Goal: Task Accomplishment & Management: Manage account settings

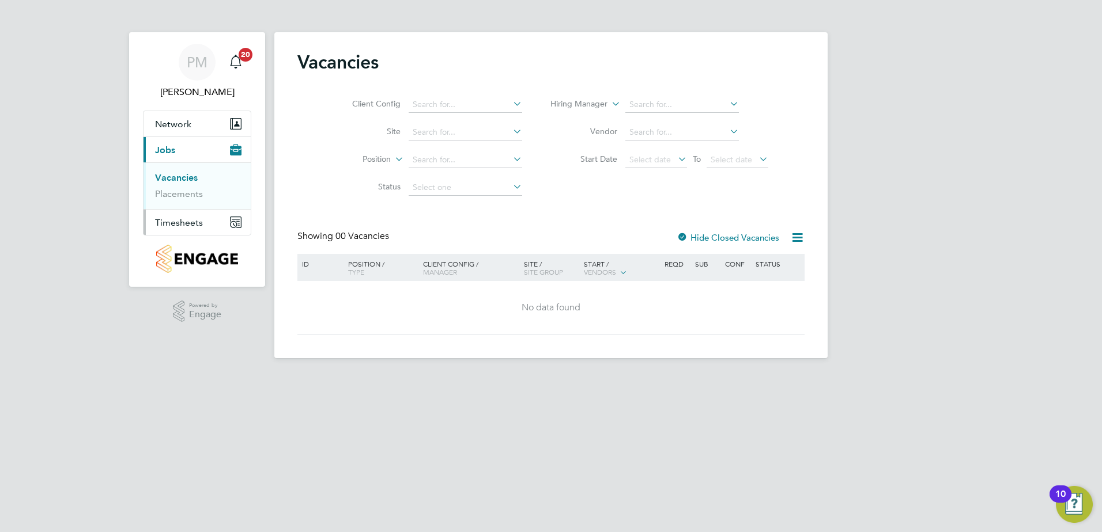
click at [187, 222] on span "Timesheets" at bounding box center [179, 222] width 48 height 11
click at [179, 202] on link "Timesheets" at bounding box center [179, 203] width 48 height 11
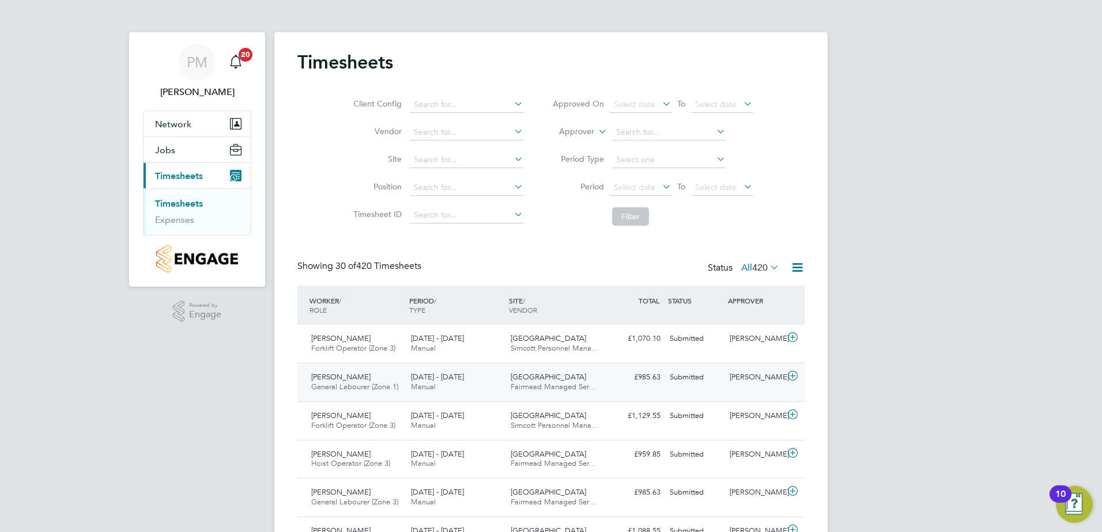
click at [332, 375] on span "[PERSON_NAME]" at bounding box center [340, 377] width 59 height 10
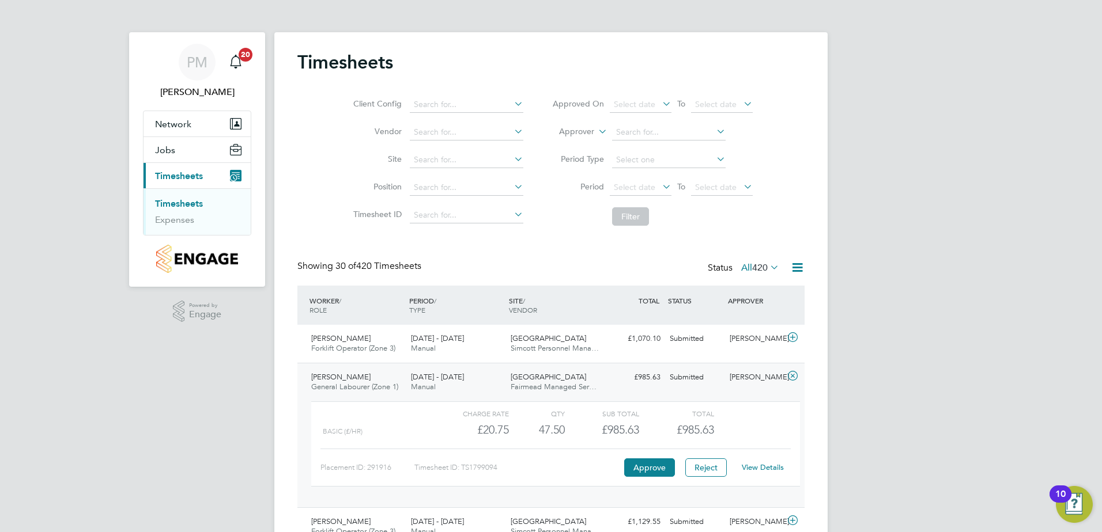
click at [773, 467] on link "View Details" at bounding box center [763, 468] width 42 height 10
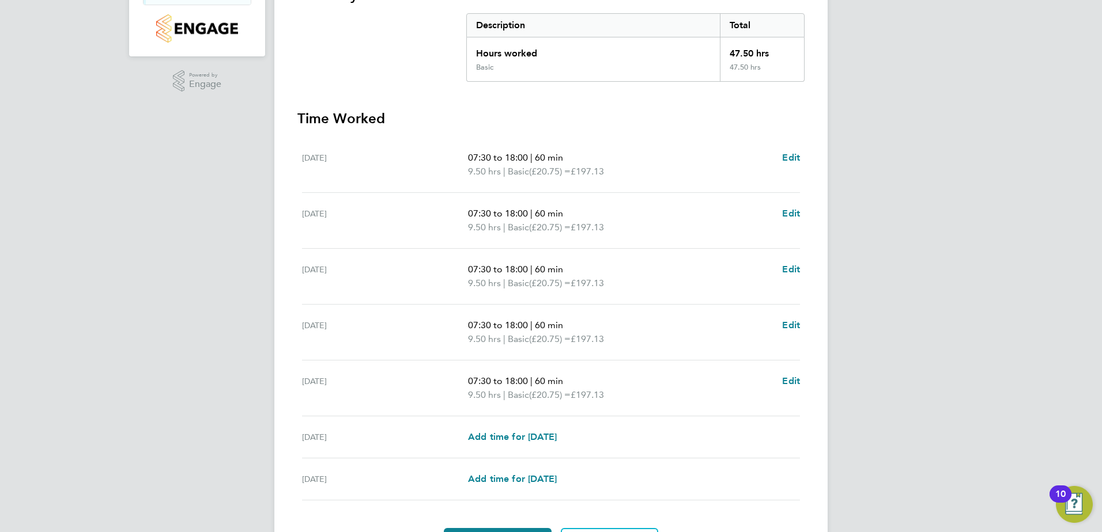
scroll to position [300, 0]
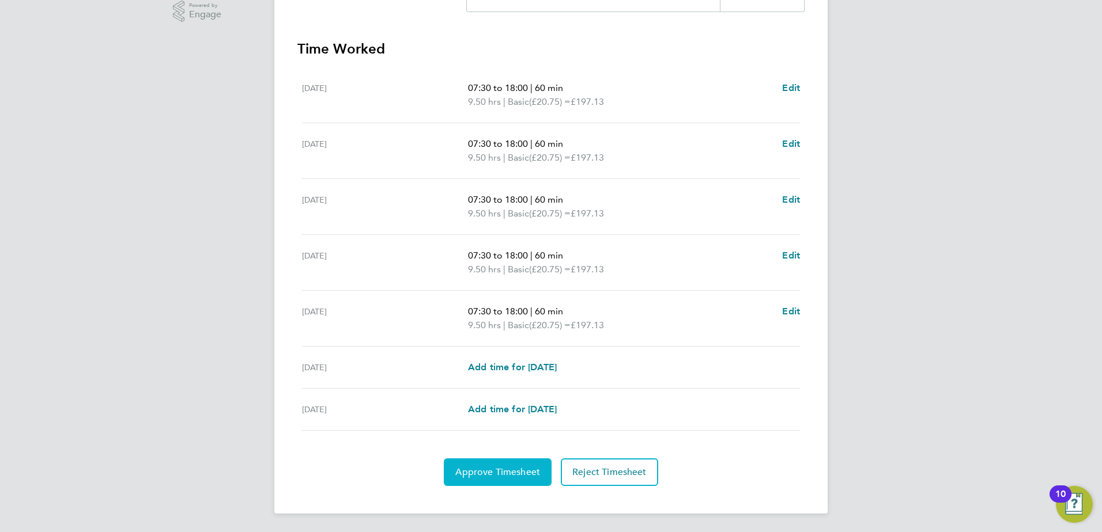
click at [477, 468] on span "Approve Timesheet" at bounding box center [497, 473] width 85 height 12
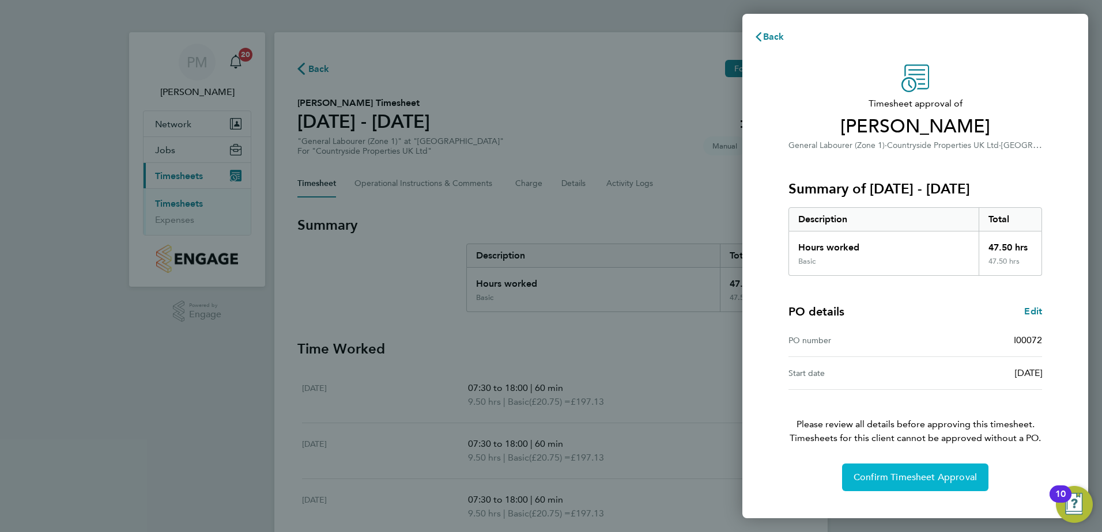
click at [894, 475] on span "Confirm Timesheet Approval" at bounding box center [914, 478] width 123 height 12
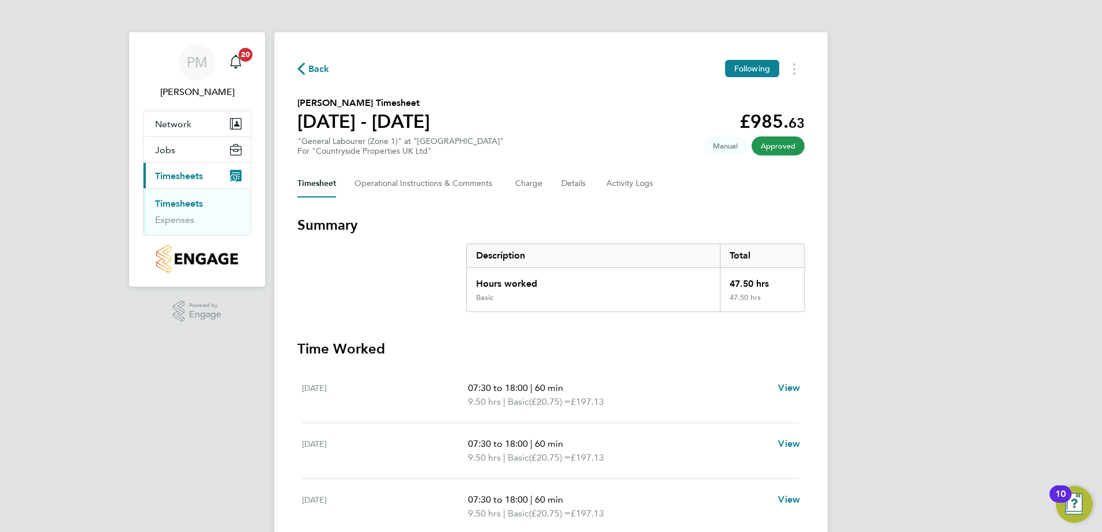
click at [165, 201] on link "Timesheets" at bounding box center [179, 203] width 48 height 11
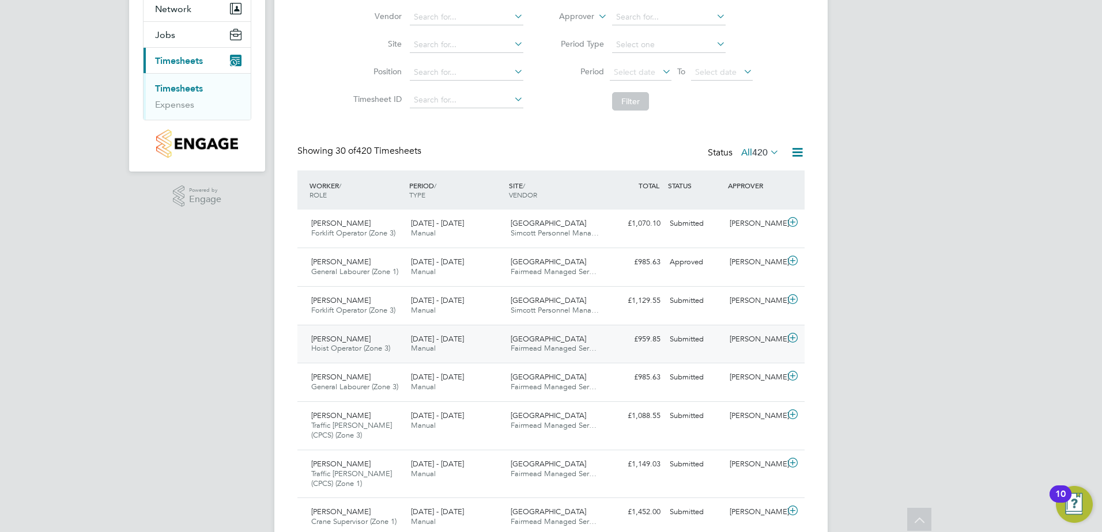
click at [336, 343] on span "[PERSON_NAME]" at bounding box center [340, 339] width 59 height 10
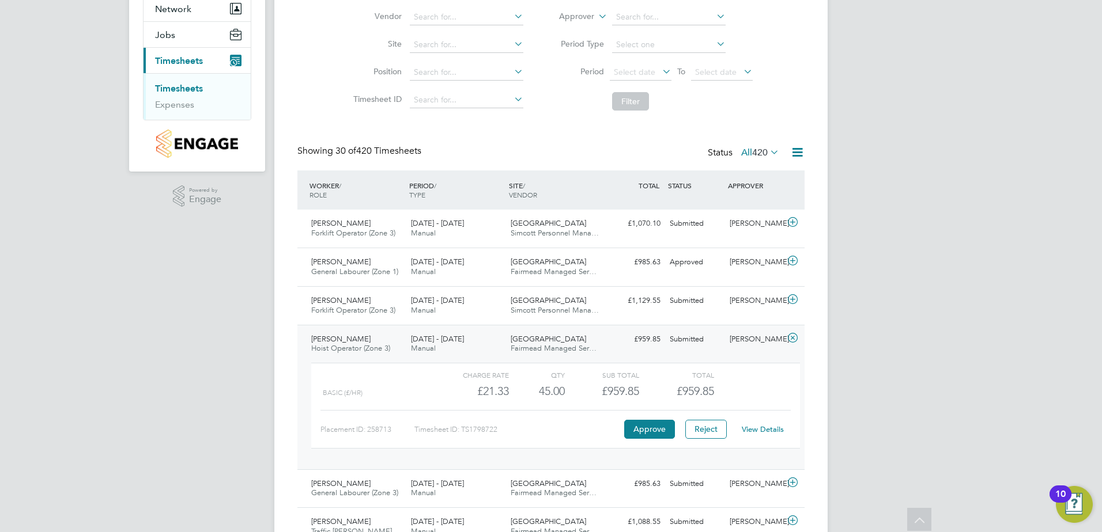
click at [758, 430] on link "View Details" at bounding box center [763, 430] width 42 height 10
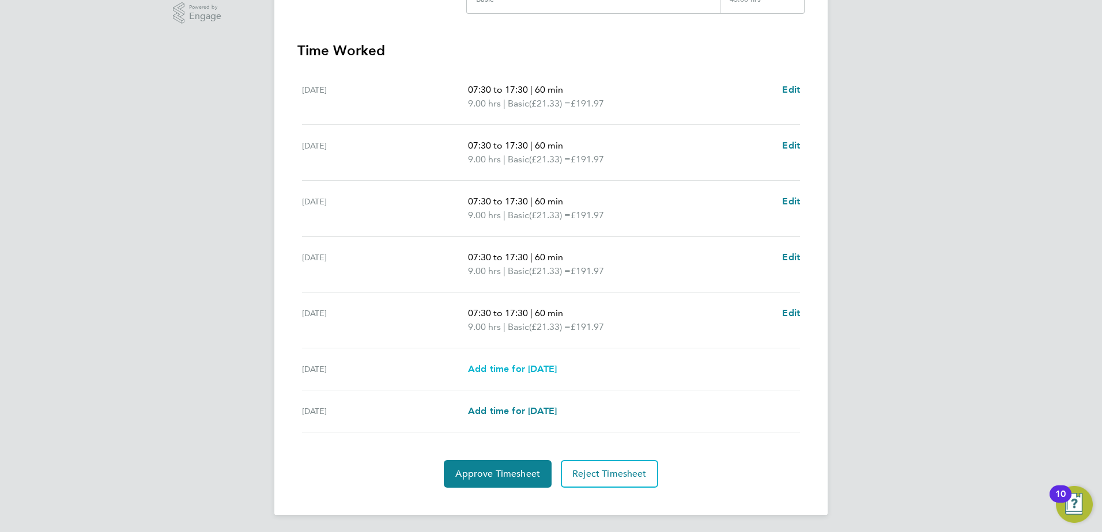
scroll to position [300, 0]
click at [478, 474] on span "Approve Timesheet" at bounding box center [497, 473] width 85 height 12
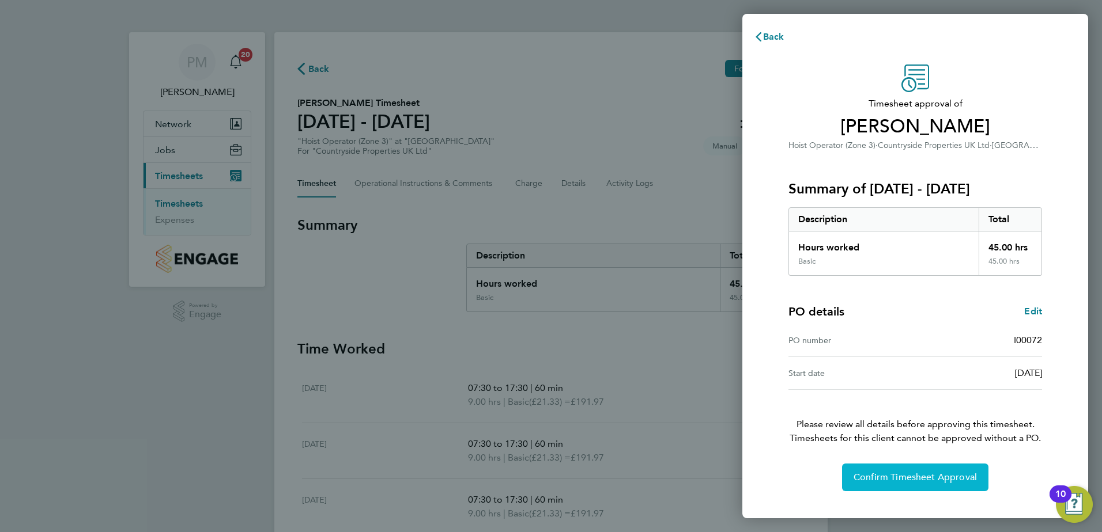
click at [947, 473] on span "Confirm Timesheet Approval" at bounding box center [914, 478] width 123 height 12
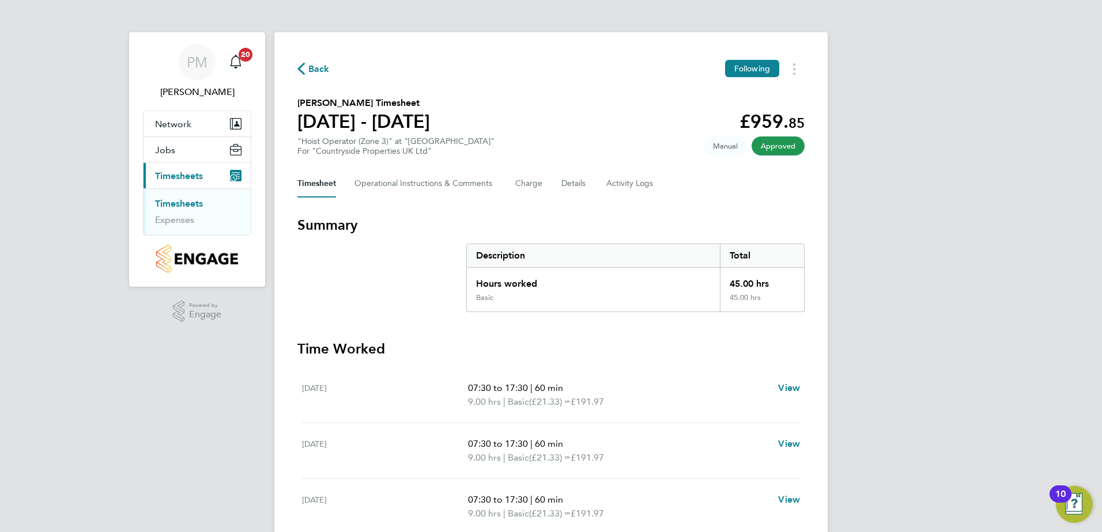
click at [181, 204] on link "Timesheets" at bounding box center [179, 203] width 48 height 11
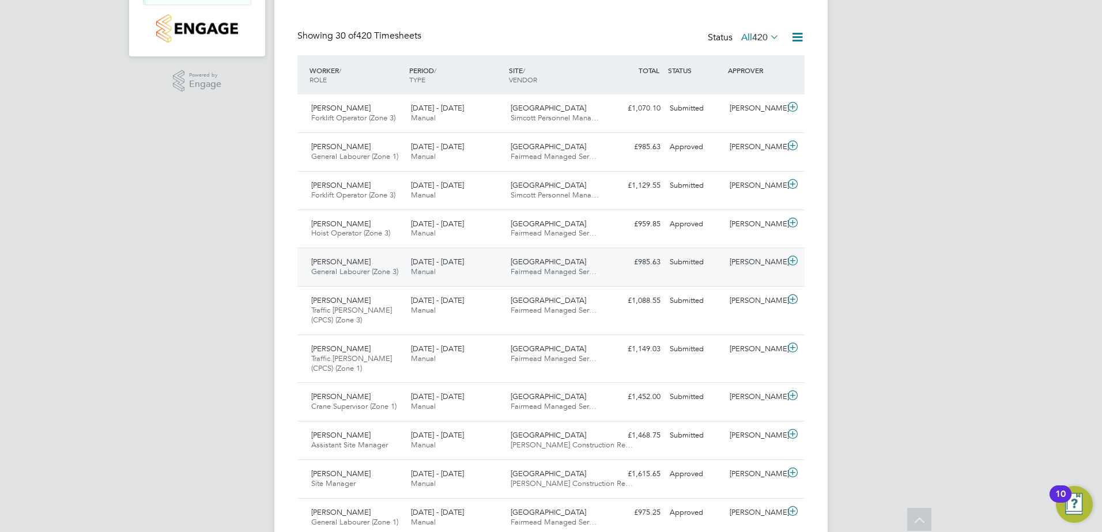
click at [327, 262] on span "[PERSON_NAME]" at bounding box center [340, 262] width 59 height 10
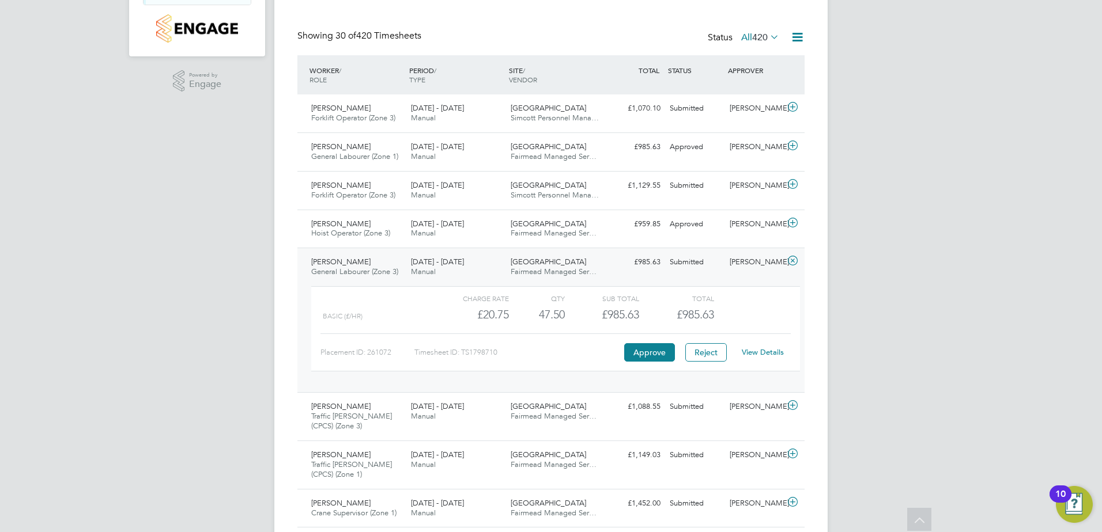
click at [763, 348] on link "View Details" at bounding box center [763, 352] width 42 height 10
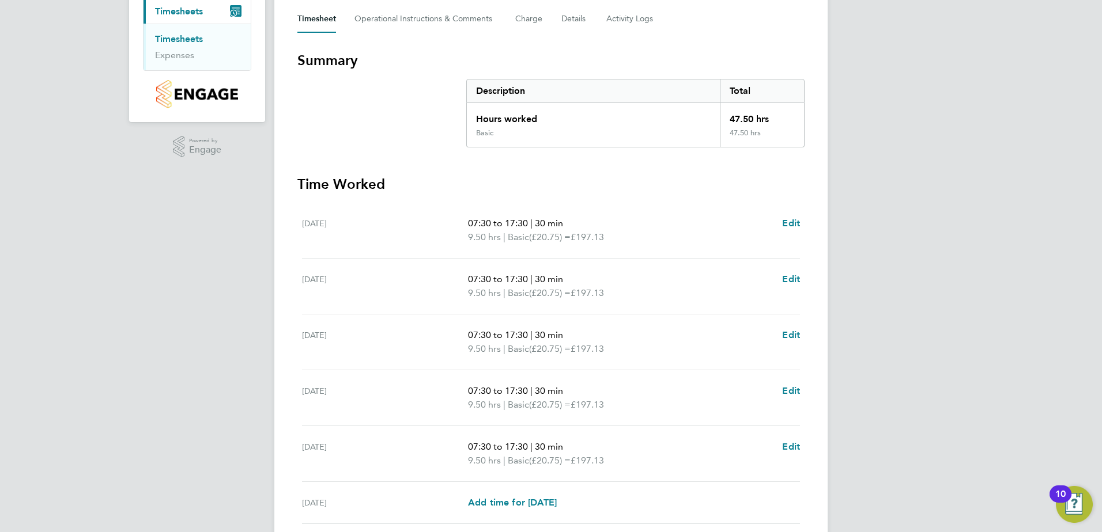
scroll to position [185, 0]
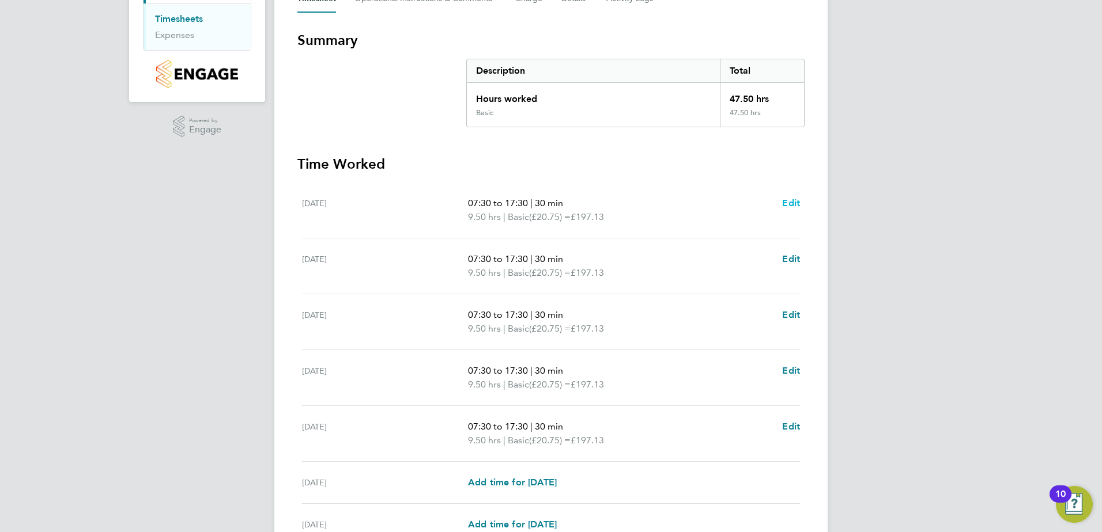
click at [789, 202] on span "Edit" at bounding box center [791, 203] width 18 height 11
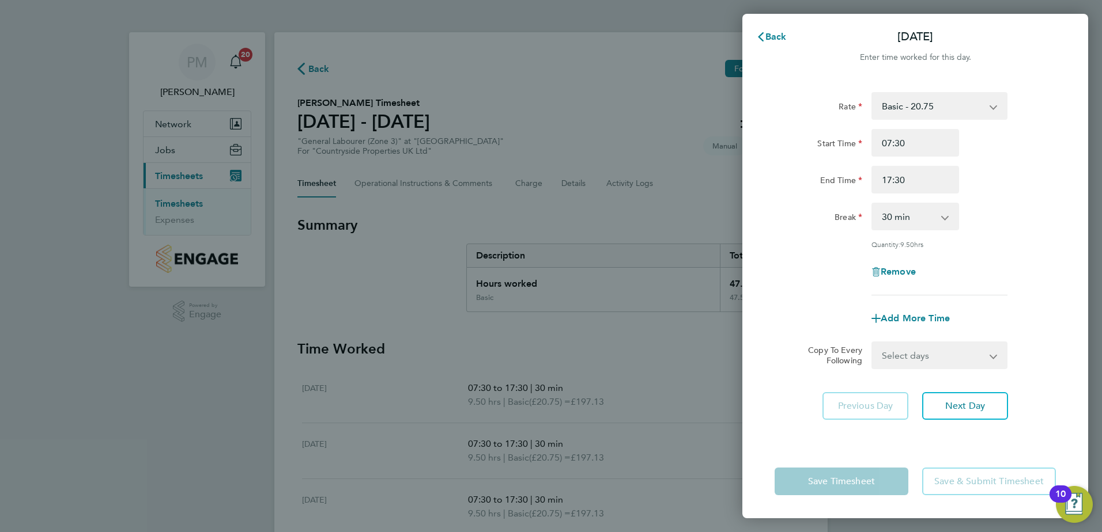
click at [942, 217] on select "0 min 15 min 30 min 45 min 60 min 75 min 90 min" at bounding box center [907, 216] width 71 height 25
select select "0"
click at [872, 204] on select "0 min 15 min 30 min 45 min 60 min 75 min 90 min" at bounding box center [907, 216] width 71 height 25
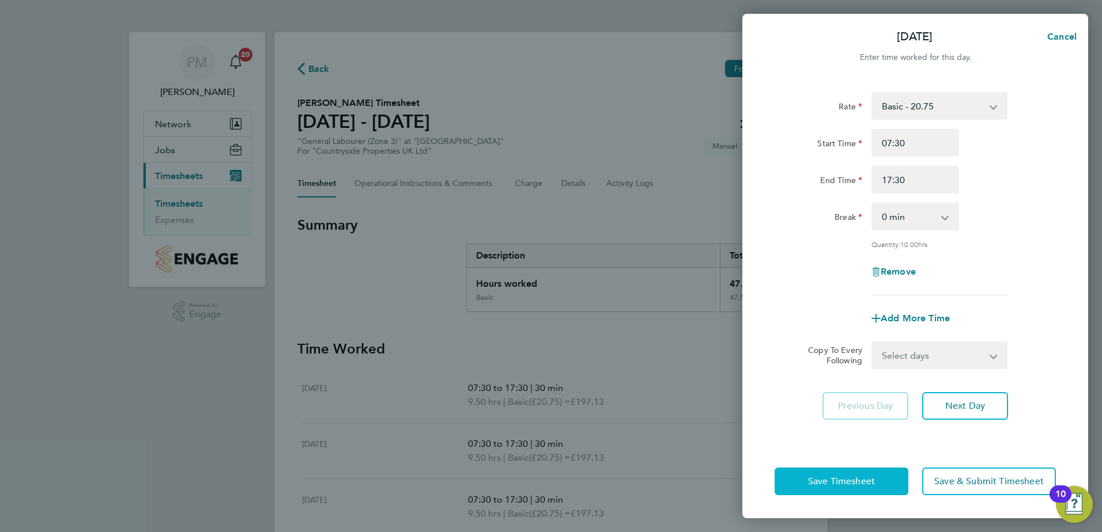
click at [830, 481] on span "Save Timesheet" at bounding box center [841, 482] width 67 height 12
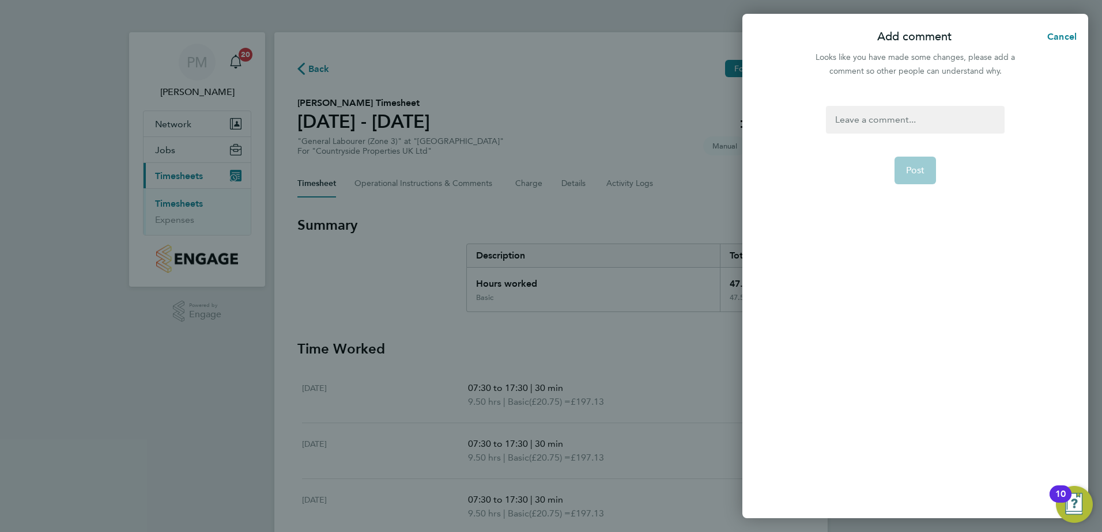
click at [858, 119] on div at bounding box center [915, 120] width 178 height 28
click at [908, 164] on button "Post" at bounding box center [915, 171] width 42 height 28
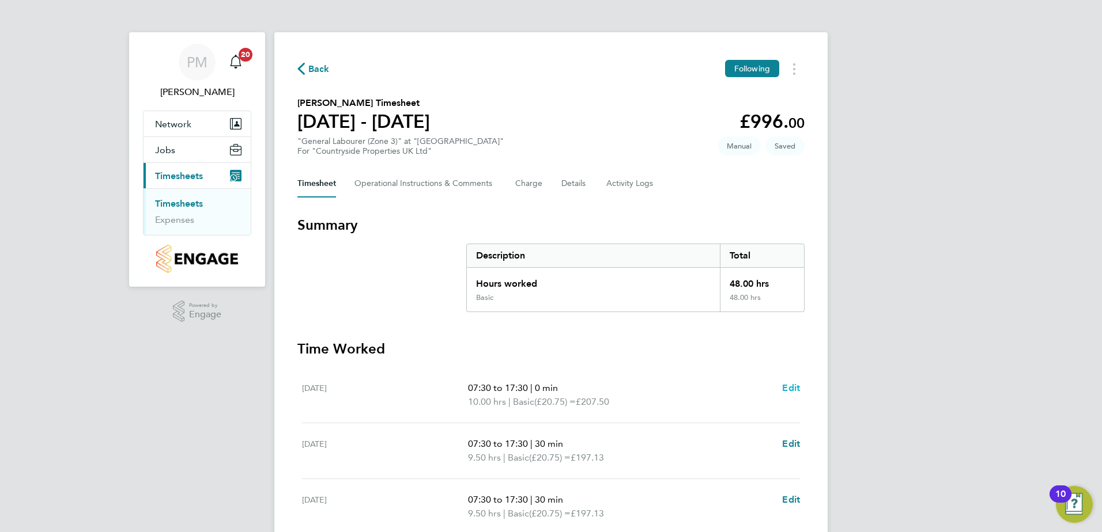
click at [791, 387] on span "Edit" at bounding box center [791, 388] width 18 height 11
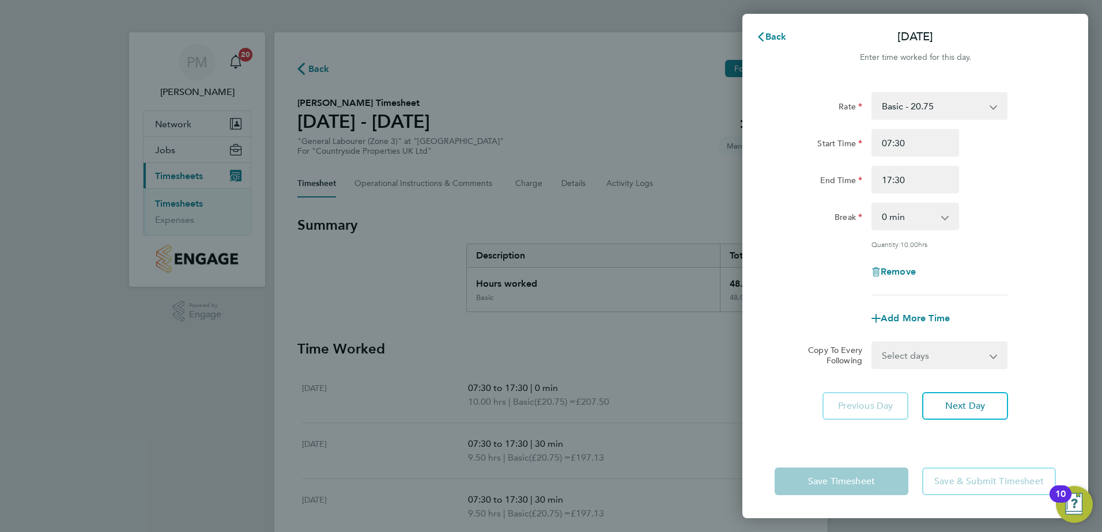
click at [944, 218] on app-icon-cross-button at bounding box center [951, 216] width 14 height 25
click at [945, 216] on app-icon-cross-button at bounding box center [951, 216] width 14 height 25
click at [944, 216] on app-icon-cross-button at bounding box center [951, 216] width 14 height 25
click at [898, 214] on select "0 min 15 min 30 min 45 min 60 min 75 min 90 min" at bounding box center [907, 216] width 71 height 25
select select "60"
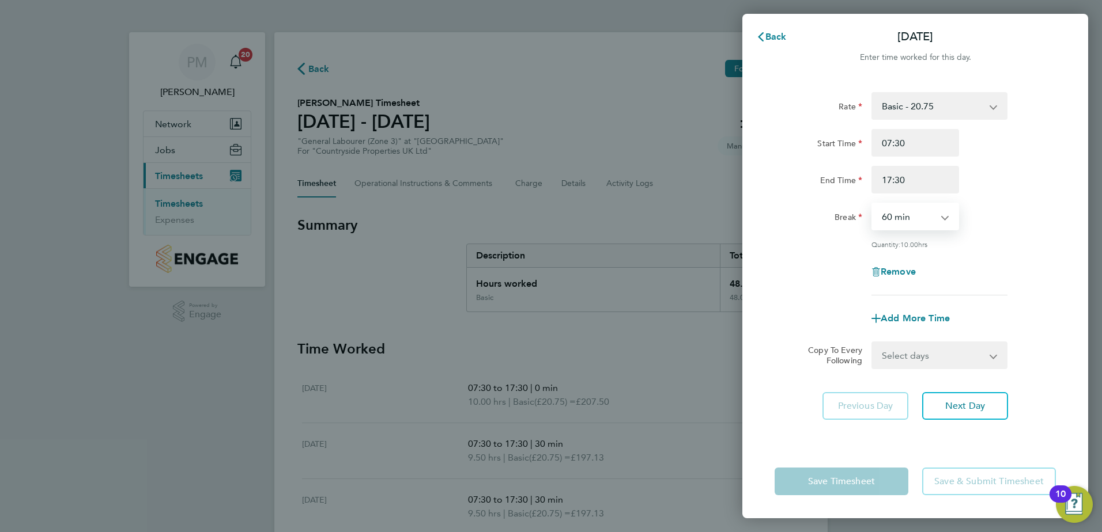
click at [872, 204] on select "0 min 15 min 30 min 45 min 60 min 75 min 90 min" at bounding box center [907, 216] width 71 height 25
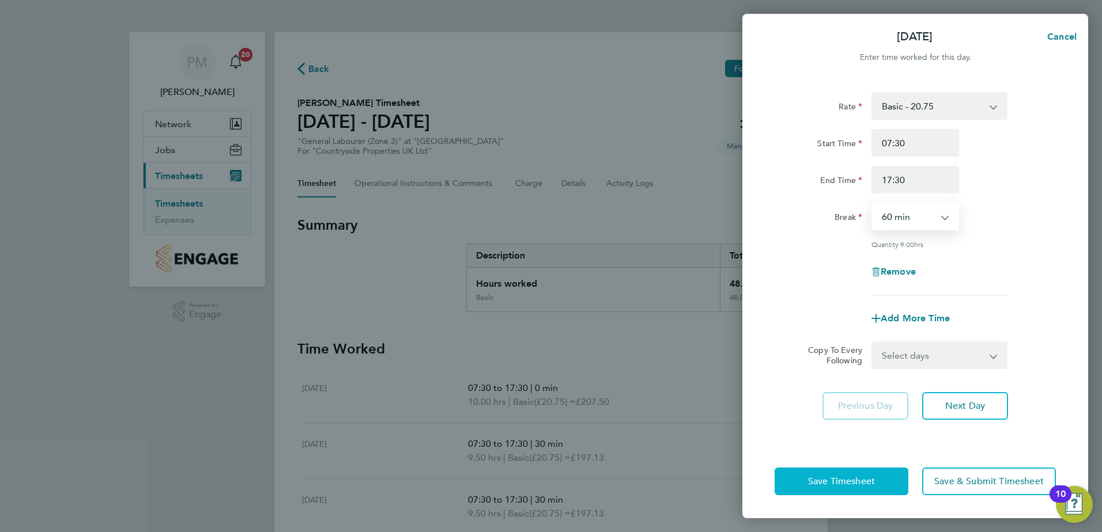
click at [840, 486] on span "Save Timesheet" at bounding box center [841, 482] width 67 height 12
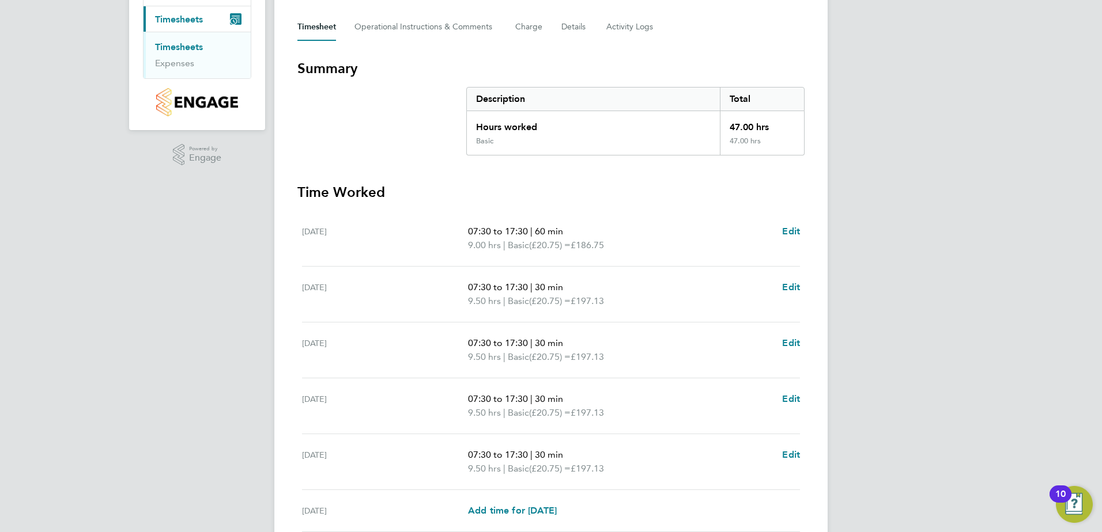
scroll to position [173, 0]
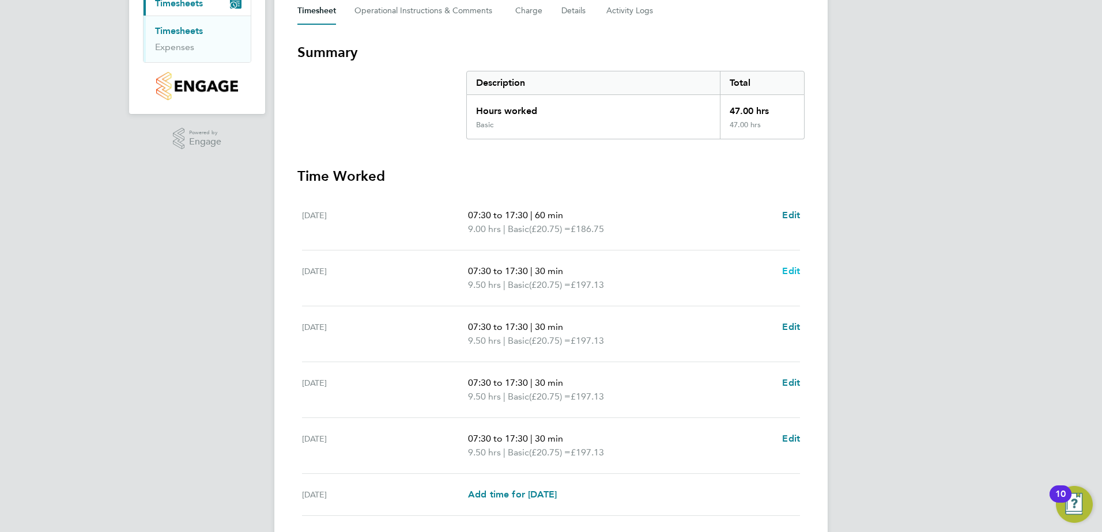
click at [787, 270] on span "Edit" at bounding box center [791, 271] width 18 height 11
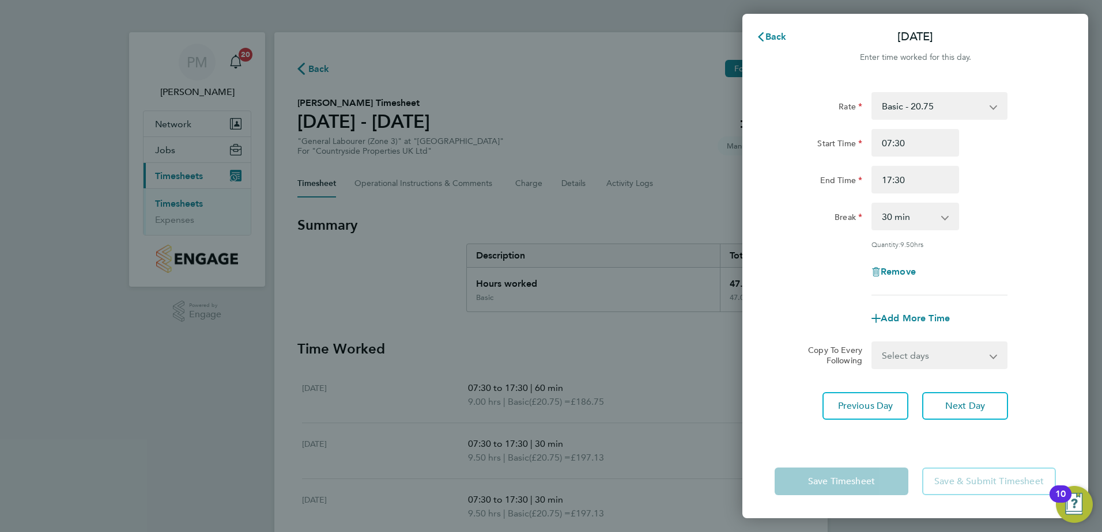
click at [943, 217] on select "0 min 15 min 30 min 45 min 60 min 75 min 90 min" at bounding box center [907, 216] width 71 height 25
select select "60"
click at [872, 204] on select "0 min 15 min 30 min 45 min 60 min 75 min 90 min" at bounding box center [907, 216] width 71 height 25
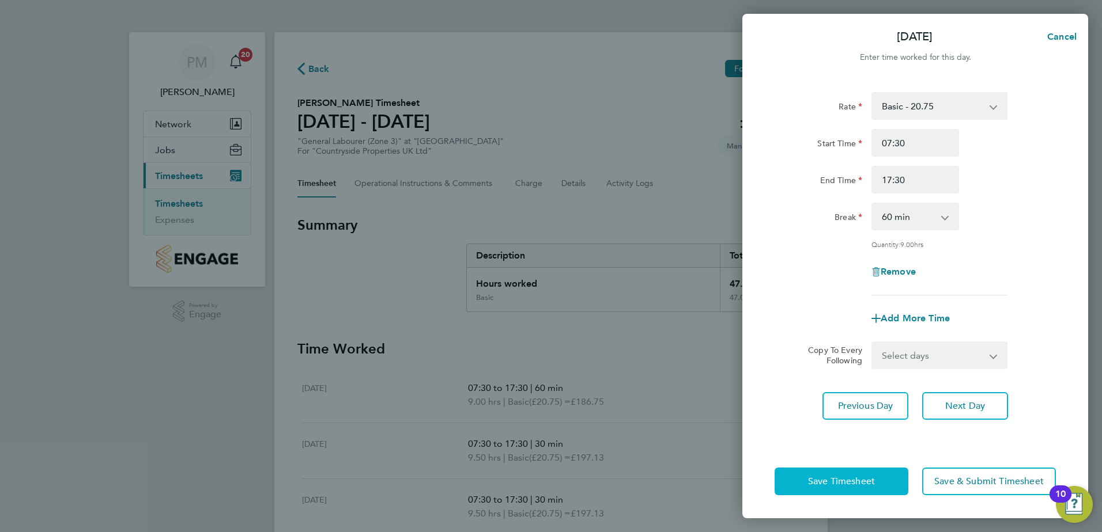
click at [849, 482] on span "Save Timesheet" at bounding box center [841, 482] width 67 height 12
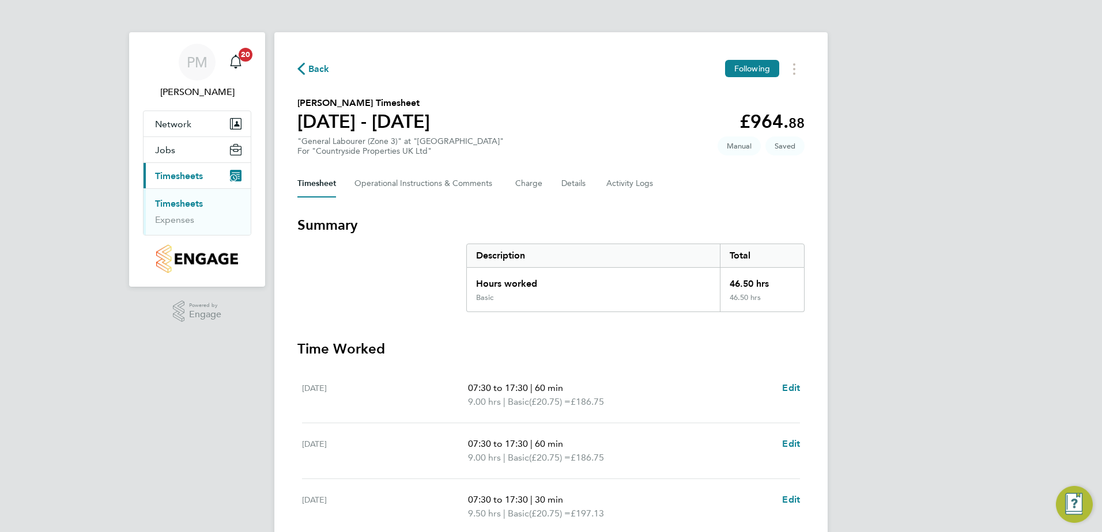
scroll to position [230, 0]
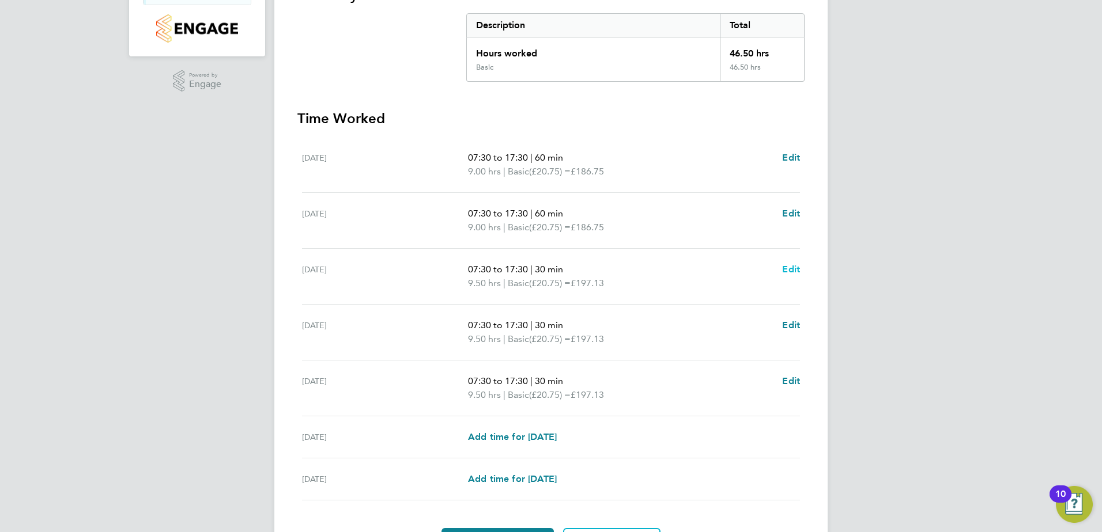
click at [793, 269] on span "Edit" at bounding box center [791, 269] width 18 height 11
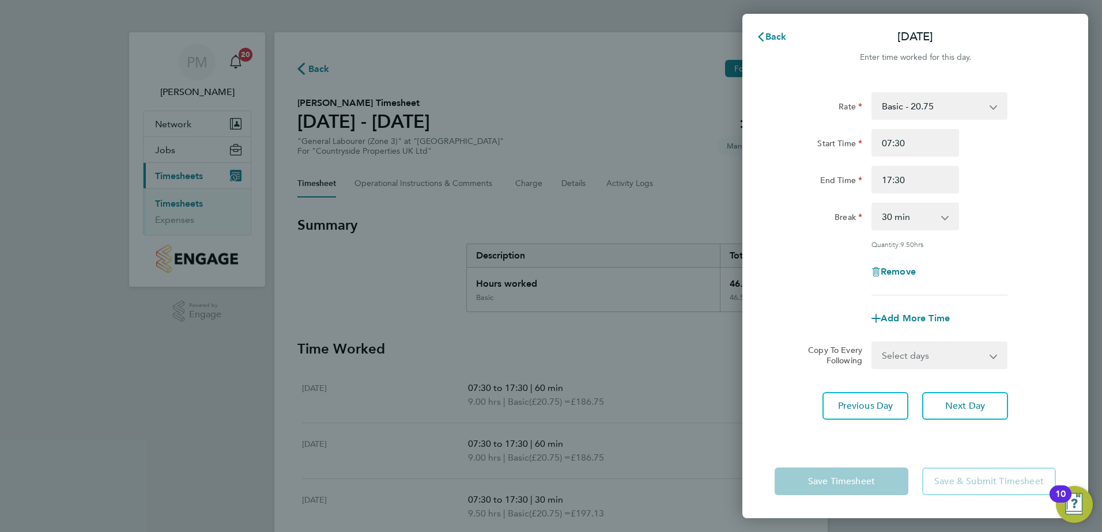
click at [946, 221] on app-icon-cross-button at bounding box center [951, 216] width 14 height 25
click at [944, 215] on app-icon-cross-button at bounding box center [951, 216] width 14 height 25
click at [898, 213] on select "0 min 15 min 30 min 45 min 60 min 75 min 90 min" at bounding box center [907, 216] width 71 height 25
select select "60"
click at [872, 204] on select "0 min 15 min 30 min 45 min 60 min 75 min 90 min" at bounding box center [907, 216] width 71 height 25
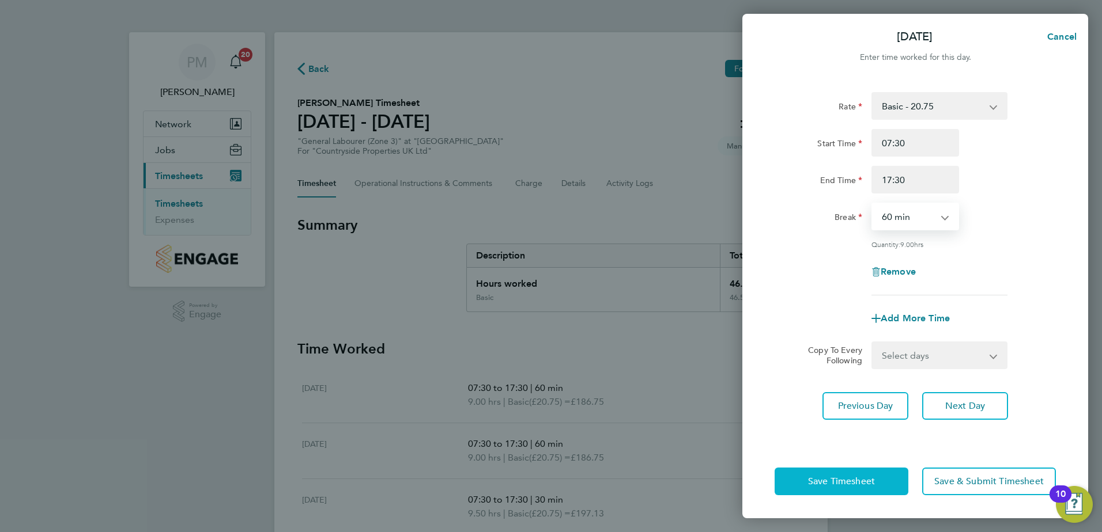
click at [827, 482] on span "Save Timesheet" at bounding box center [841, 482] width 67 height 12
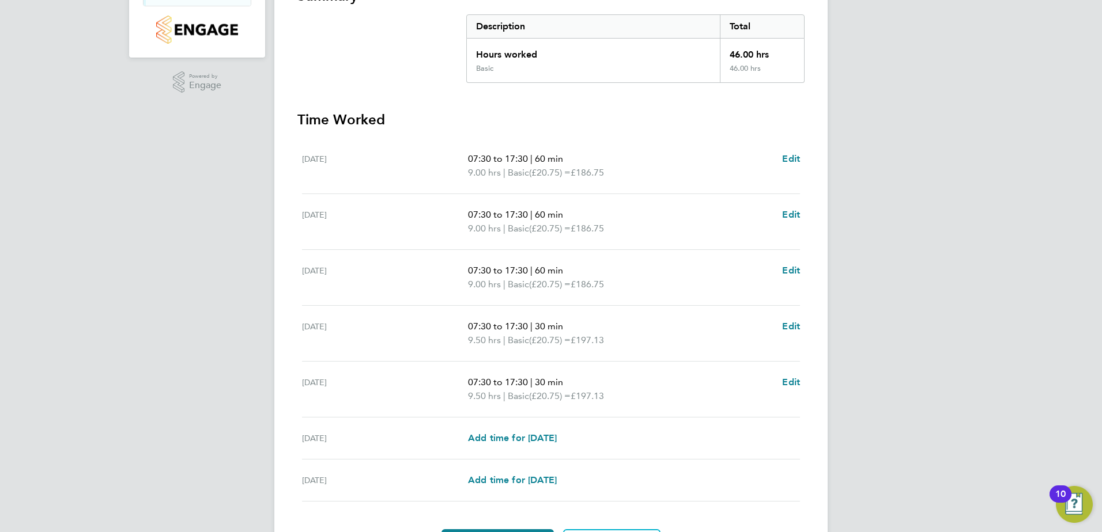
scroll to position [230, 0]
click at [796, 322] on span "Edit" at bounding box center [791, 325] width 18 height 11
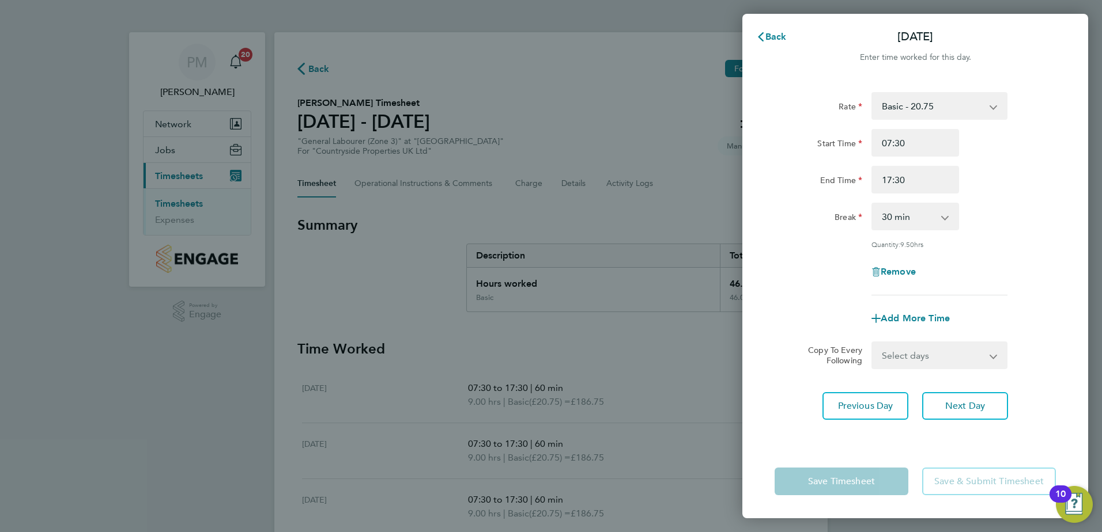
click at [951, 211] on app-icon-cross-button at bounding box center [951, 216] width 14 height 25
click at [899, 218] on select "0 min 15 min 30 min 45 min 60 min 75 min 90 min" at bounding box center [907, 216] width 71 height 25
select select "60"
click at [872, 204] on select "0 min 15 min 30 min 45 min 60 min 75 min 90 min" at bounding box center [907, 216] width 71 height 25
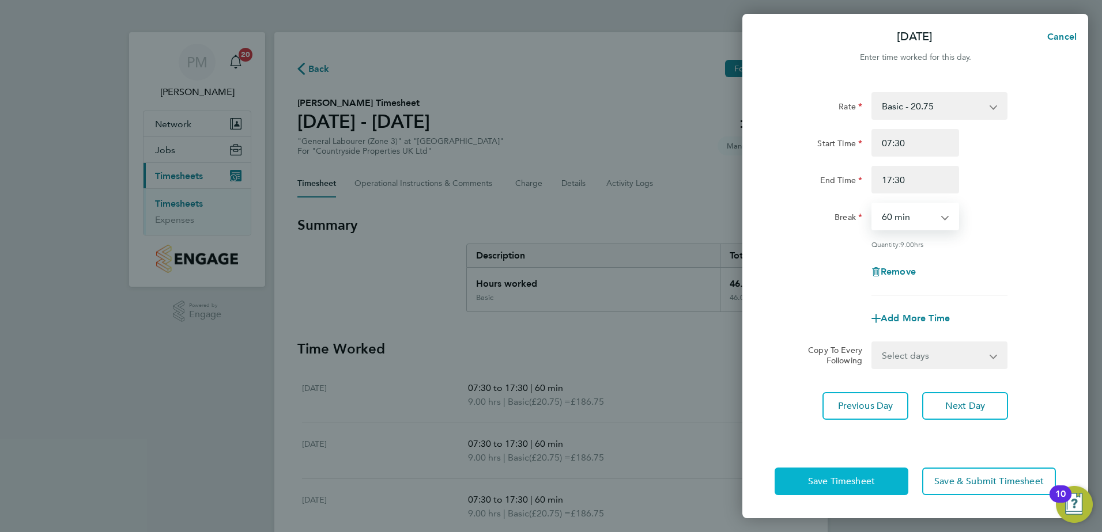
click at [860, 474] on button "Save Timesheet" at bounding box center [841, 482] width 134 height 28
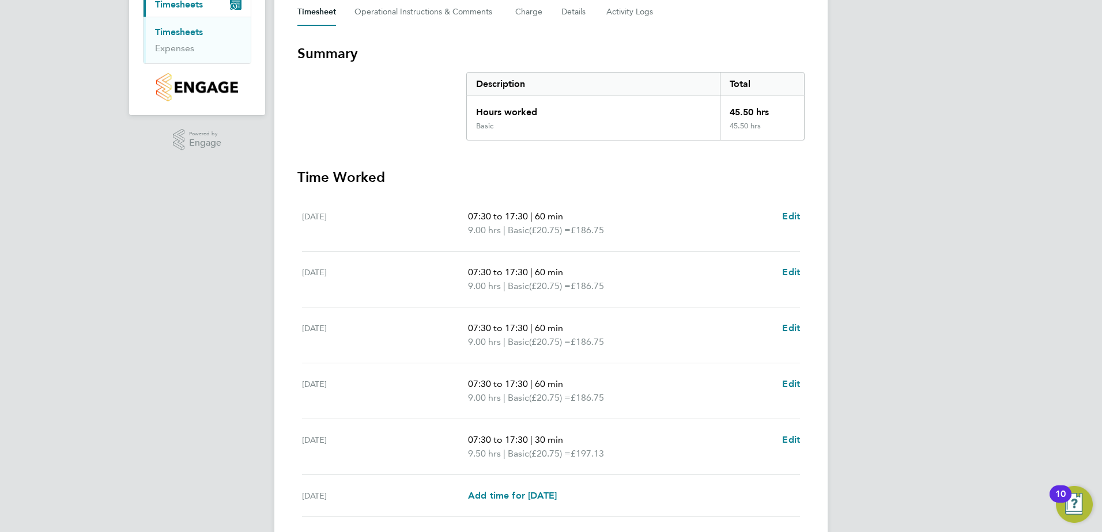
scroll to position [173, 0]
click at [792, 441] on span "Edit" at bounding box center [791, 438] width 18 height 11
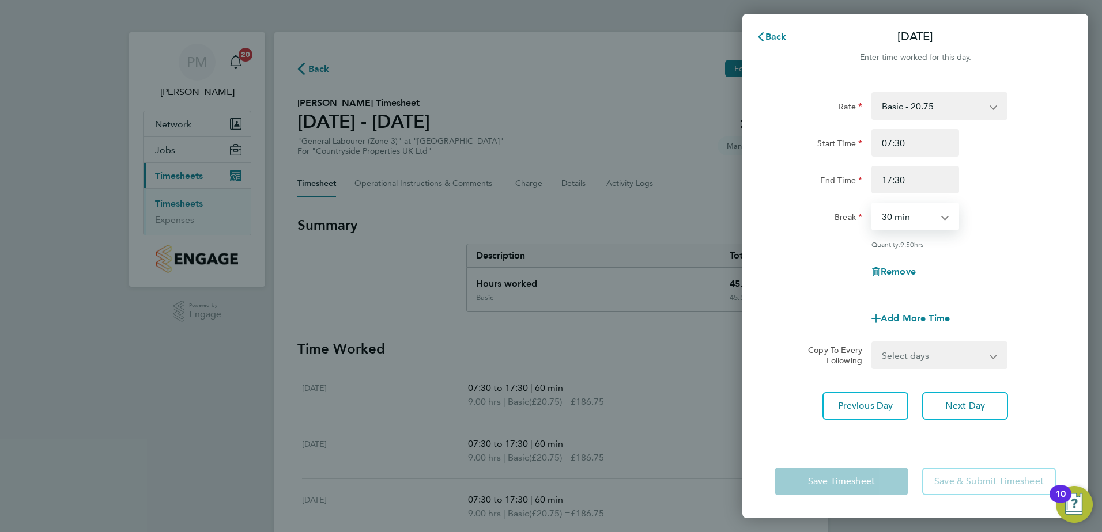
click at [943, 215] on select "0 min 15 min 30 min 45 min 60 min 75 min 90 min" at bounding box center [907, 216] width 71 height 25
select select "60"
click at [872, 204] on select "0 min 15 min 30 min 45 min 60 min 75 min 90 min" at bounding box center [907, 216] width 71 height 25
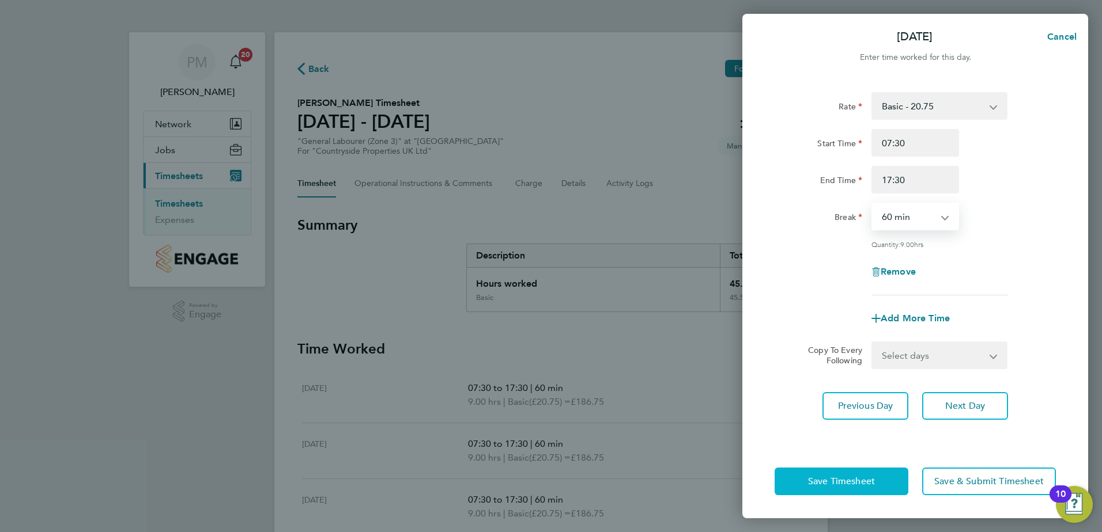
click at [818, 482] on span "Save Timesheet" at bounding box center [841, 482] width 67 height 12
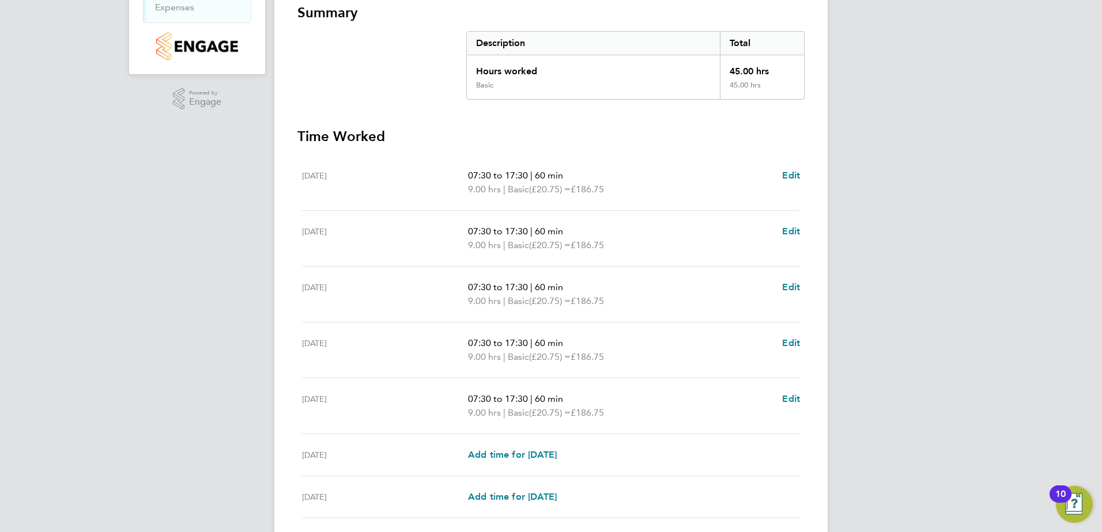
scroll to position [288, 0]
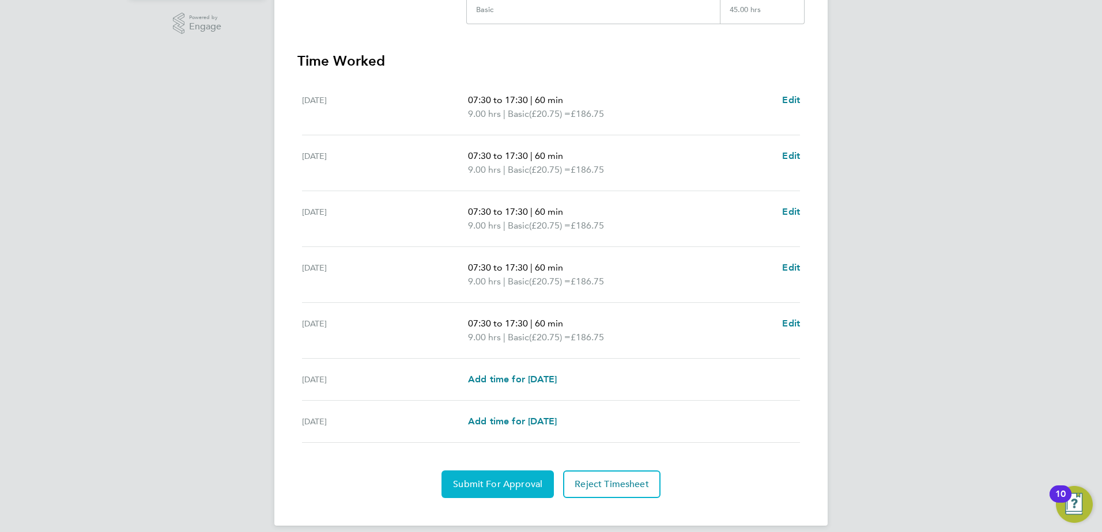
click at [511, 480] on span "Submit For Approval" at bounding box center [497, 485] width 89 height 12
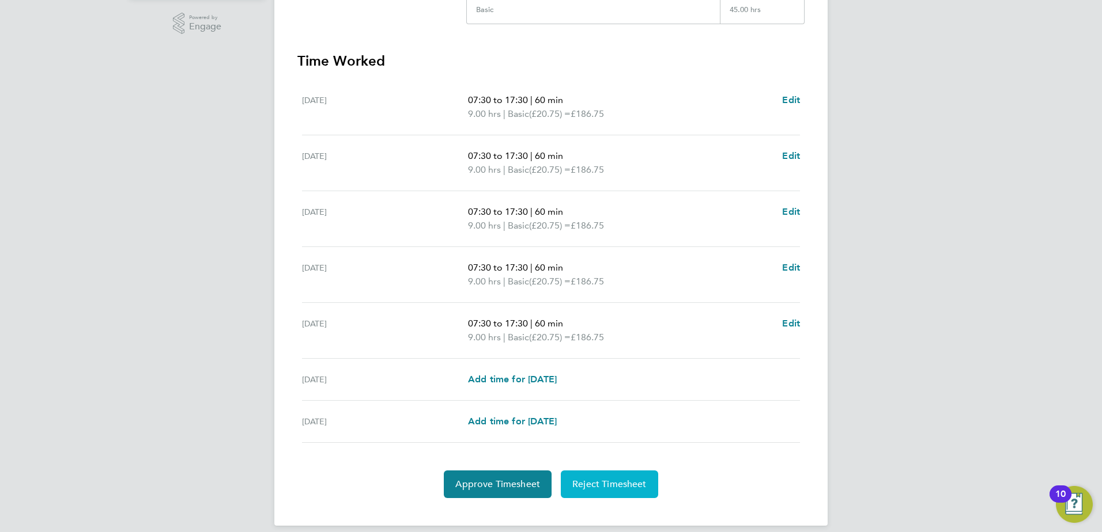
scroll to position [300, 0]
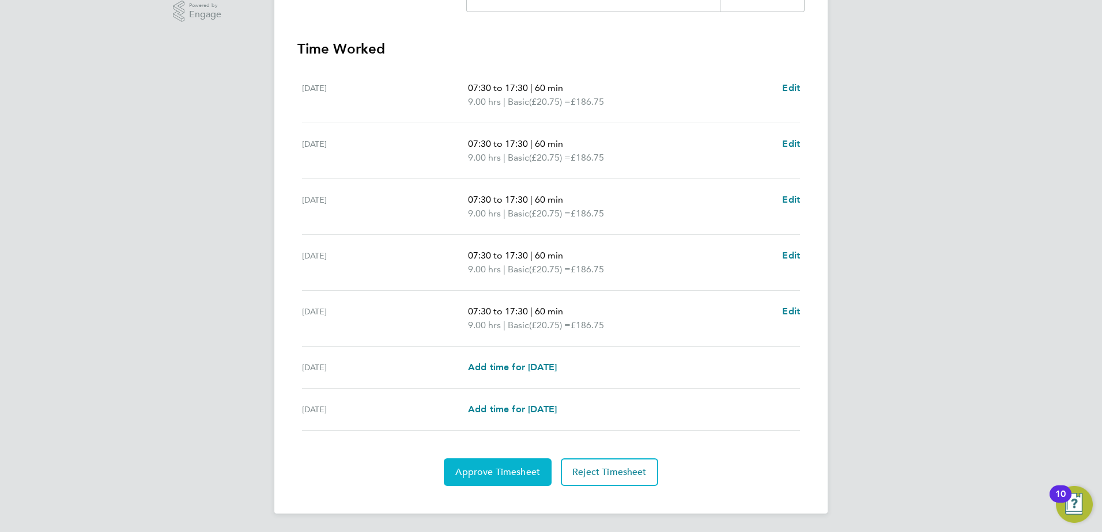
click at [491, 477] on span "Approve Timesheet" at bounding box center [497, 473] width 85 height 12
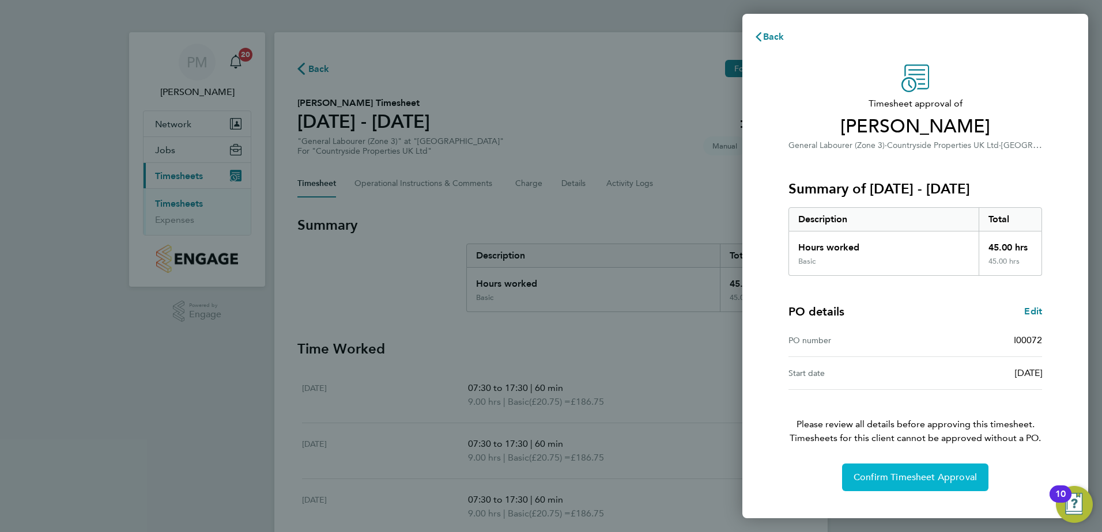
click at [891, 471] on button "Confirm Timesheet Approval" at bounding box center [915, 478] width 146 height 28
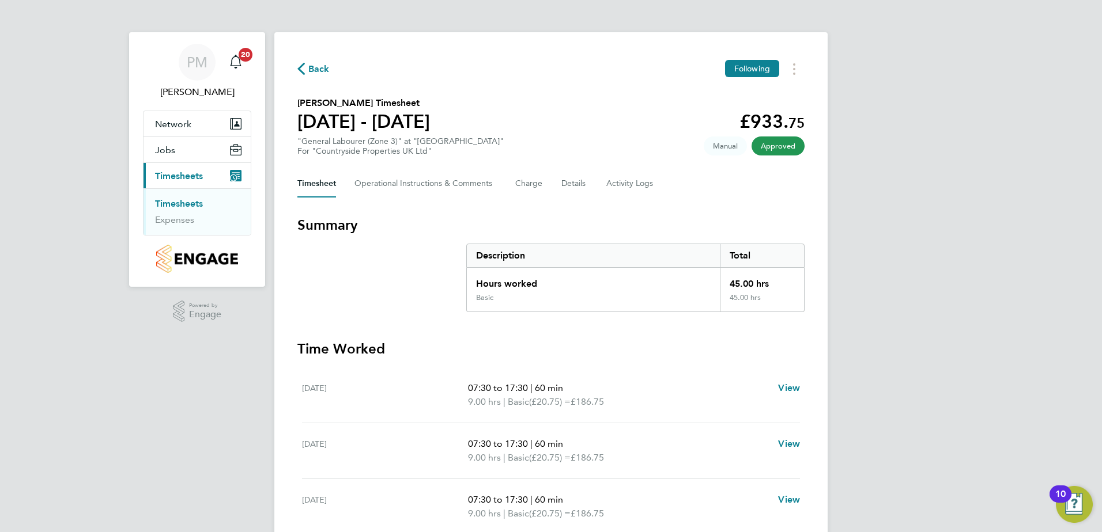
click at [191, 200] on link "Timesheets" at bounding box center [179, 203] width 48 height 11
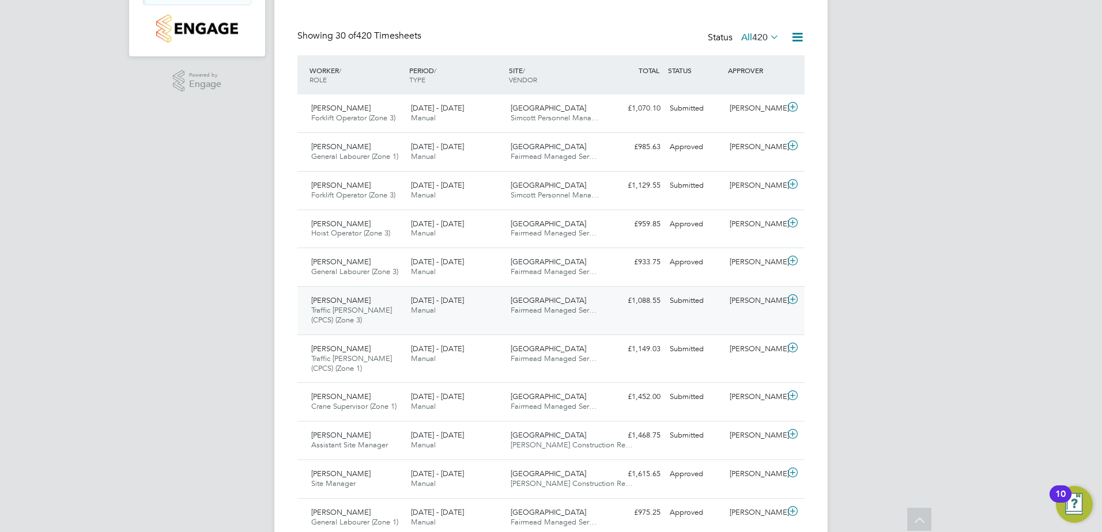
click at [332, 301] on span "[PERSON_NAME]" at bounding box center [340, 301] width 59 height 10
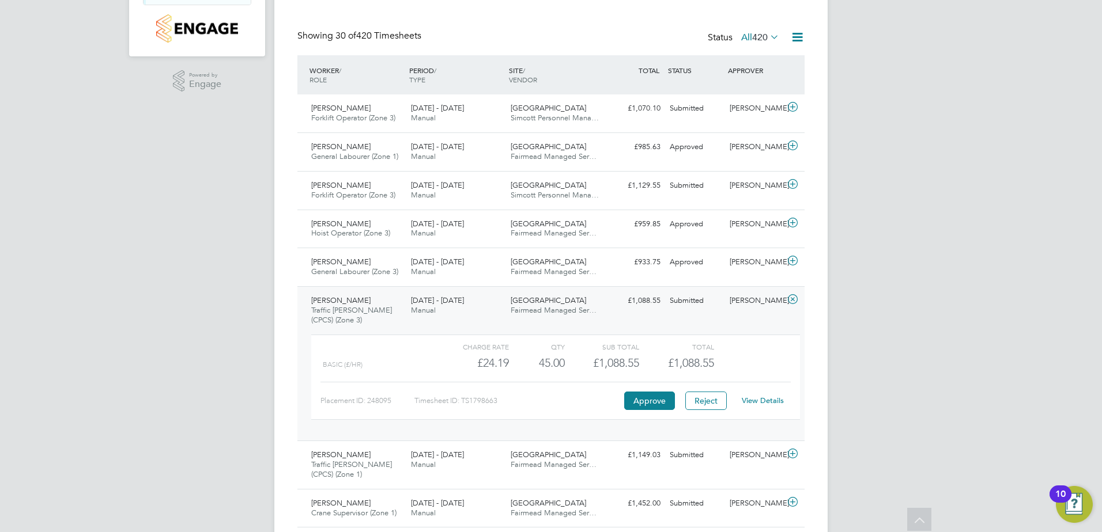
click at [763, 397] on link "View Details" at bounding box center [763, 401] width 42 height 10
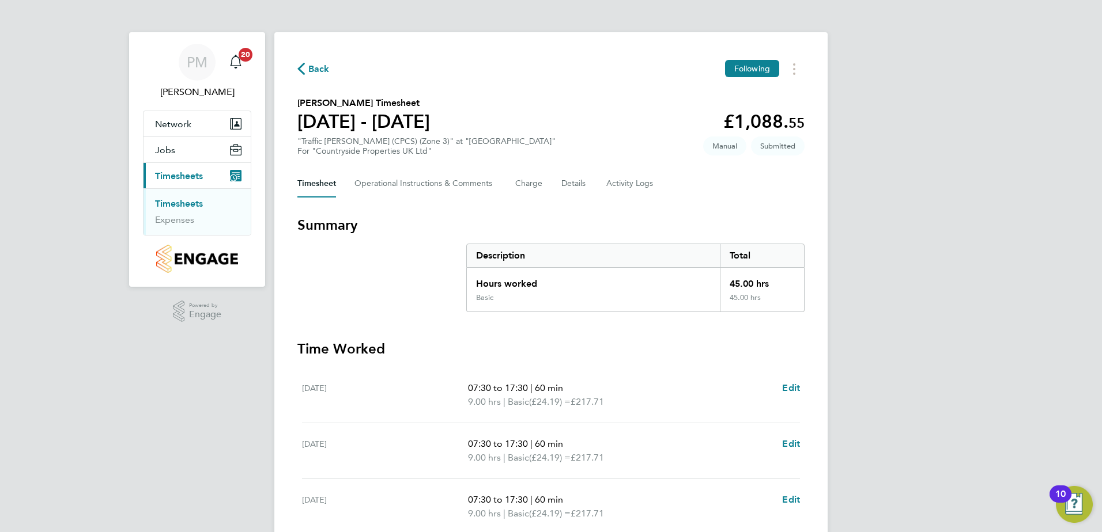
scroll to position [288, 0]
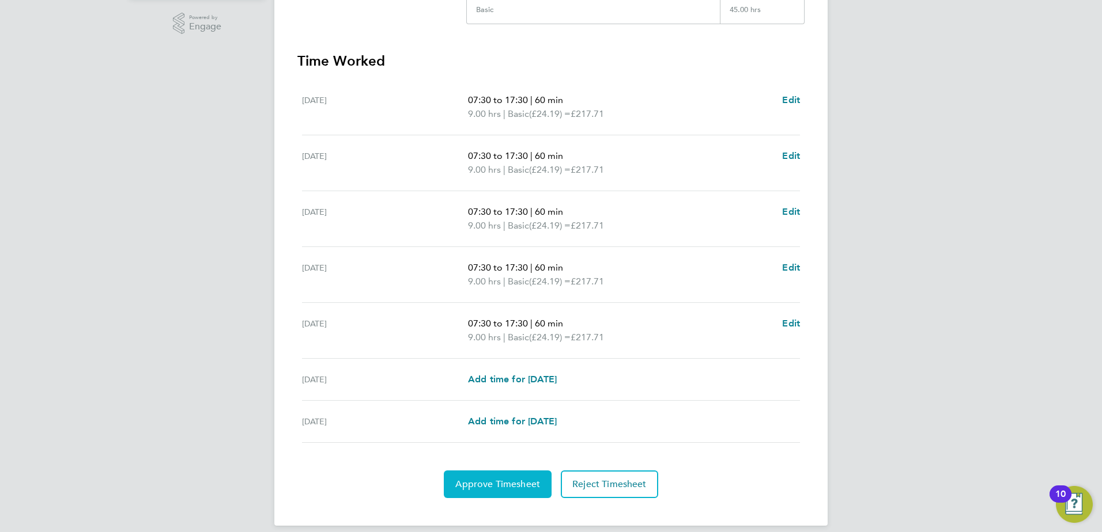
click at [487, 483] on span "Approve Timesheet" at bounding box center [497, 485] width 85 height 12
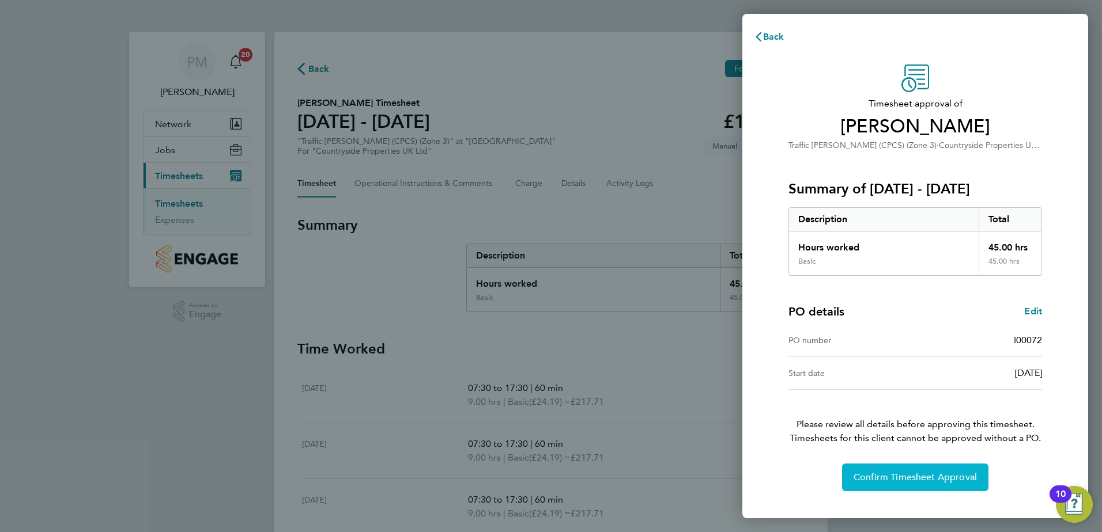
click at [891, 481] on span "Confirm Timesheet Approval" at bounding box center [914, 478] width 123 height 12
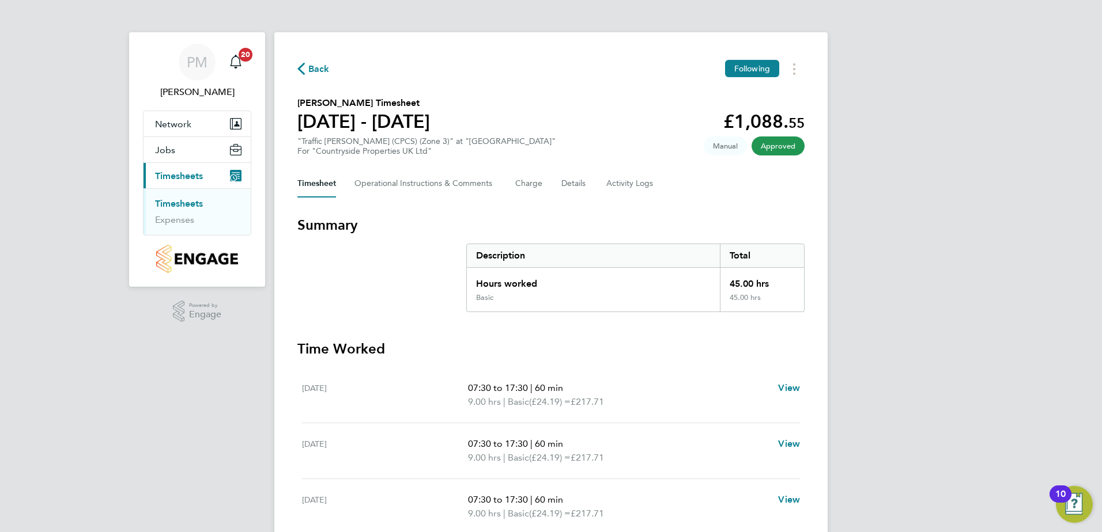
click at [182, 203] on link "Timesheets" at bounding box center [179, 203] width 48 height 11
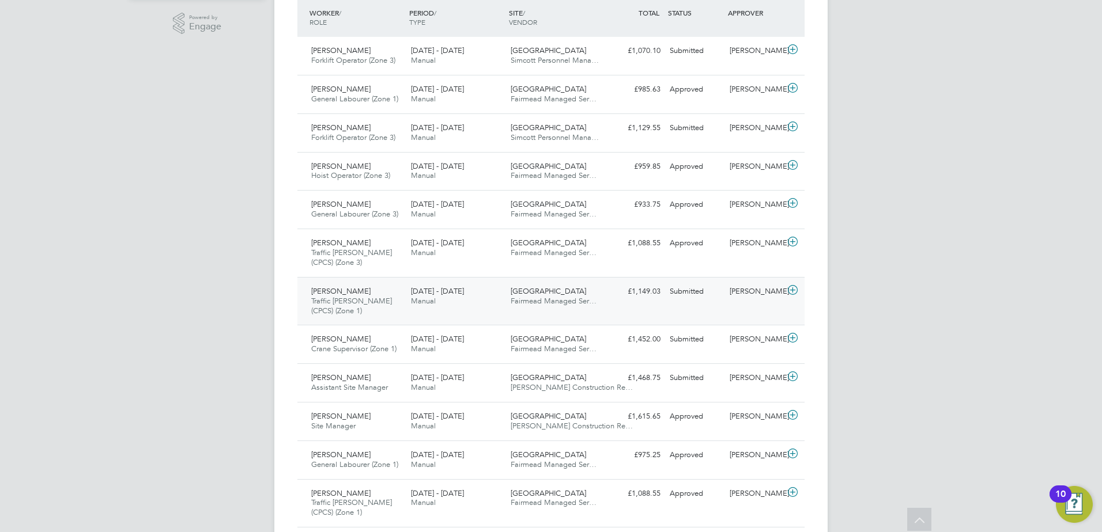
click at [327, 290] on span "[PERSON_NAME]" at bounding box center [340, 291] width 59 height 10
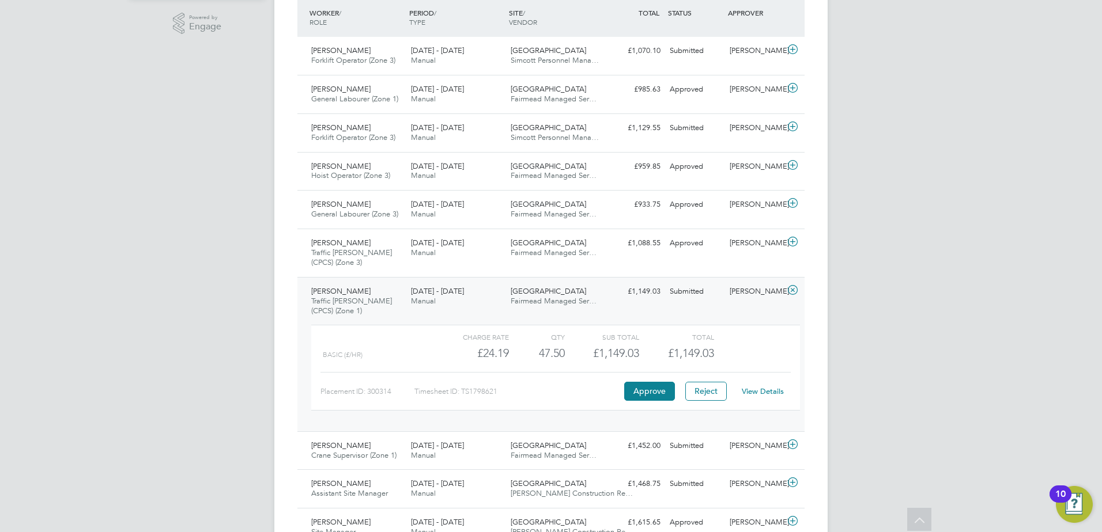
click at [763, 389] on link "View Details" at bounding box center [763, 392] width 42 height 10
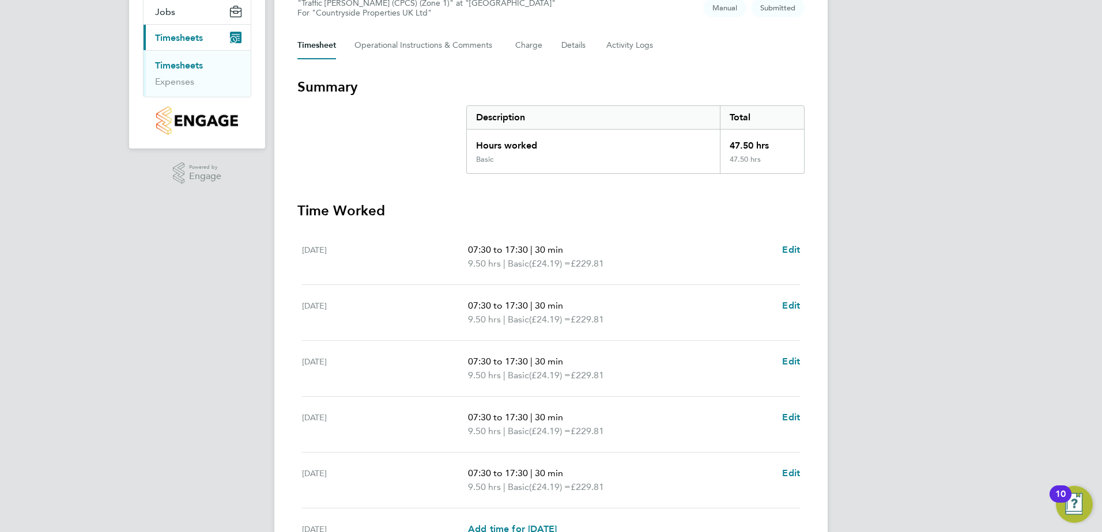
scroll to position [230, 0]
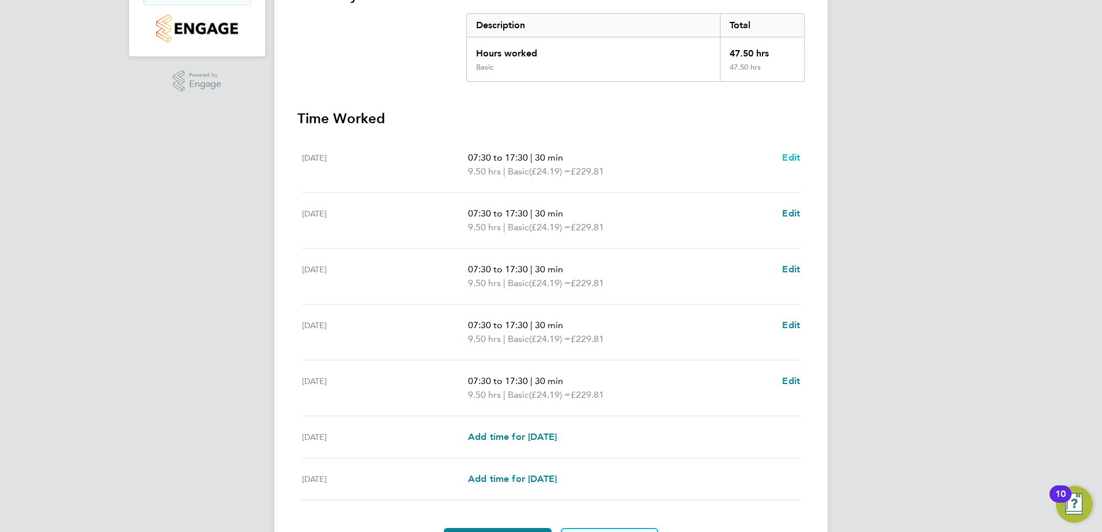
click at [793, 157] on span "Edit" at bounding box center [791, 157] width 18 height 11
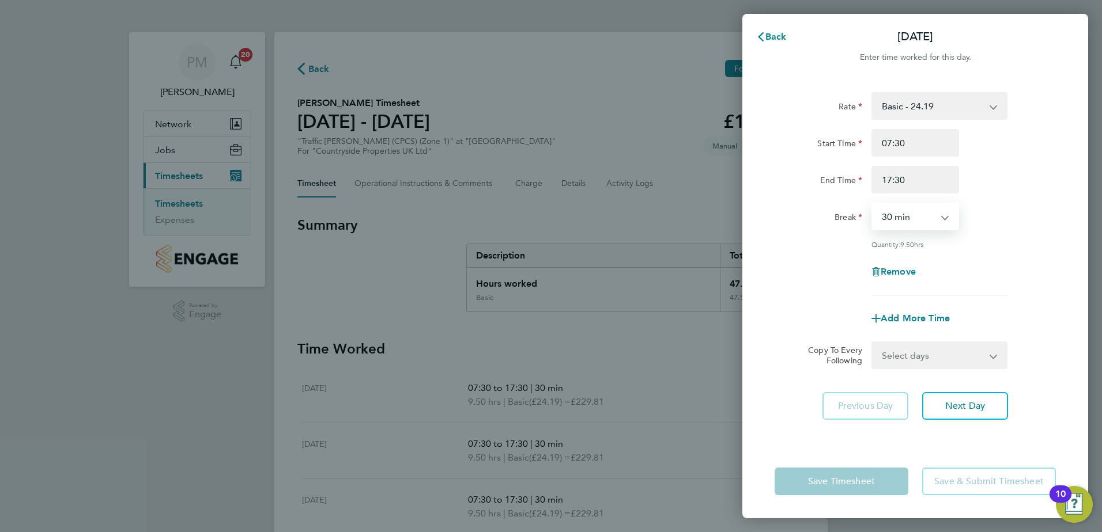
click at [939, 214] on select "0 min 15 min 30 min 45 min 60 min 75 min 90 min" at bounding box center [907, 216] width 71 height 25
select select "60"
click at [872, 204] on select "0 min 15 min 30 min 45 min 60 min 75 min 90 min" at bounding box center [907, 216] width 71 height 25
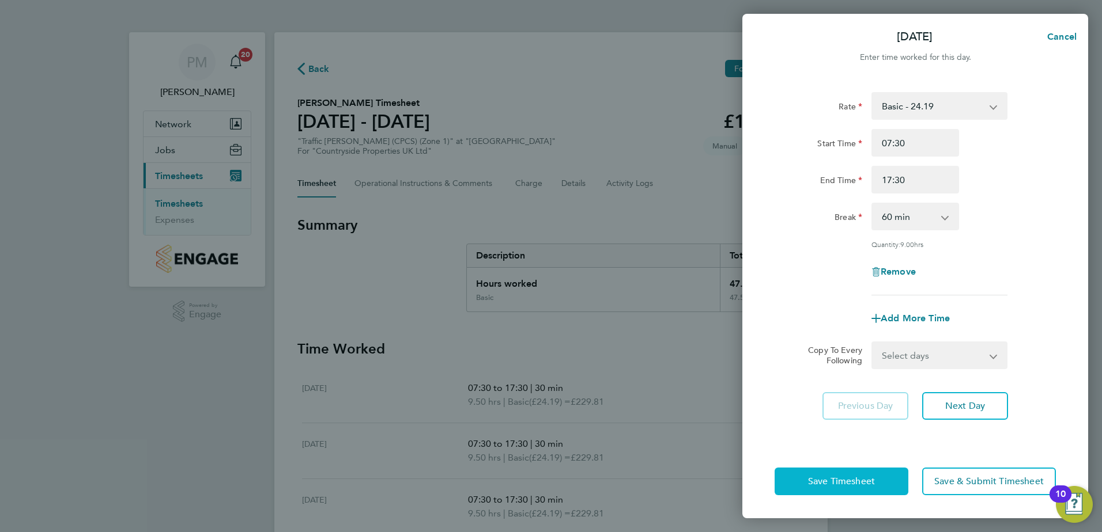
click at [826, 478] on span "Save Timesheet" at bounding box center [841, 482] width 67 height 12
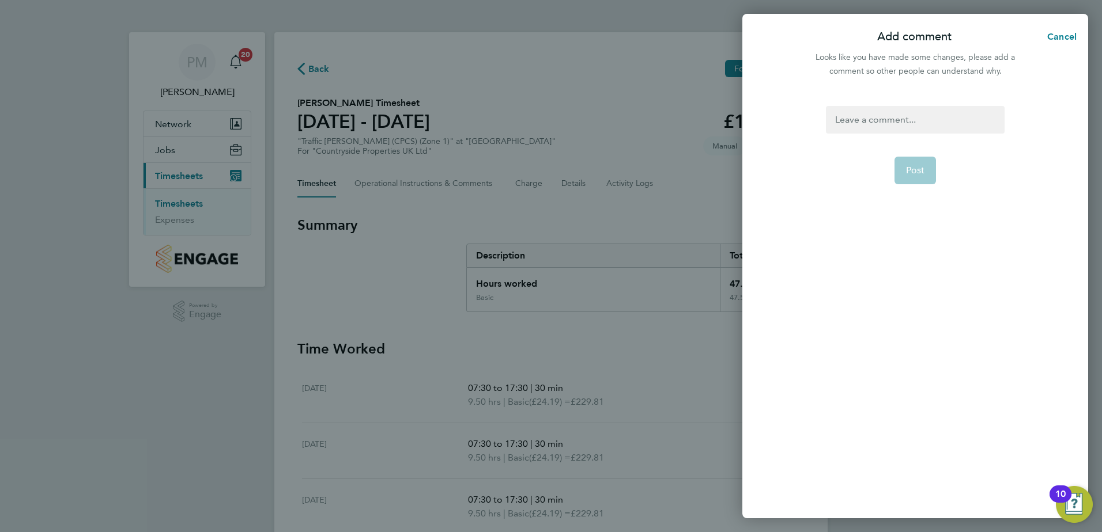
click at [860, 117] on div at bounding box center [915, 120] width 178 height 28
click at [859, 116] on div at bounding box center [915, 120] width 178 height 28
click at [913, 169] on span "Post" at bounding box center [915, 171] width 19 height 12
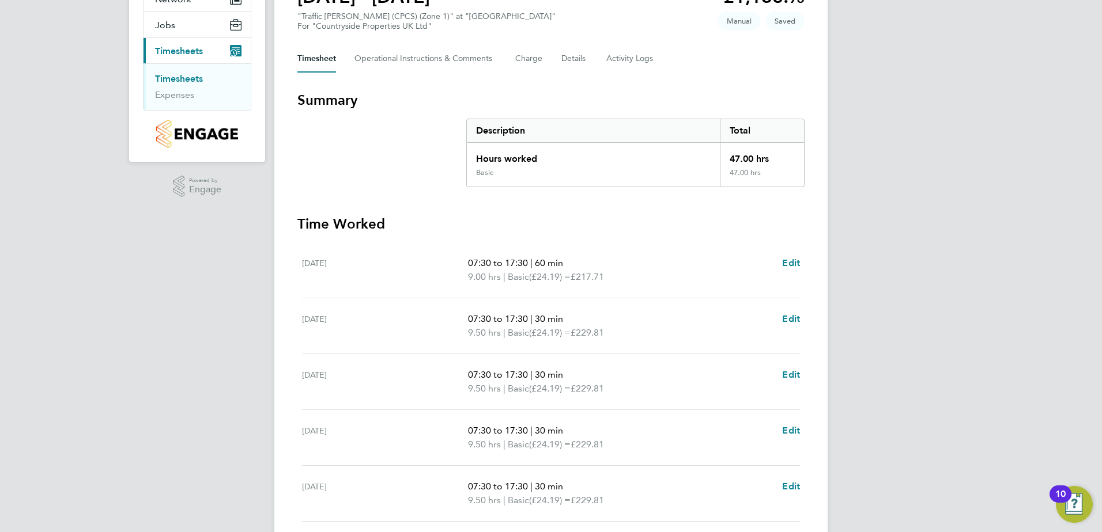
scroll to position [173, 0]
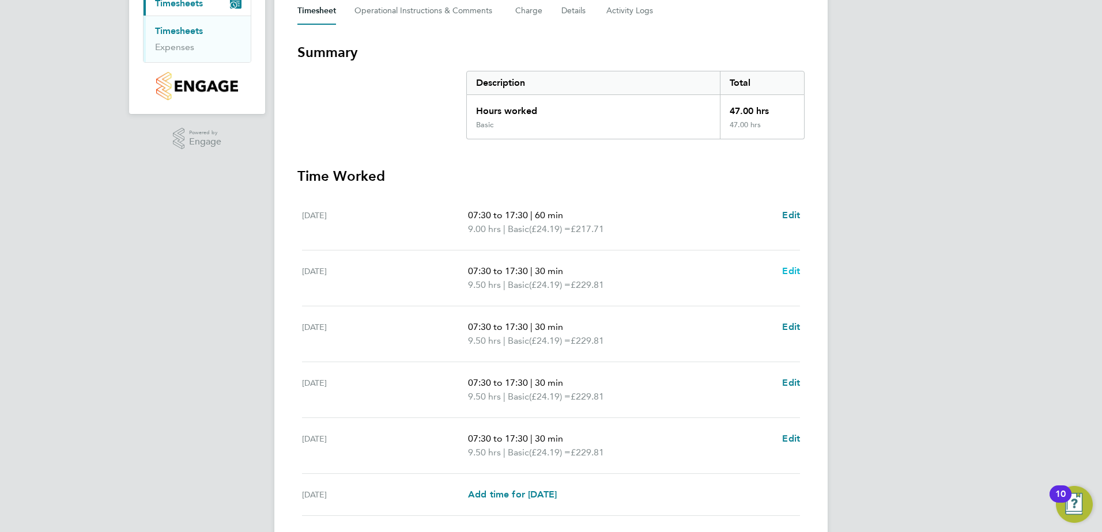
click at [795, 267] on span "Edit" at bounding box center [791, 271] width 18 height 11
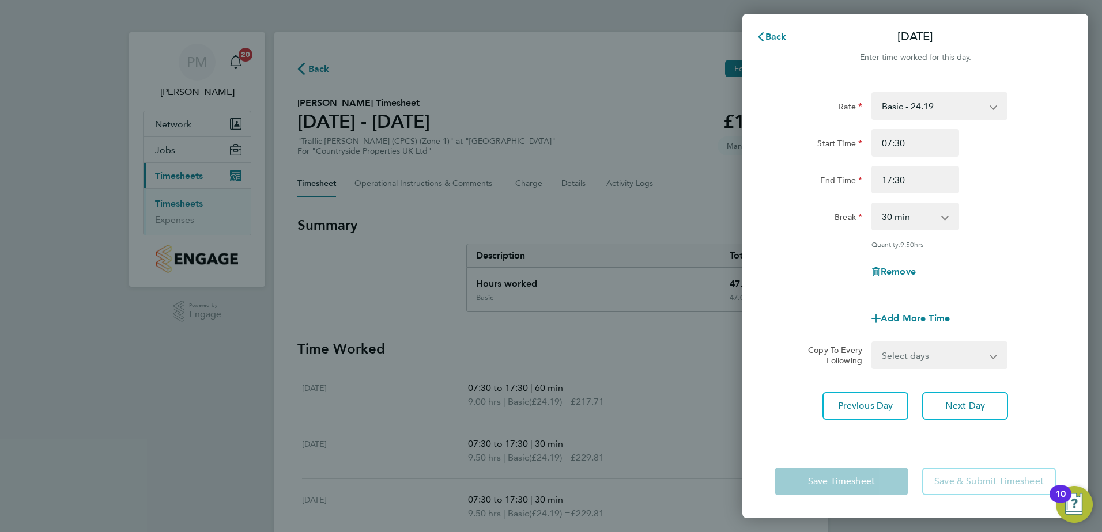
click at [920, 214] on select "0 min 15 min 30 min 45 min 60 min 75 min 90 min" at bounding box center [907, 216] width 71 height 25
select select "60"
click at [872, 204] on select "0 min 15 min 30 min 45 min 60 min 75 min 90 min" at bounding box center [907, 216] width 71 height 25
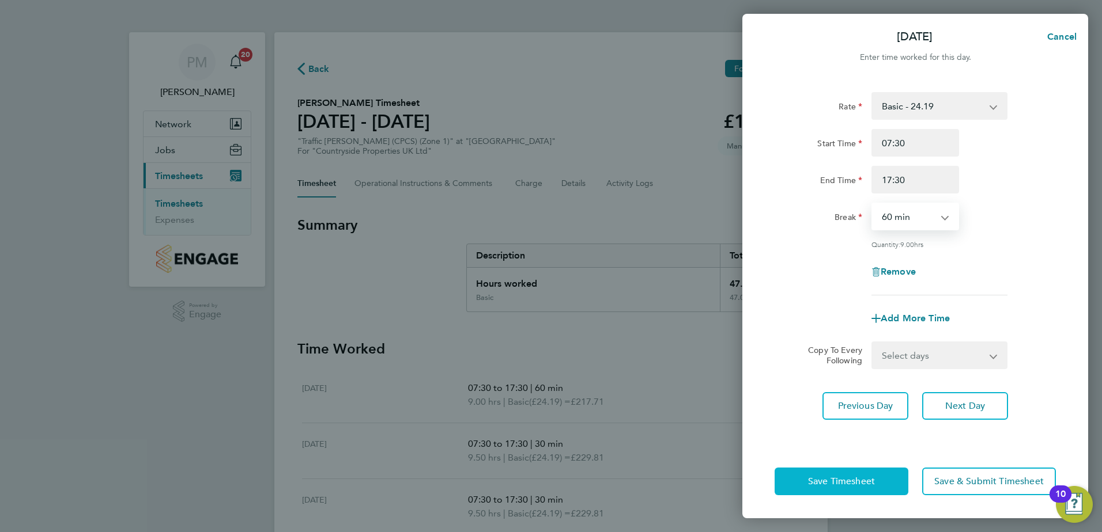
click at [863, 478] on span "Save Timesheet" at bounding box center [841, 482] width 67 height 12
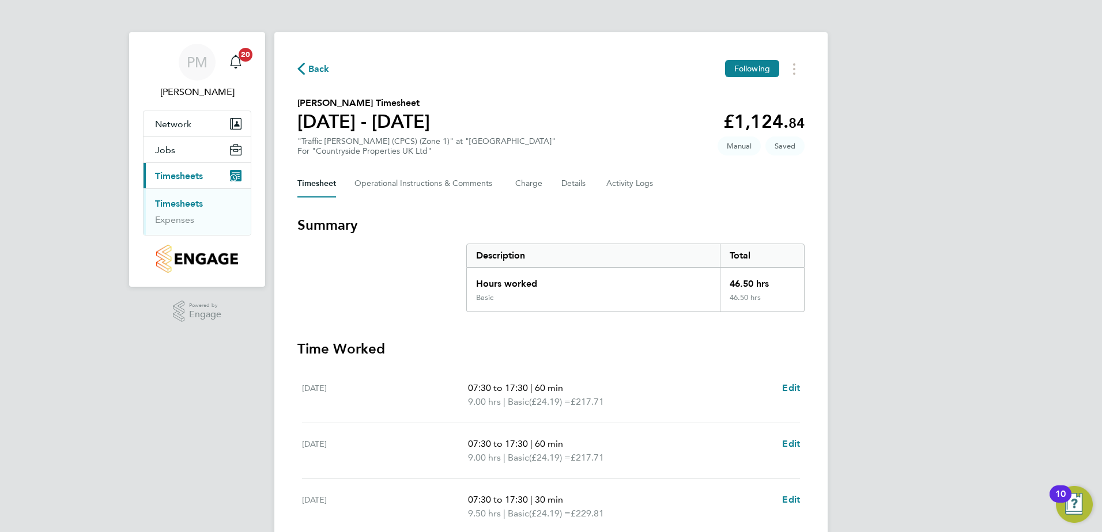
scroll to position [230, 0]
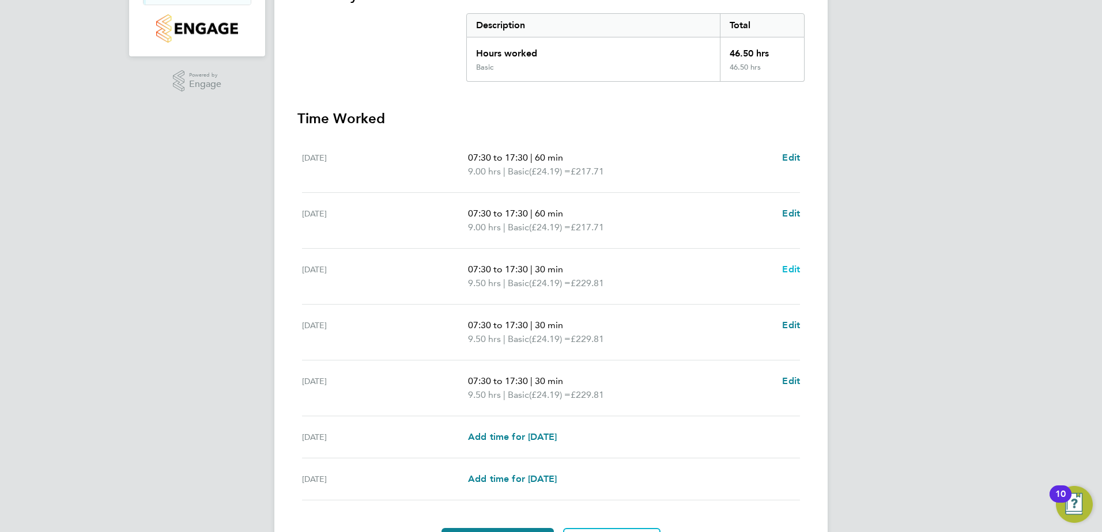
click at [795, 269] on span "Edit" at bounding box center [791, 269] width 18 height 11
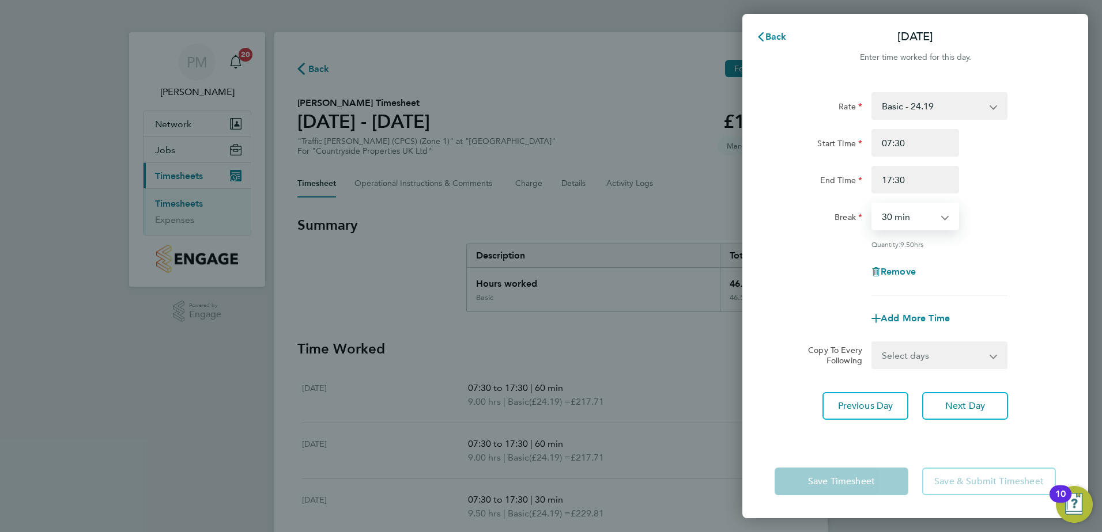
click at [914, 213] on select "0 min 15 min 30 min 45 min 60 min 75 min 90 min" at bounding box center [907, 216] width 71 height 25
select select "60"
click at [872, 204] on select "0 min 15 min 30 min 45 min 60 min 75 min 90 min" at bounding box center [907, 216] width 71 height 25
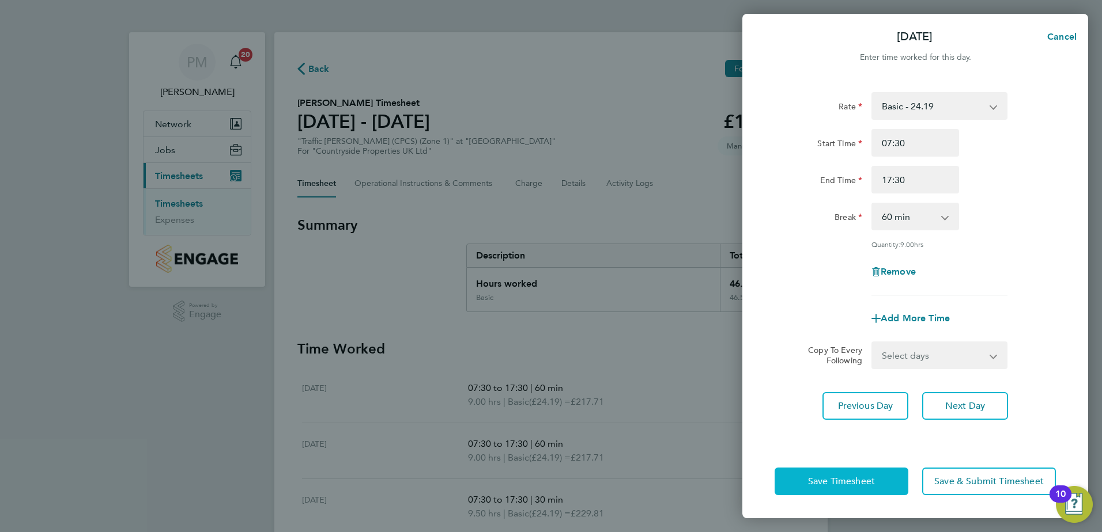
click at [862, 479] on span "Save Timesheet" at bounding box center [841, 482] width 67 height 12
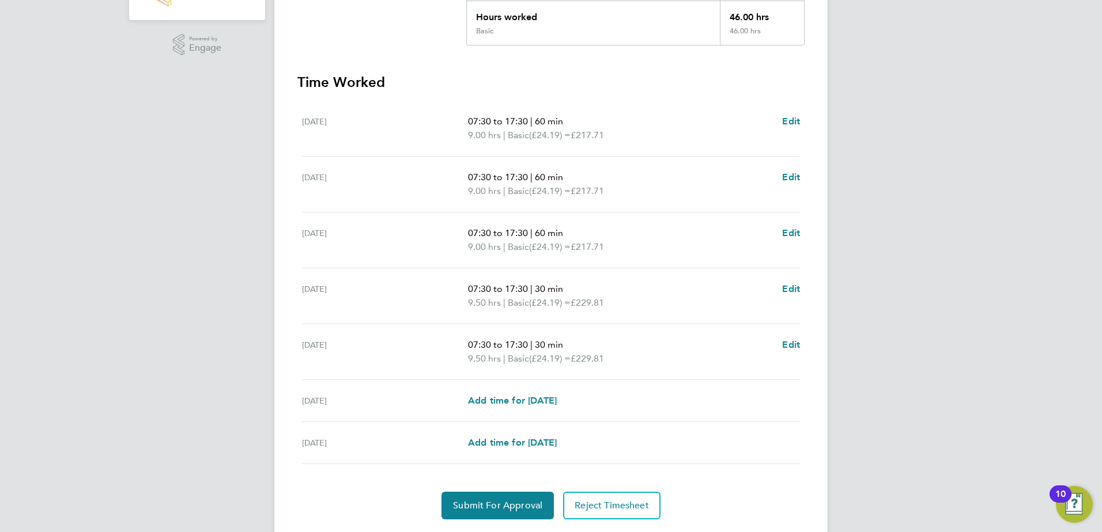
scroll to position [288, 0]
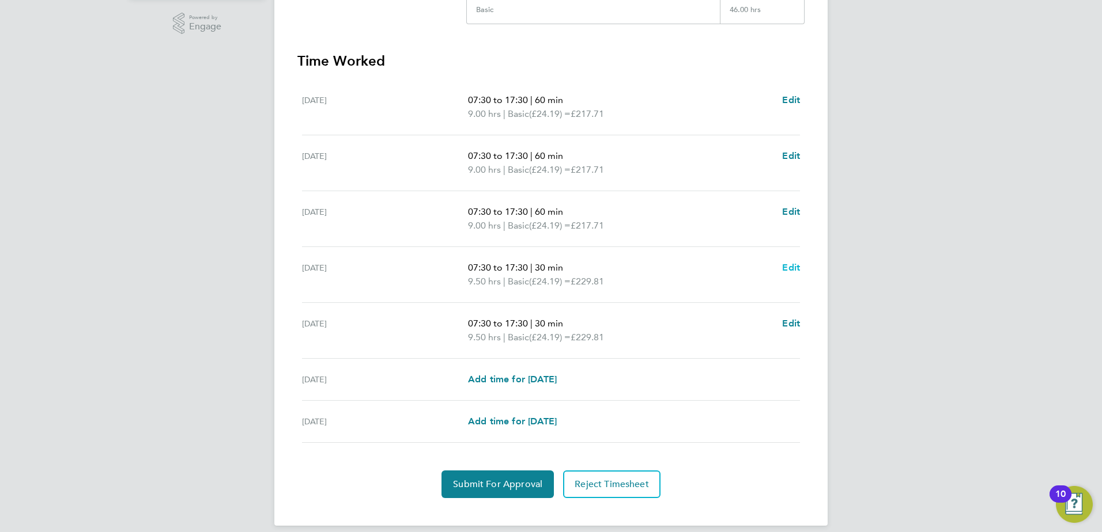
click at [784, 267] on span "Edit" at bounding box center [791, 267] width 18 height 11
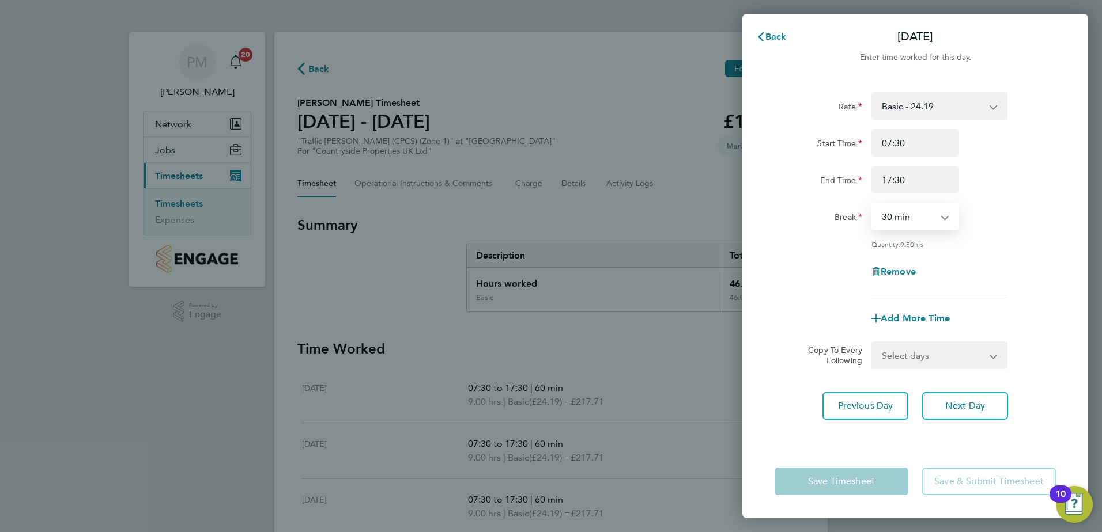
click at [917, 211] on select "0 min 15 min 30 min 45 min 60 min 75 min 90 min" at bounding box center [907, 216] width 71 height 25
select select "60"
click at [872, 204] on select "0 min 15 min 30 min 45 min 60 min 75 min 90 min" at bounding box center [907, 216] width 71 height 25
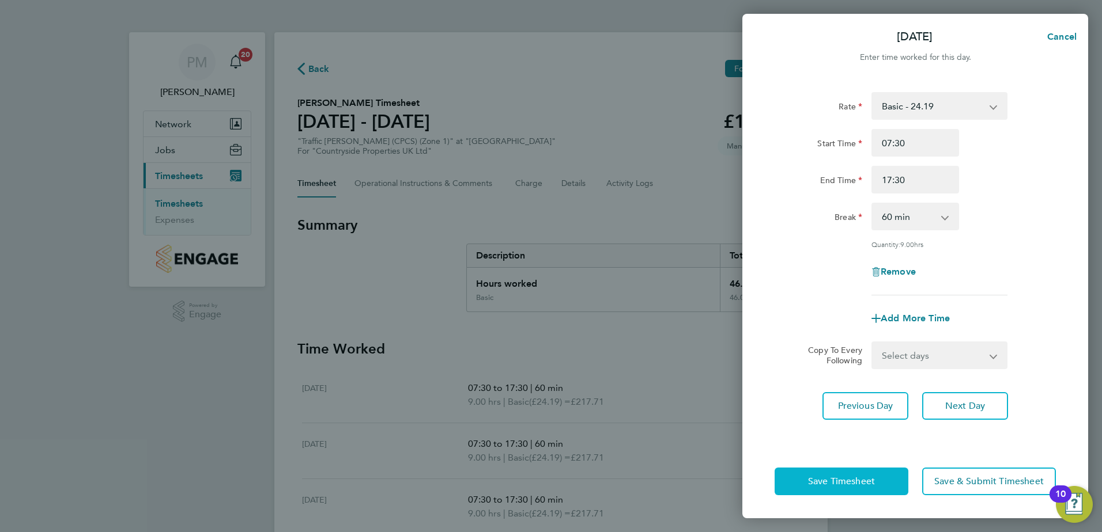
click at [849, 477] on span "Save Timesheet" at bounding box center [841, 482] width 67 height 12
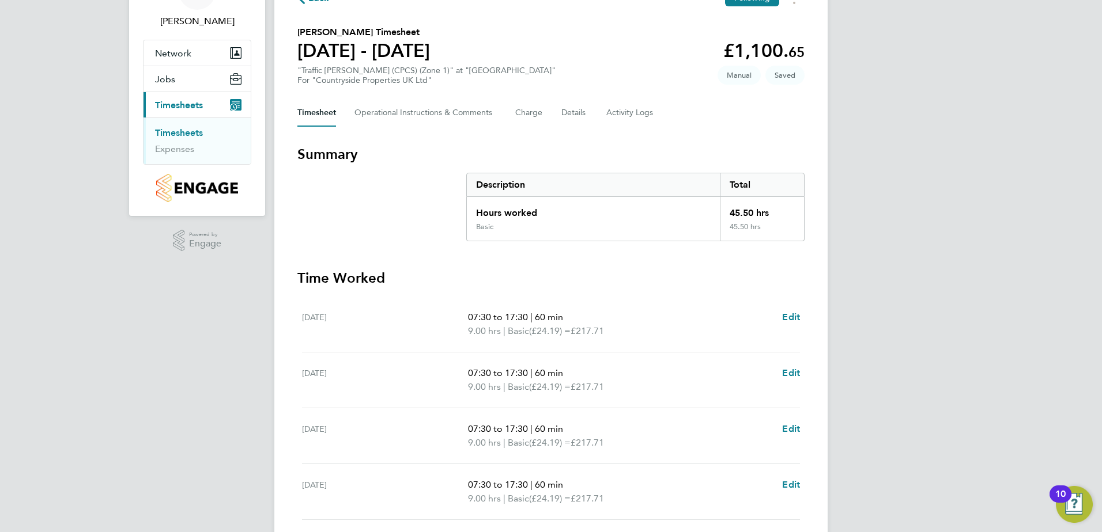
scroll to position [230, 0]
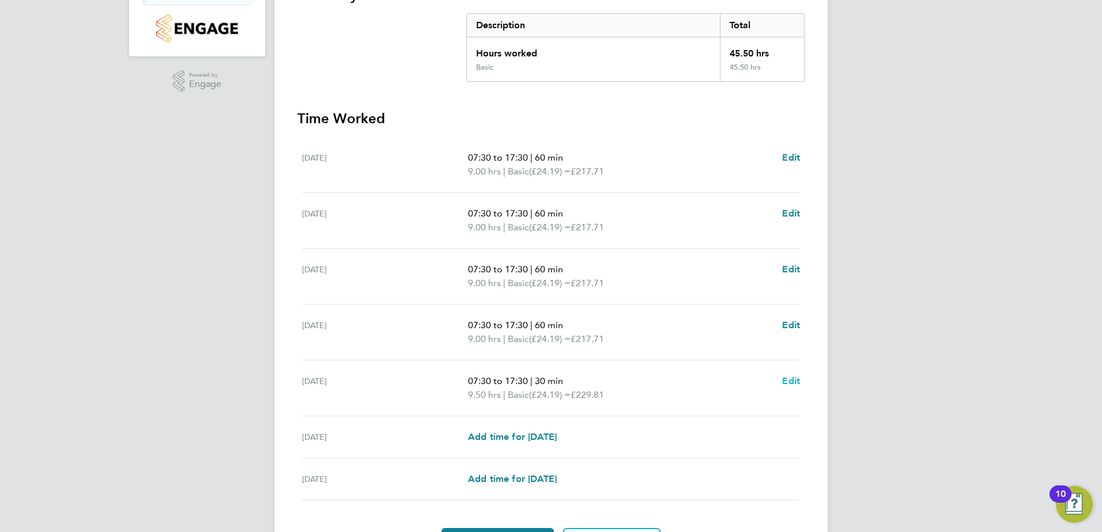
click at [794, 383] on span "Edit" at bounding box center [791, 381] width 18 height 11
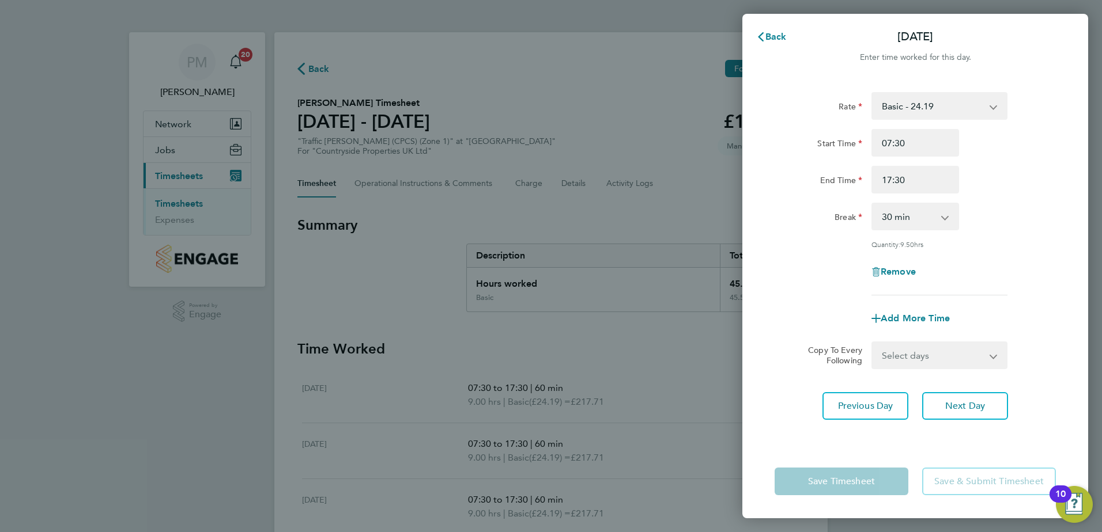
click at [935, 214] on select "0 min 15 min 30 min 45 min 60 min 75 min 90 min" at bounding box center [907, 216] width 71 height 25
select select "60"
click at [872, 204] on select "0 min 15 min 30 min 45 min 60 min 75 min 90 min" at bounding box center [907, 216] width 71 height 25
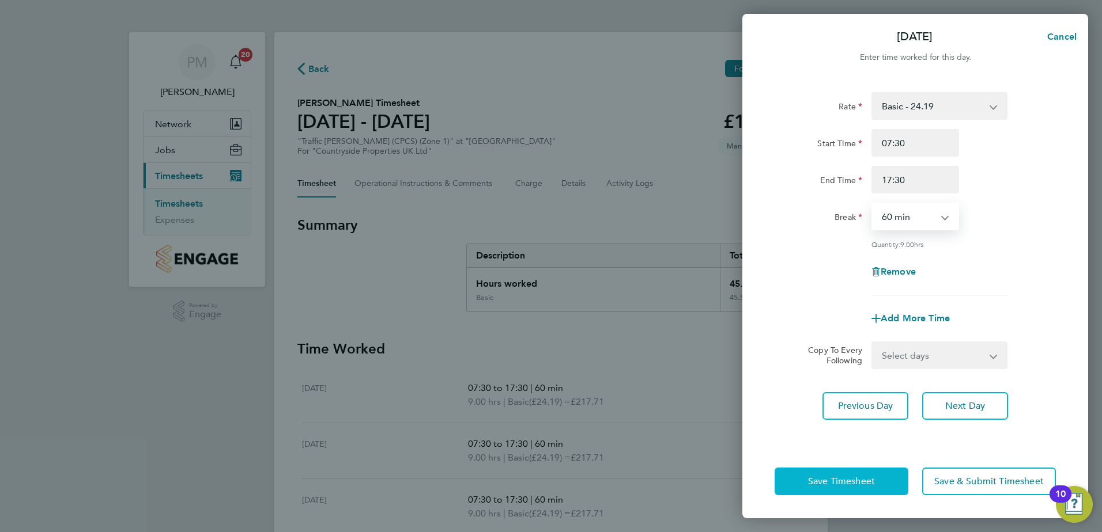
click at [842, 480] on span "Save Timesheet" at bounding box center [841, 482] width 67 height 12
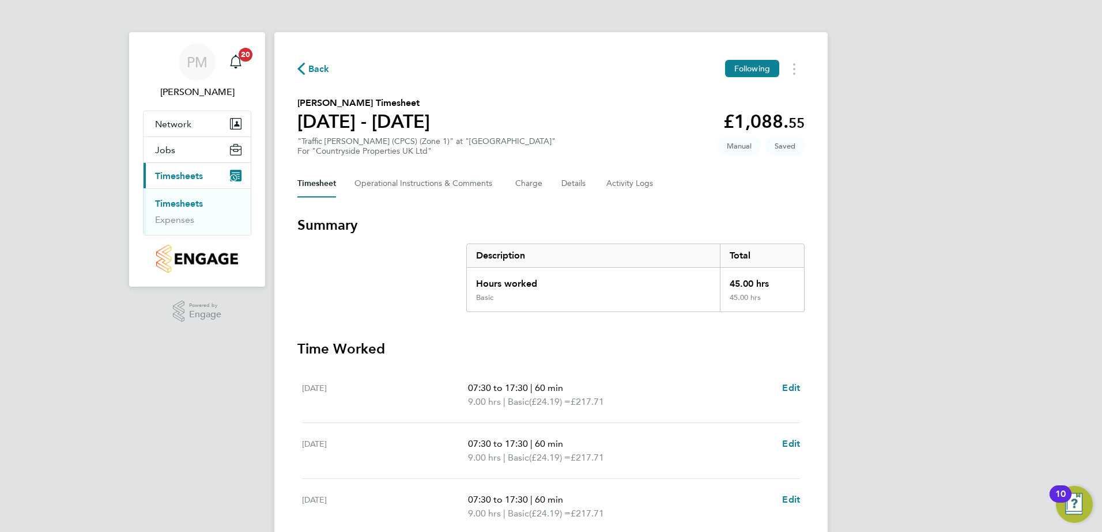
click at [169, 200] on link "Timesheets" at bounding box center [179, 203] width 48 height 11
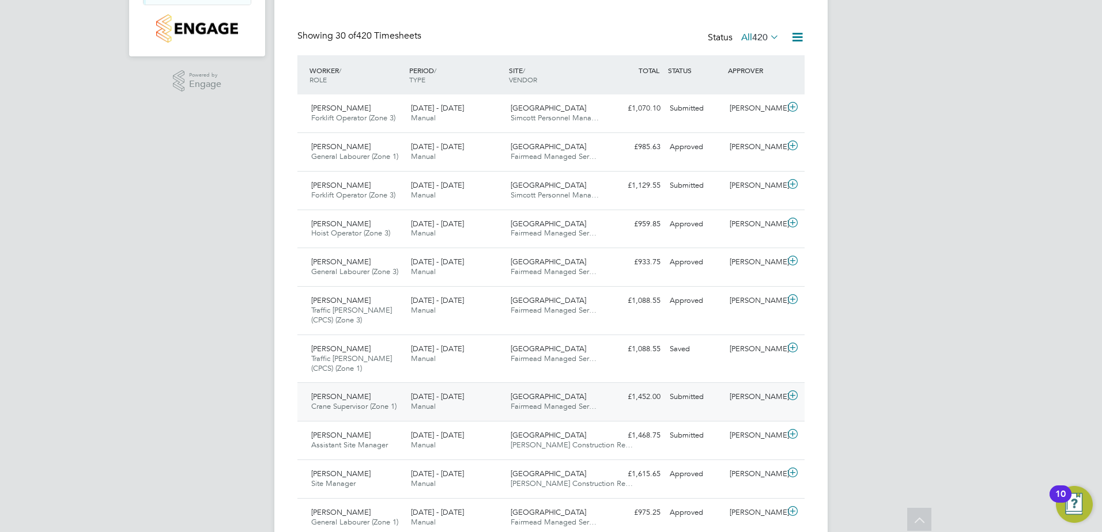
click at [337, 398] on span "[PERSON_NAME]" at bounding box center [340, 397] width 59 height 10
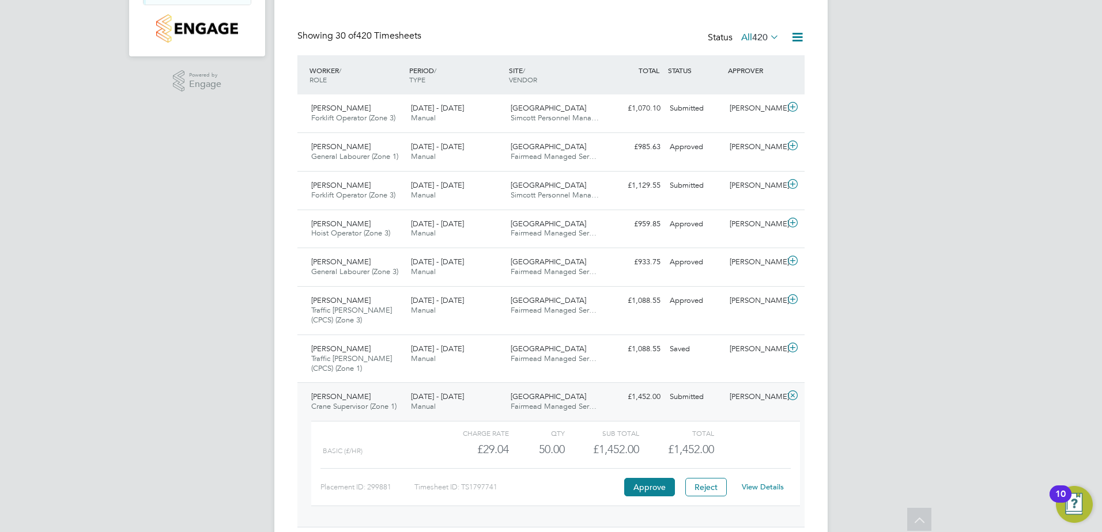
click at [756, 485] on link "View Details" at bounding box center [763, 487] width 42 height 10
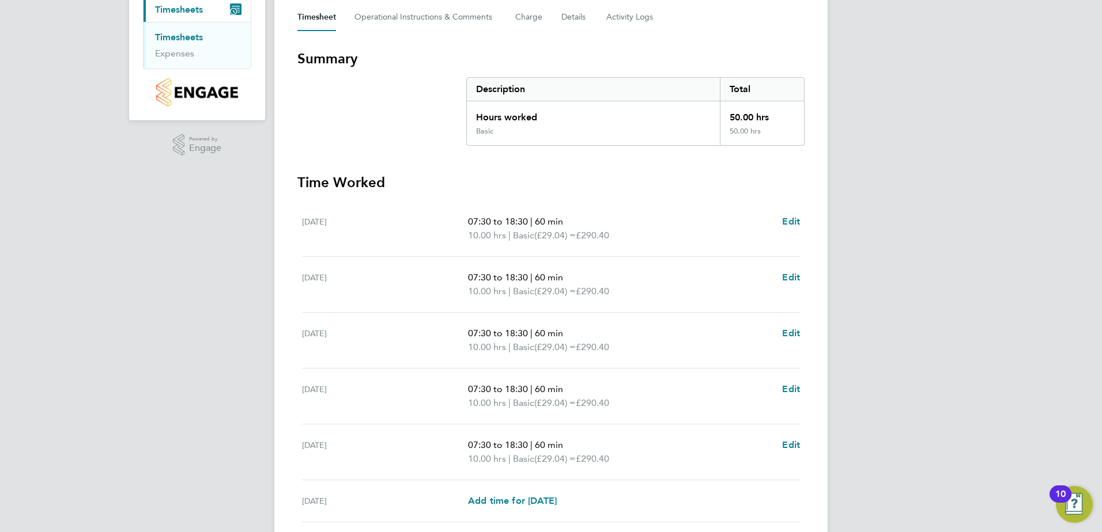
scroll to position [173, 0]
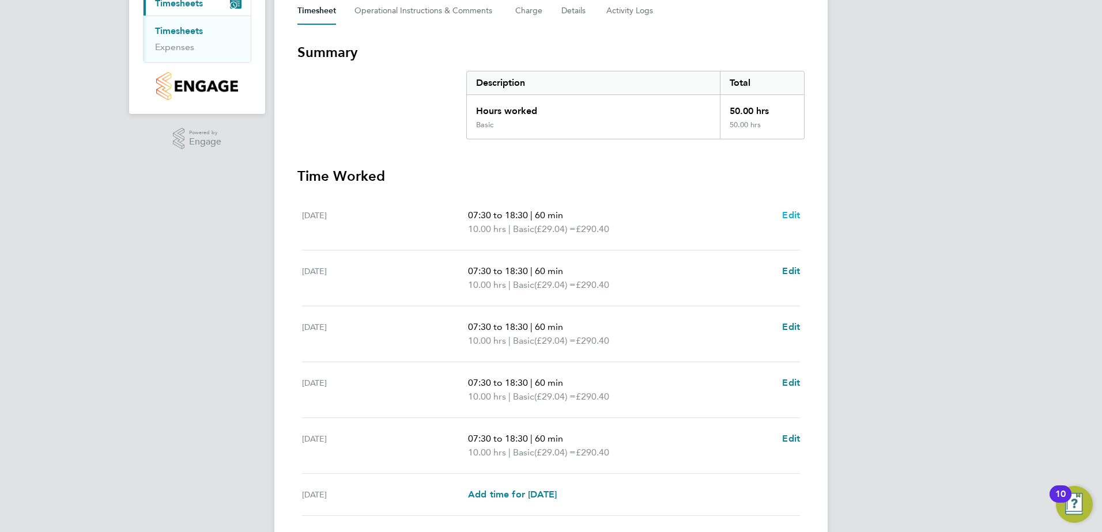
click at [792, 217] on span "Edit" at bounding box center [791, 215] width 18 height 11
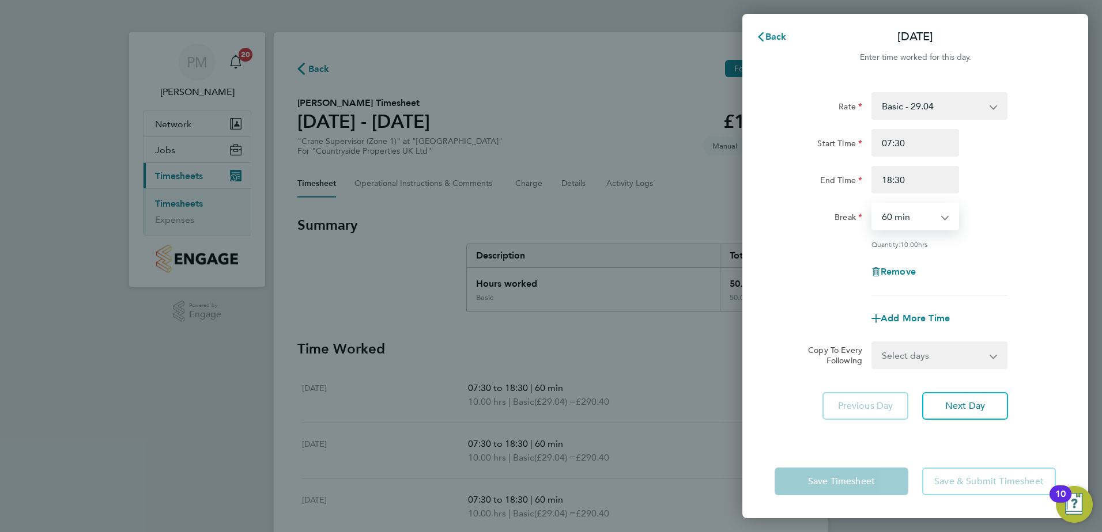
click at [890, 216] on select "0 min 15 min 30 min 45 min 60 min 75 min 90 min" at bounding box center [907, 216] width 71 height 25
select select "30"
click at [872, 204] on select "0 min 15 min 30 min 45 min 60 min 75 min 90 min" at bounding box center [907, 216] width 71 height 25
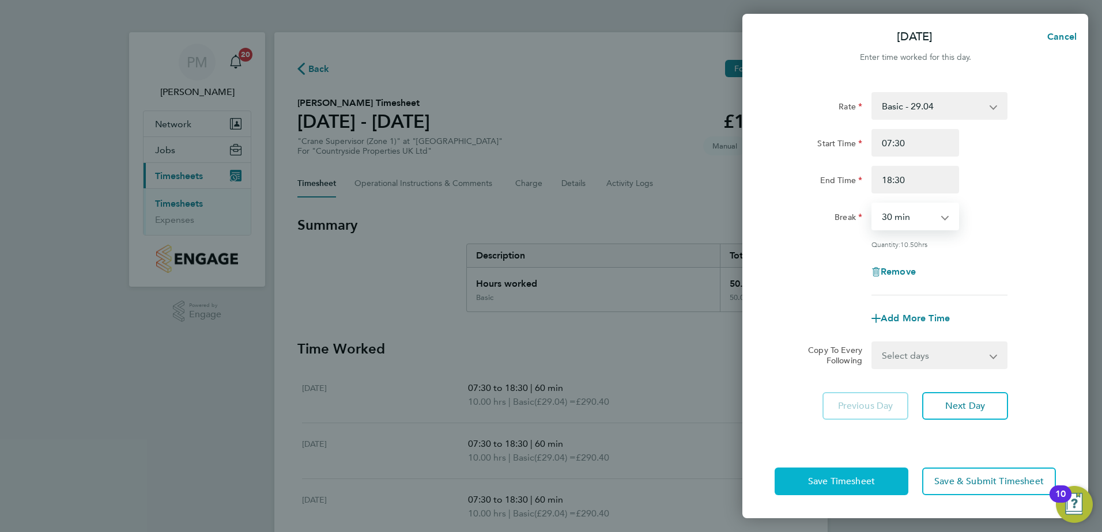
click at [854, 479] on span "Save Timesheet" at bounding box center [841, 482] width 67 height 12
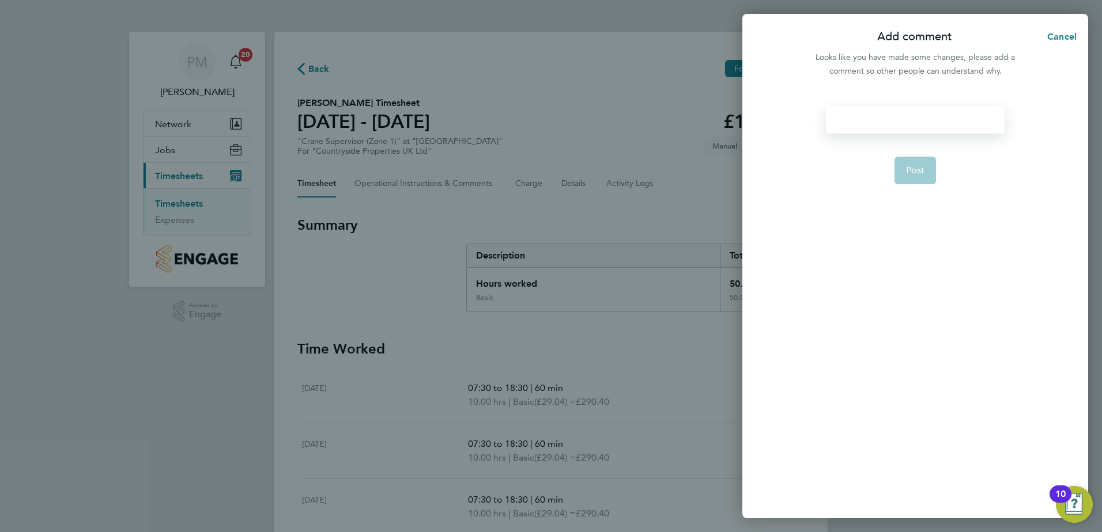
click at [856, 118] on div at bounding box center [915, 120] width 178 height 28
click at [855, 119] on div at bounding box center [915, 120] width 178 height 28
click at [908, 169] on span "Post" at bounding box center [915, 171] width 19 height 12
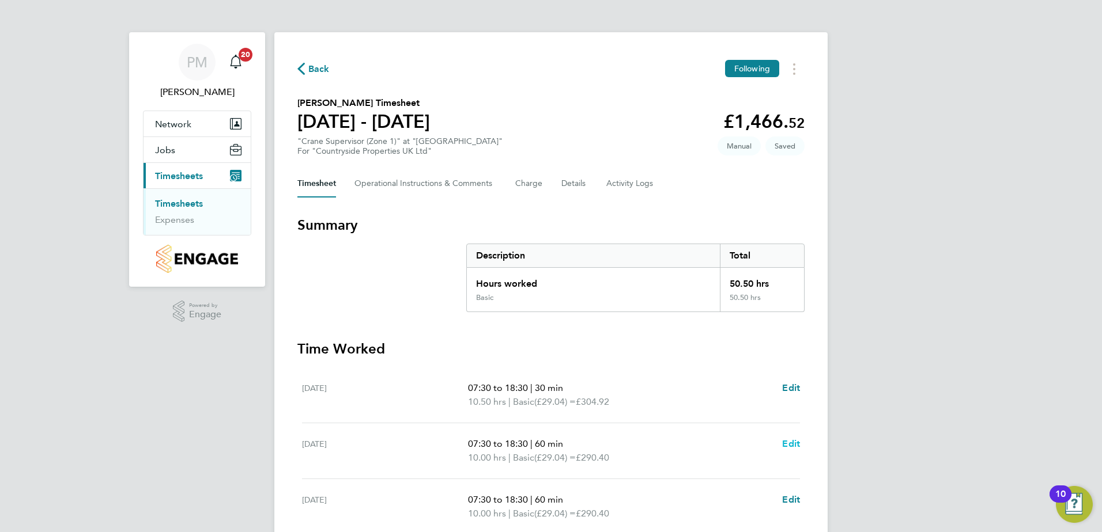
click at [789, 443] on span "Edit" at bounding box center [791, 444] width 18 height 11
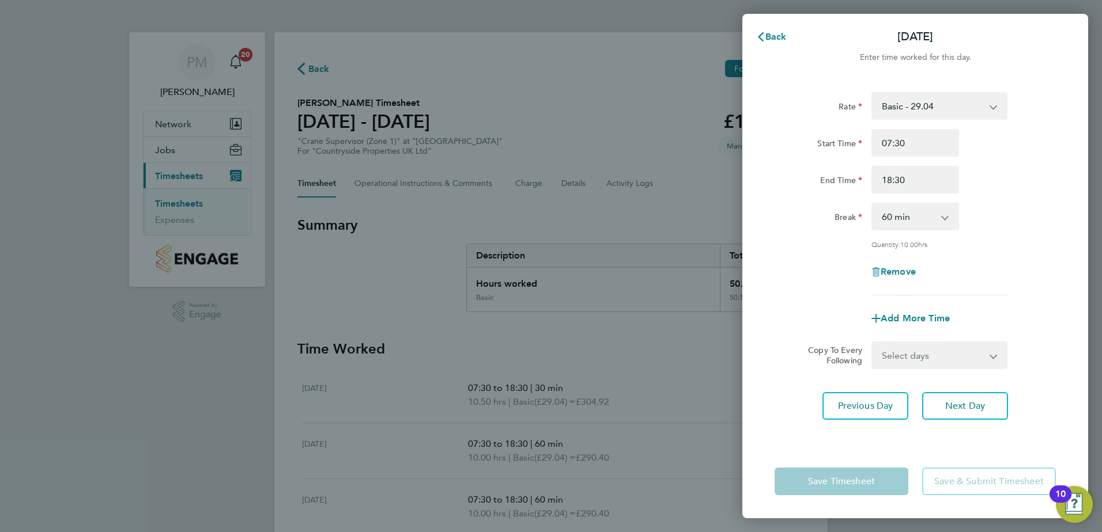
click at [903, 216] on select "0 min 15 min 30 min 45 min 60 min 75 min 90 min" at bounding box center [907, 216] width 71 height 25
select select "30"
click at [872, 204] on select "0 min 15 min 30 min 45 min 60 min 75 min 90 min" at bounding box center [907, 216] width 71 height 25
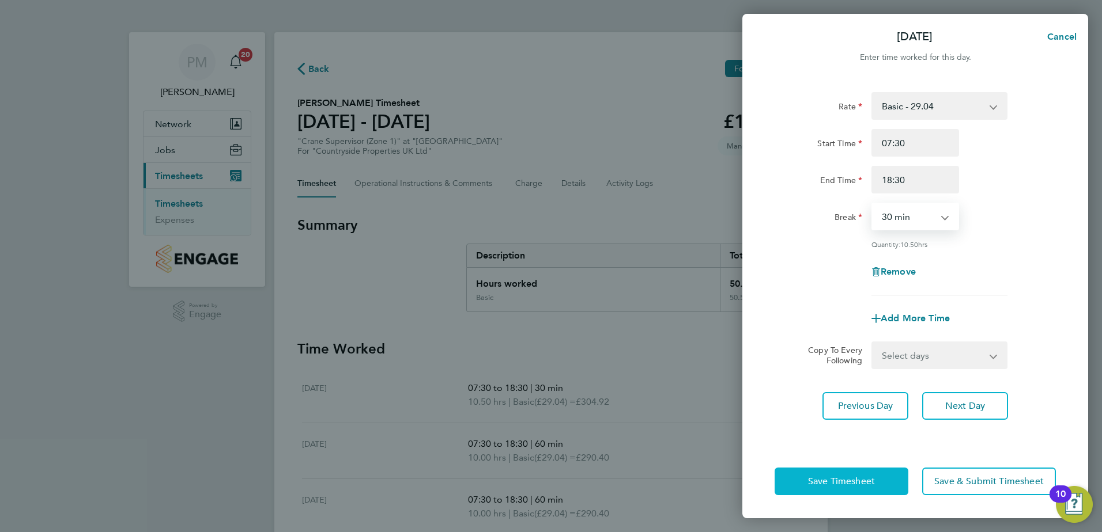
click at [852, 474] on button "Save Timesheet" at bounding box center [841, 482] width 134 height 28
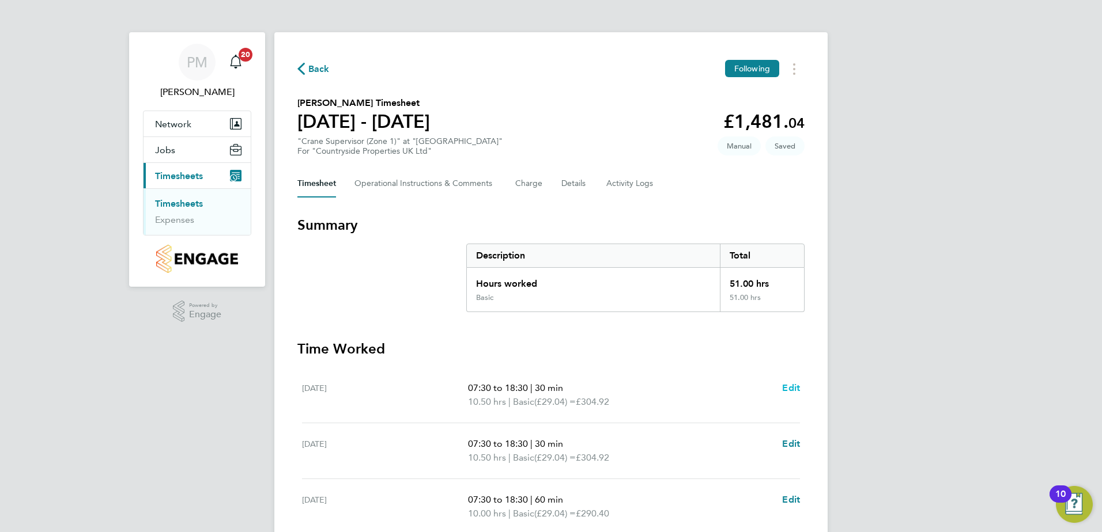
click at [796, 388] on span "Edit" at bounding box center [791, 388] width 18 height 11
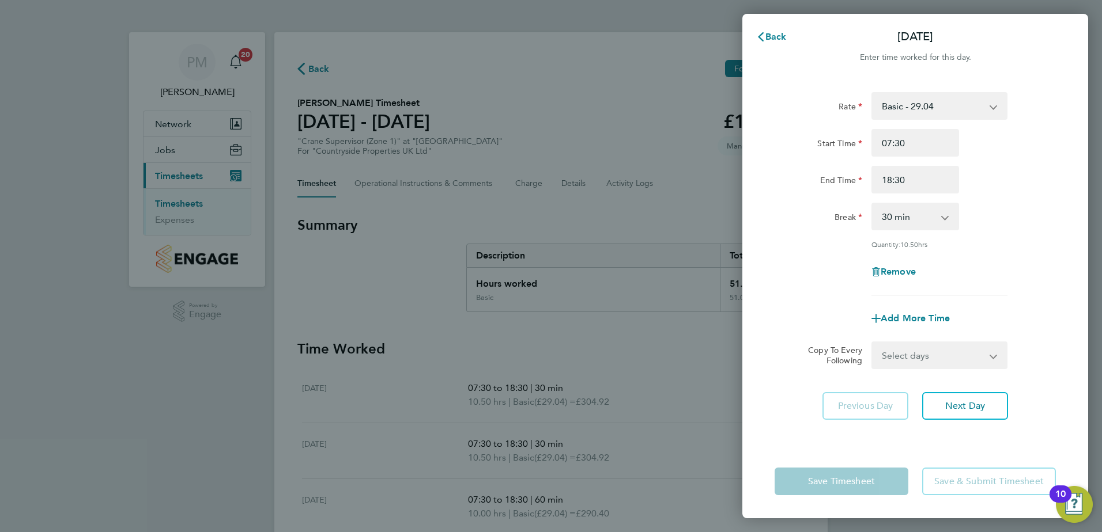
click at [916, 218] on select "0 min 15 min 30 min 45 min 60 min 75 min 90 min" at bounding box center [907, 216] width 71 height 25
select select "90"
click at [872, 204] on select "0 min 15 min 30 min 45 min 60 min 75 min 90 min" at bounding box center [907, 216] width 71 height 25
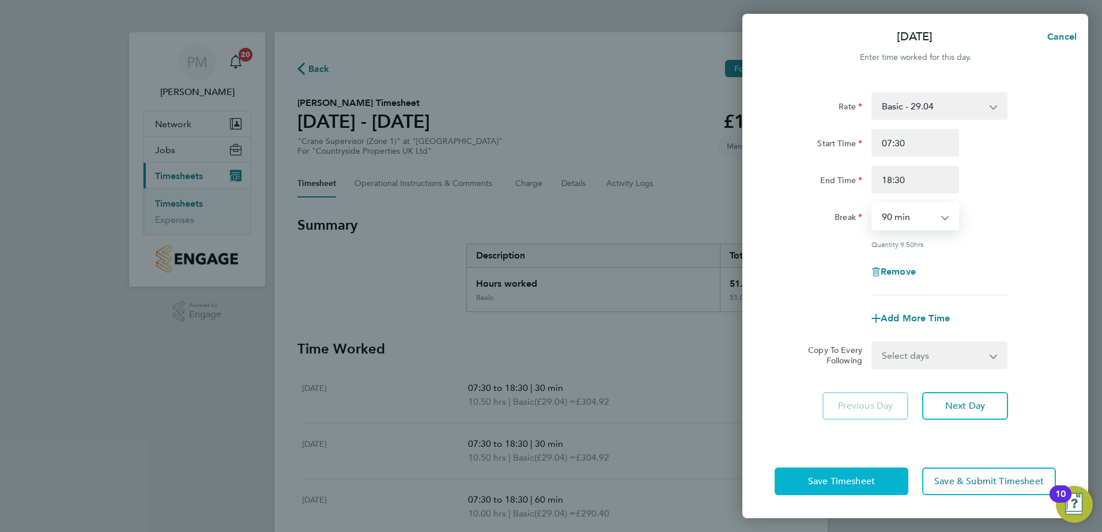
click at [849, 473] on button "Save Timesheet" at bounding box center [841, 482] width 134 height 28
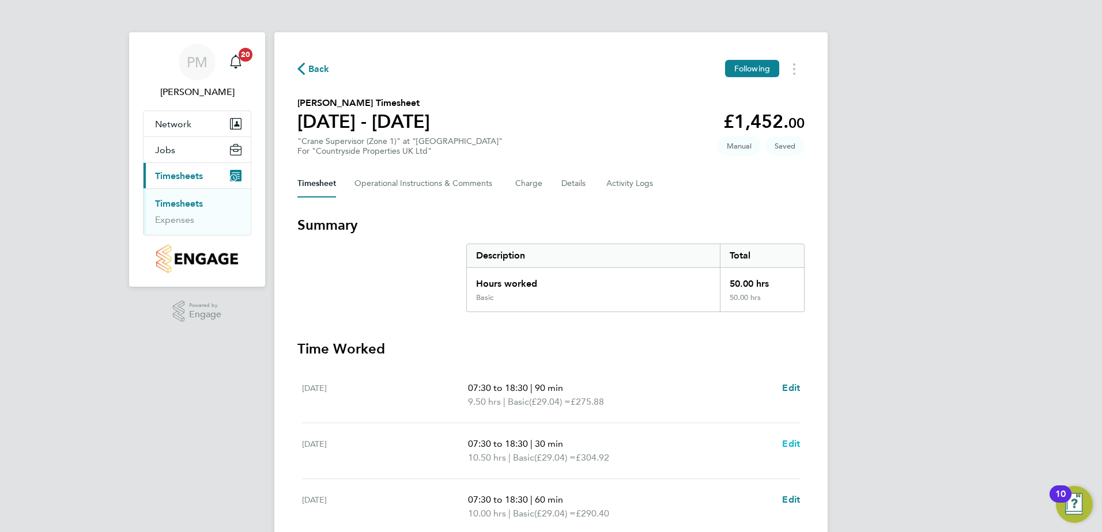
click at [794, 447] on span "Edit" at bounding box center [791, 444] width 18 height 11
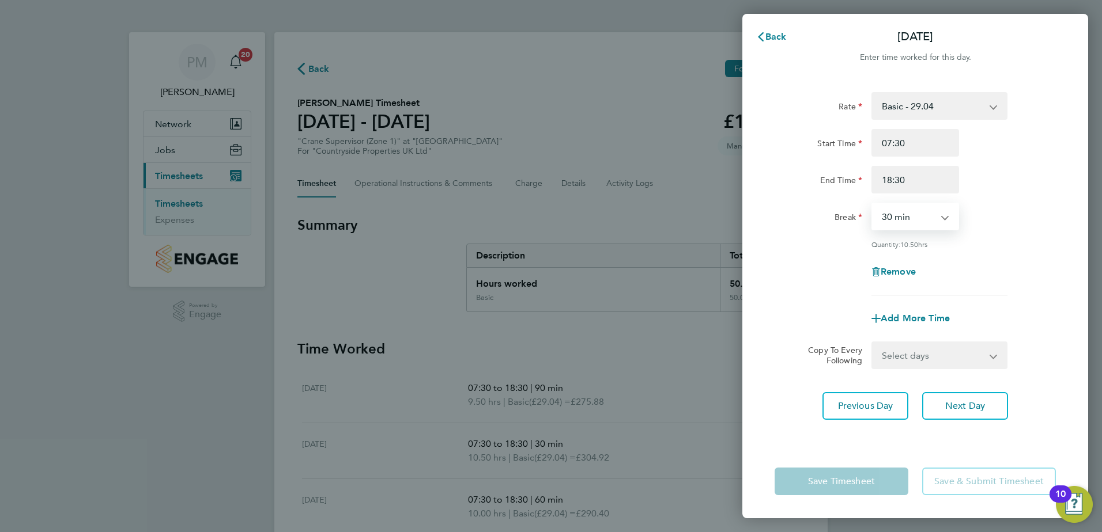
click at [916, 216] on select "0 min 15 min 30 min 45 min 60 min 75 min 90 min" at bounding box center [907, 216] width 71 height 25
select select "90"
click at [872, 204] on select "0 min 15 min 30 min 45 min 60 min 75 min 90 min" at bounding box center [907, 216] width 71 height 25
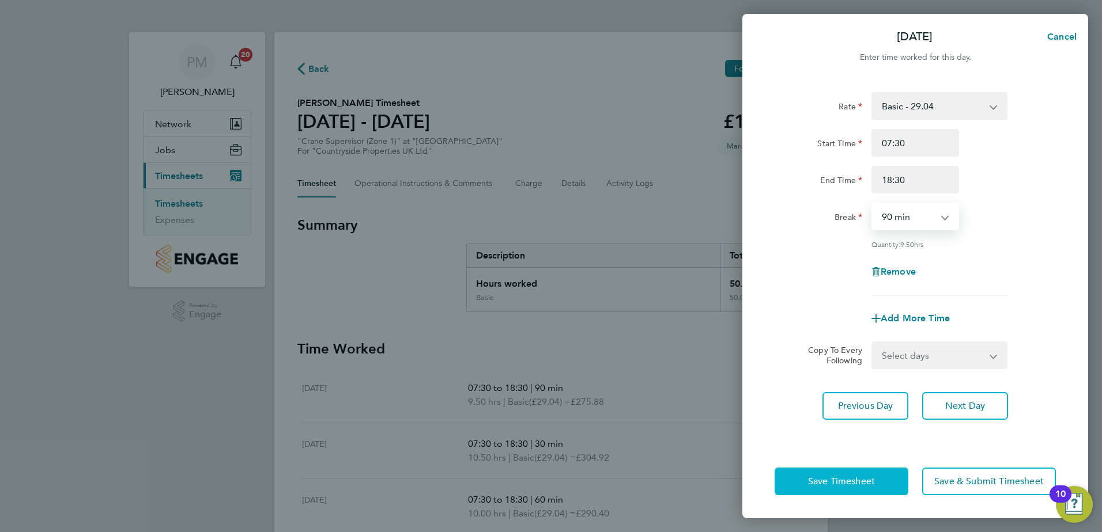
click at [825, 484] on span "Save Timesheet" at bounding box center [841, 482] width 67 height 12
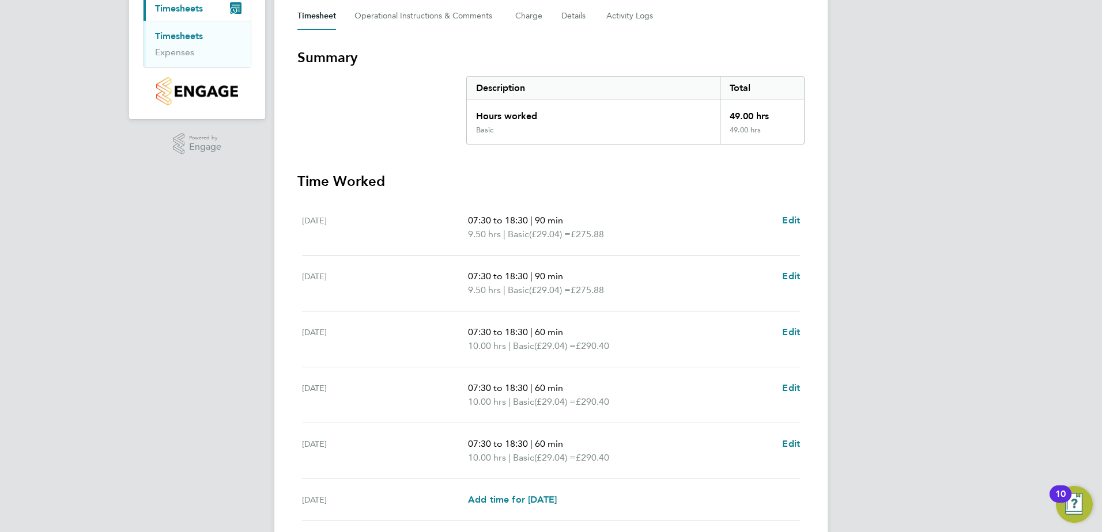
scroll to position [173, 0]
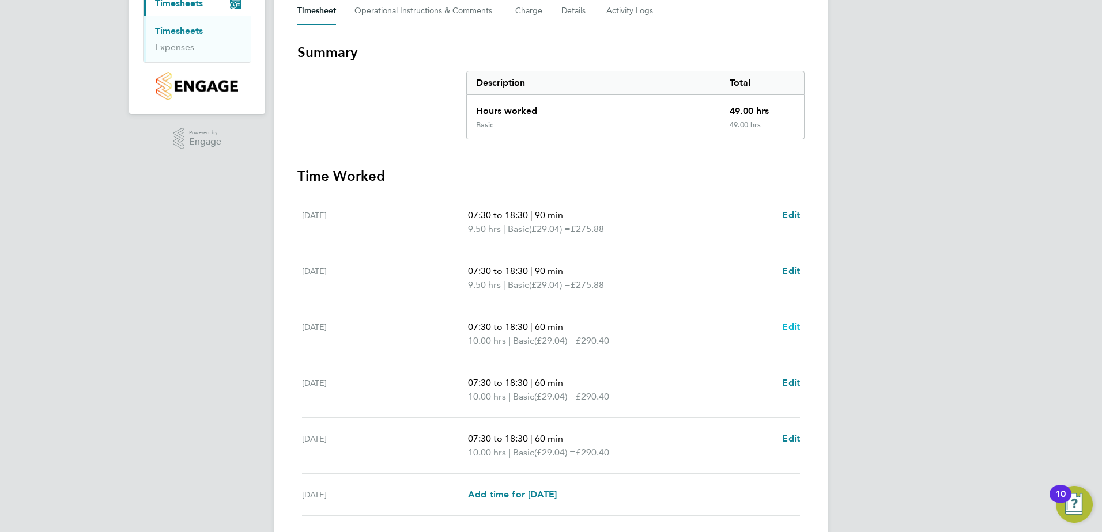
click at [789, 327] on span "Edit" at bounding box center [791, 327] width 18 height 11
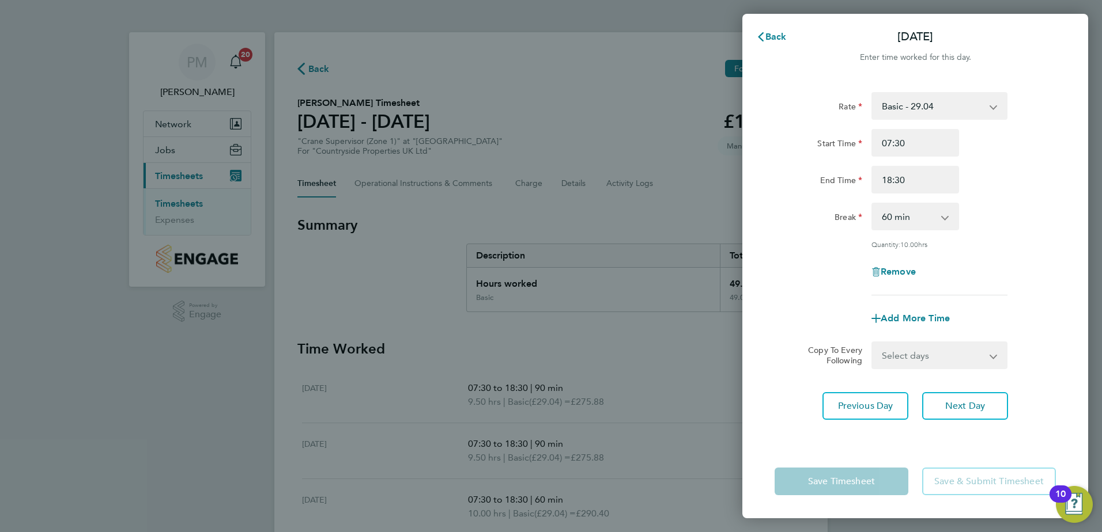
click at [907, 219] on select "0 min 15 min 30 min 45 min 60 min 75 min 90 min" at bounding box center [907, 216] width 71 height 25
select select "90"
click at [872, 204] on select "0 min 15 min 30 min 45 min 60 min 75 min 90 min" at bounding box center [907, 216] width 71 height 25
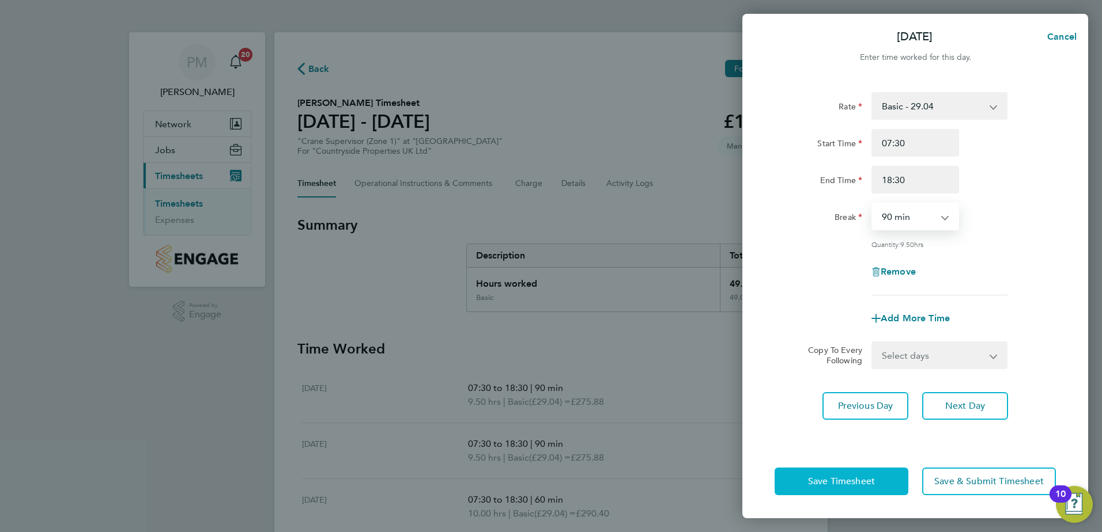
click at [826, 481] on span "Save Timesheet" at bounding box center [841, 482] width 67 height 12
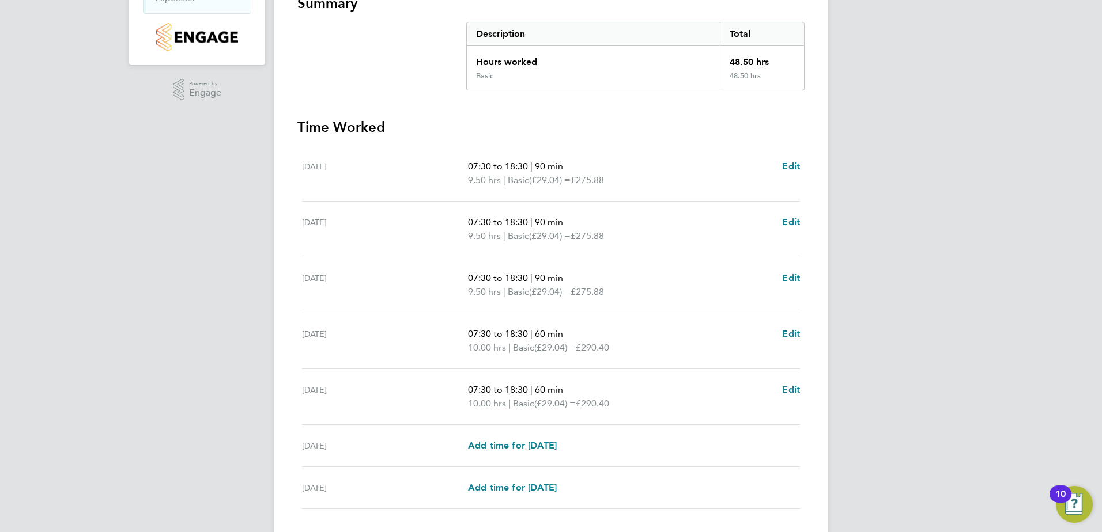
scroll to position [230, 0]
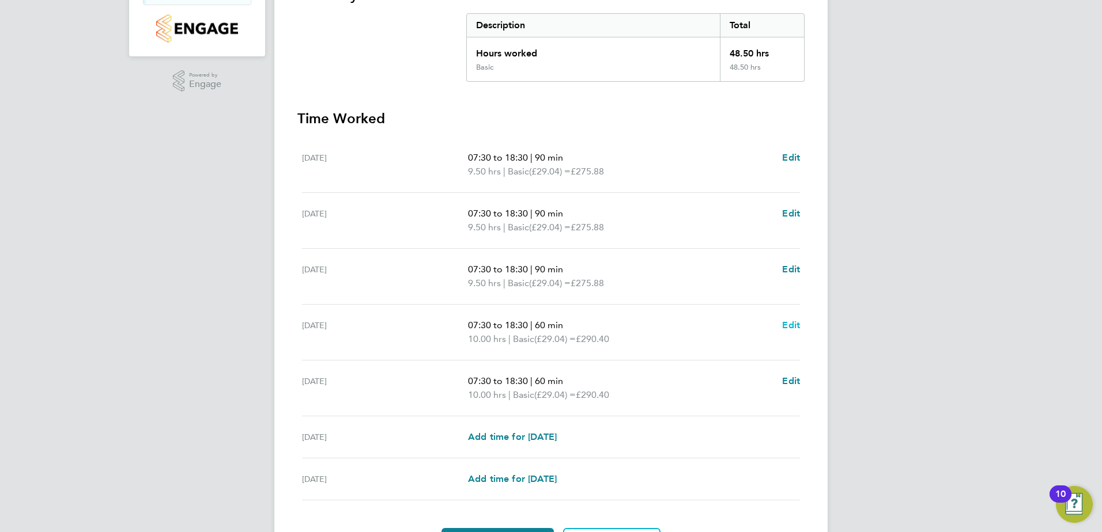
click at [794, 324] on span "Edit" at bounding box center [791, 325] width 18 height 11
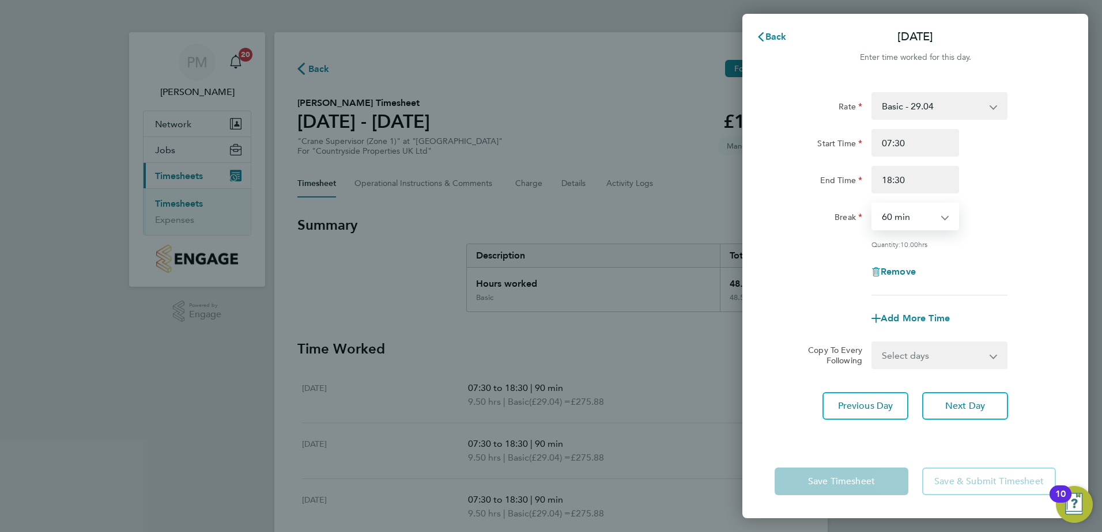
click at [910, 220] on select "0 min 15 min 30 min 45 min 60 min 75 min 90 min" at bounding box center [907, 216] width 71 height 25
select select "90"
click at [872, 204] on select "0 min 15 min 30 min 45 min 60 min 75 min 90 min" at bounding box center [907, 216] width 71 height 25
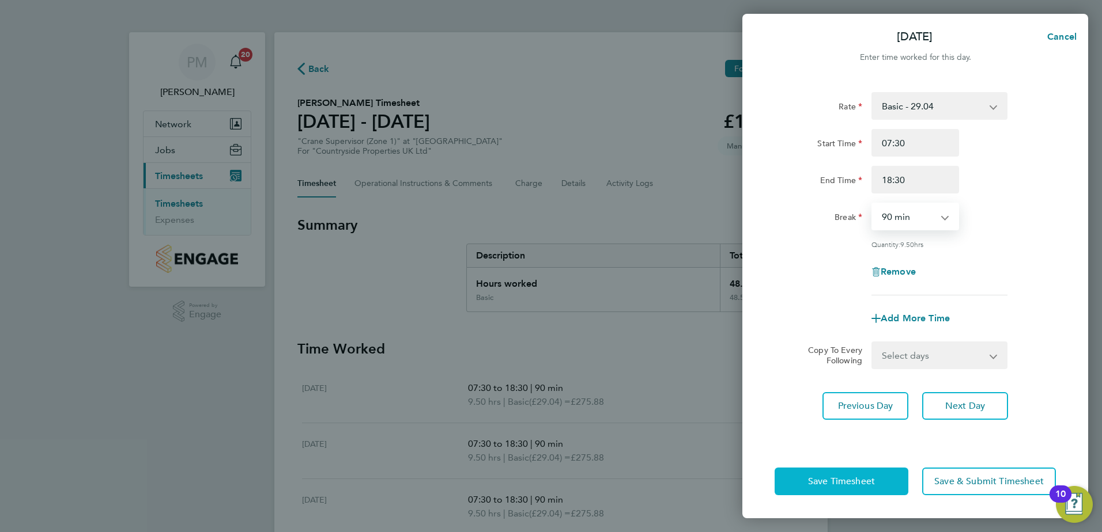
click at [815, 484] on span "Save Timesheet" at bounding box center [841, 482] width 67 height 12
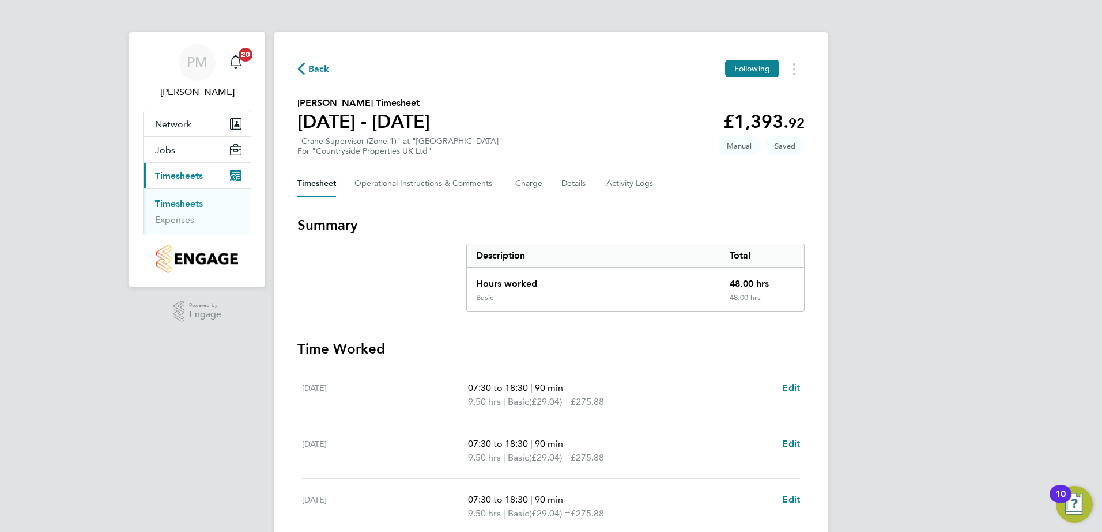
scroll to position [173, 0]
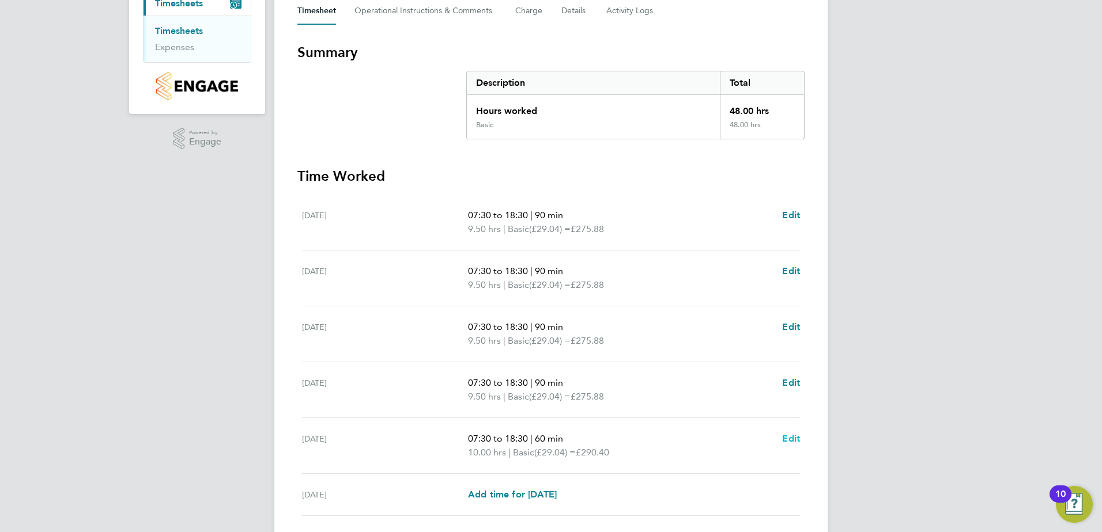
click at [792, 440] on span "Edit" at bounding box center [791, 438] width 18 height 11
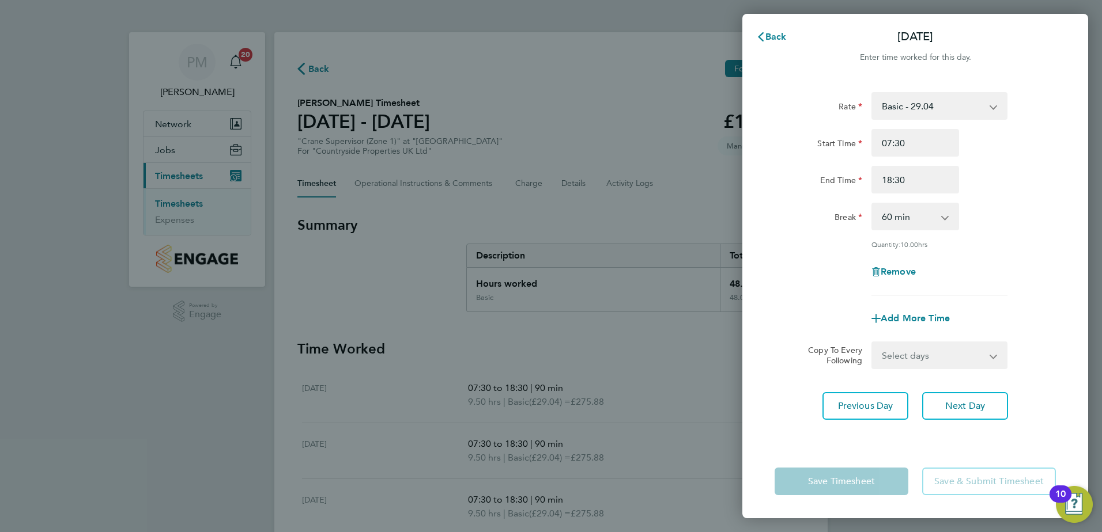
click at [903, 214] on select "0 min 15 min 30 min 45 min 60 min 75 min 90 min" at bounding box center [907, 216] width 71 height 25
select select "90"
click at [872, 204] on select "0 min 15 min 30 min 45 min 60 min 75 min 90 min" at bounding box center [907, 216] width 71 height 25
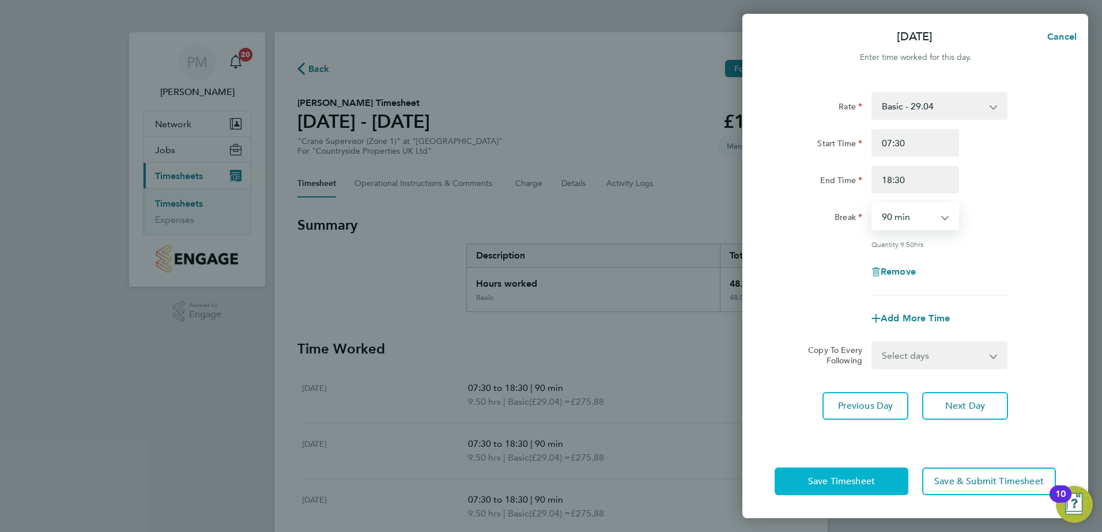
click at [857, 481] on span "Save Timesheet" at bounding box center [841, 482] width 67 height 12
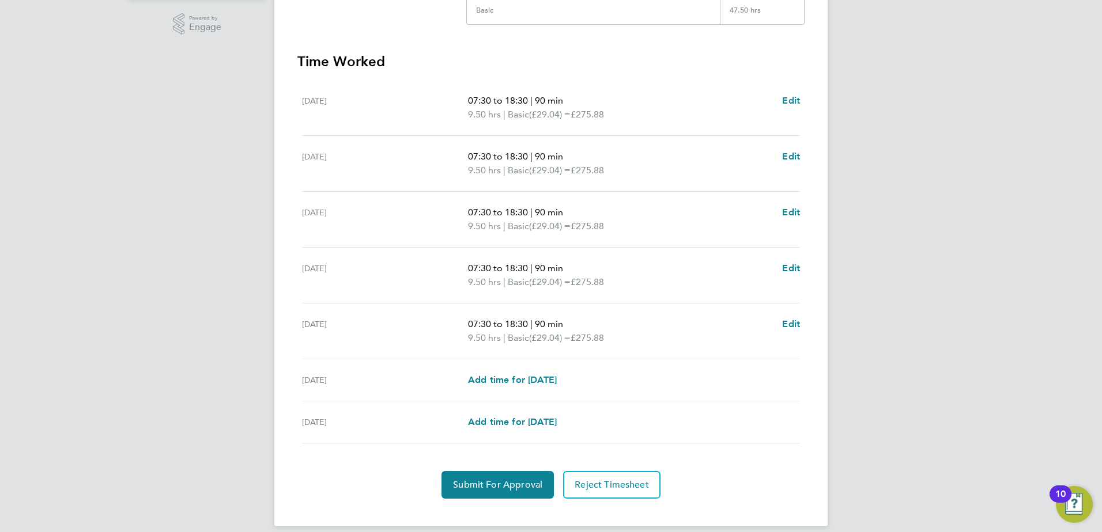
scroll to position [288, 0]
click at [508, 480] on span "Submit For Approval" at bounding box center [497, 485] width 89 height 12
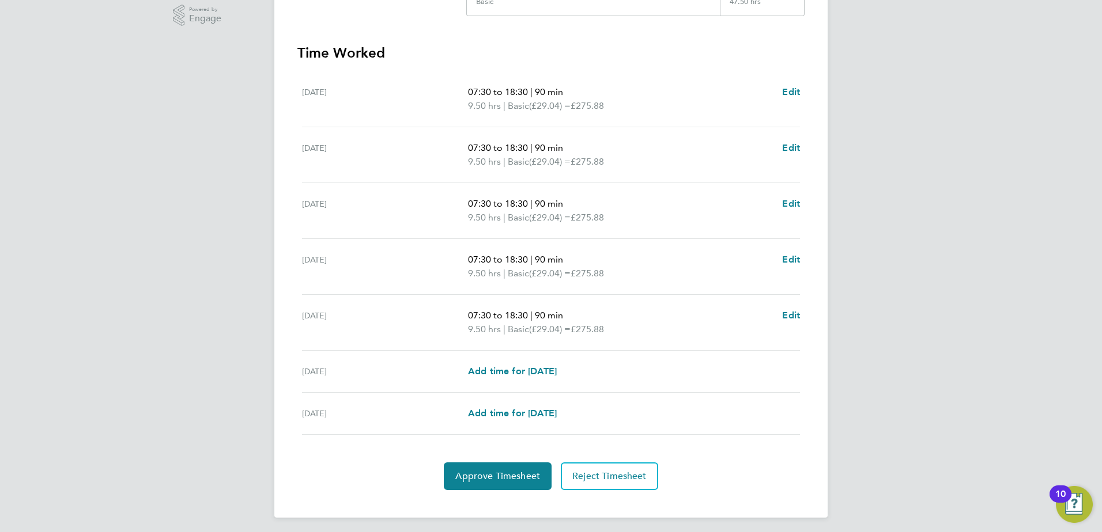
scroll to position [300, 0]
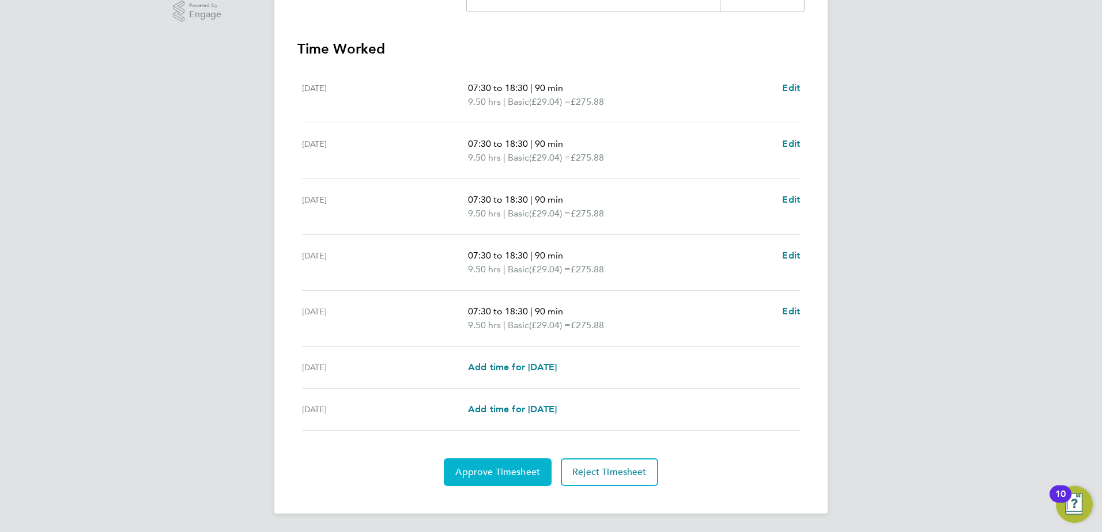
click at [506, 467] on span "Approve Timesheet" at bounding box center [497, 473] width 85 height 12
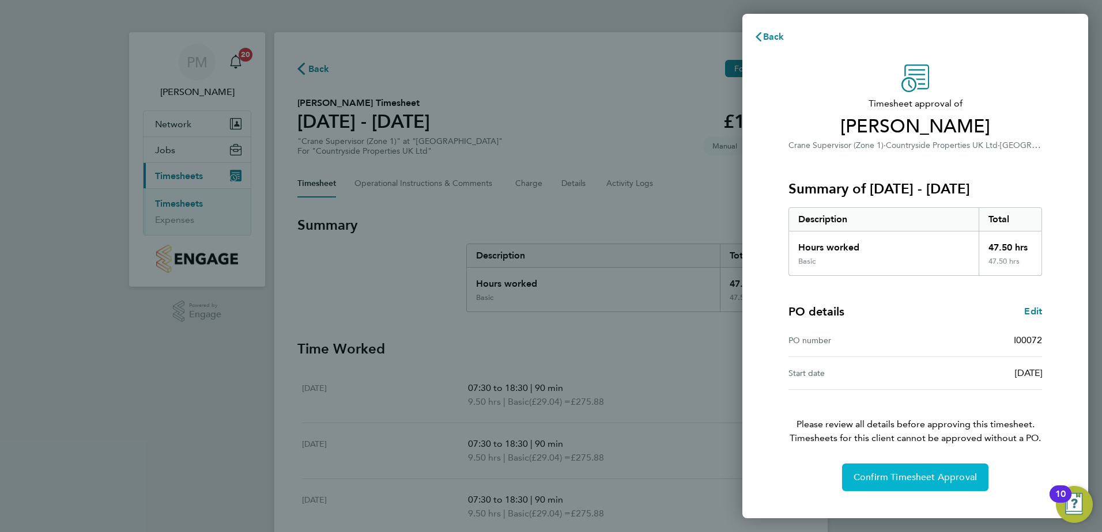
click at [914, 479] on span "Confirm Timesheet Approval" at bounding box center [914, 478] width 123 height 12
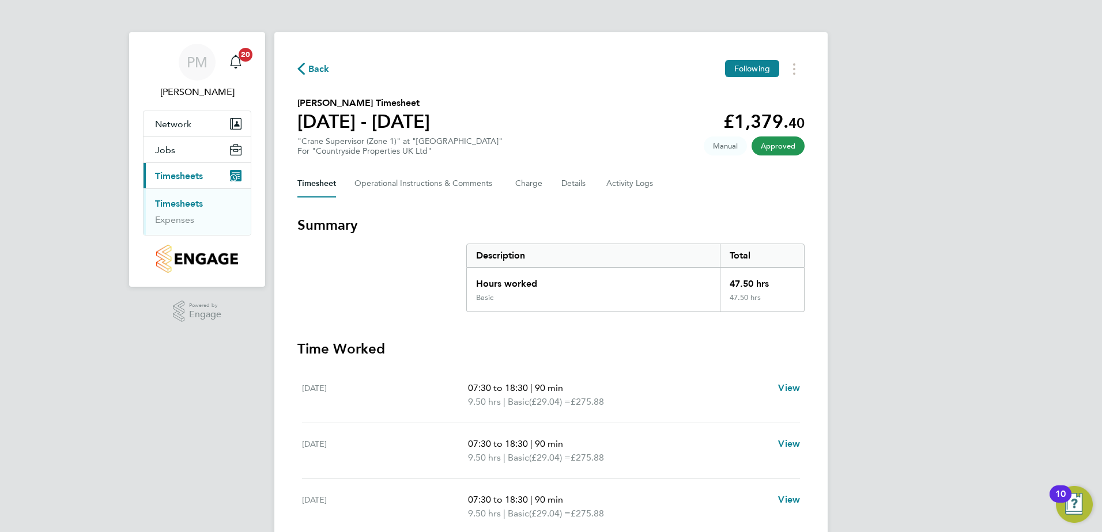
click at [182, 203] on link "Timesheets" at bounding box center [179, 203] width 48 height 11
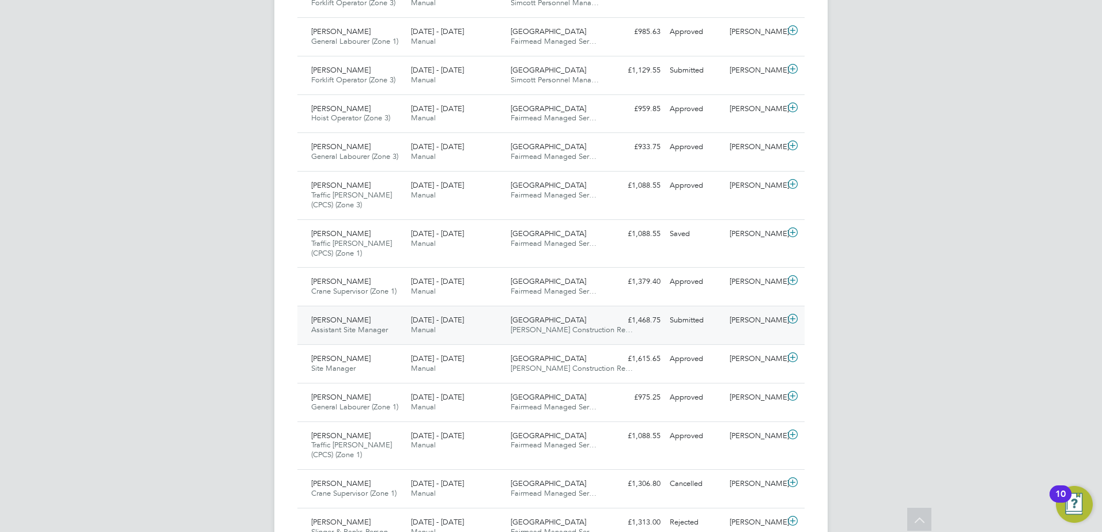
click at [335, 323] on span "[PERSON_NAME]" at bounding box center [340, 320] width 59 height 10
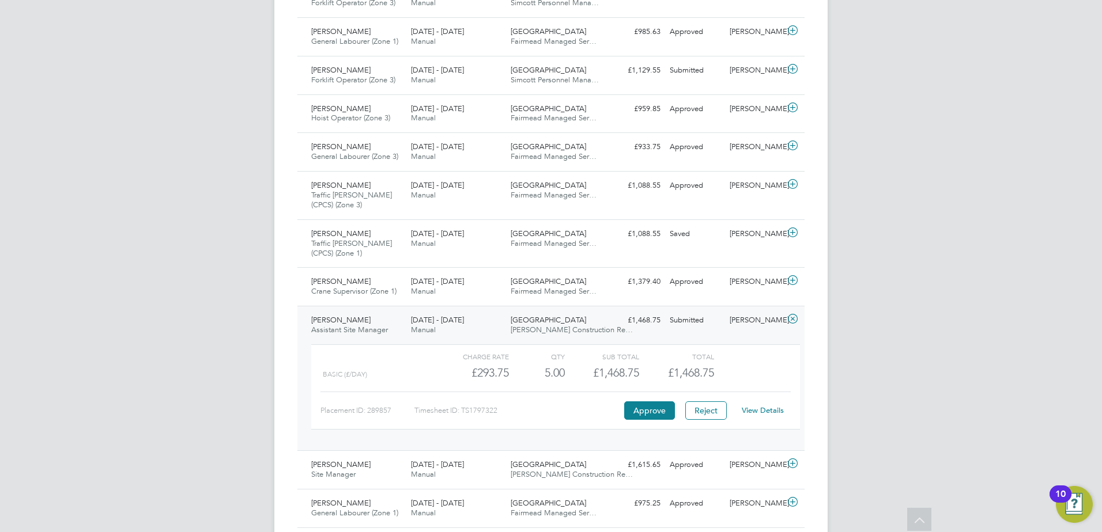
click at [778, 409] on link "View Details" at bounding box center [763, 411] width 42 height 10
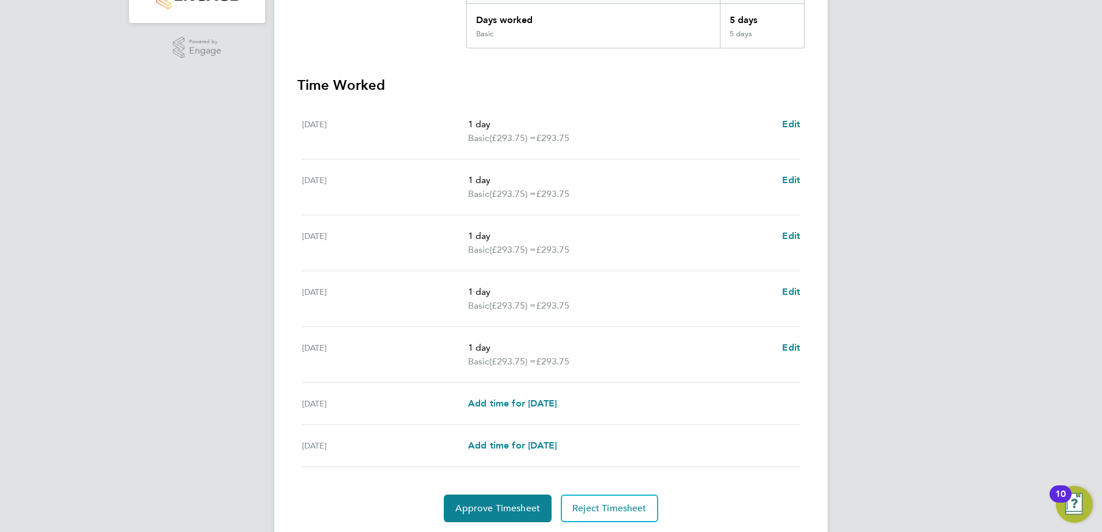
scroll to position [300, 0]
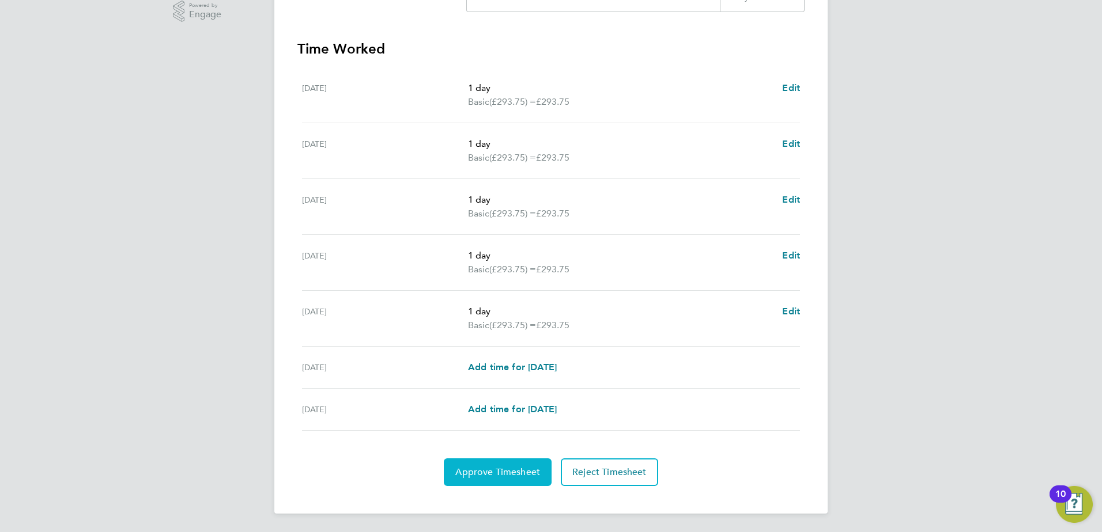
click at [483, 471] on span "Approve Timesheet" at bounding box center [497, 473] width 85 height 12
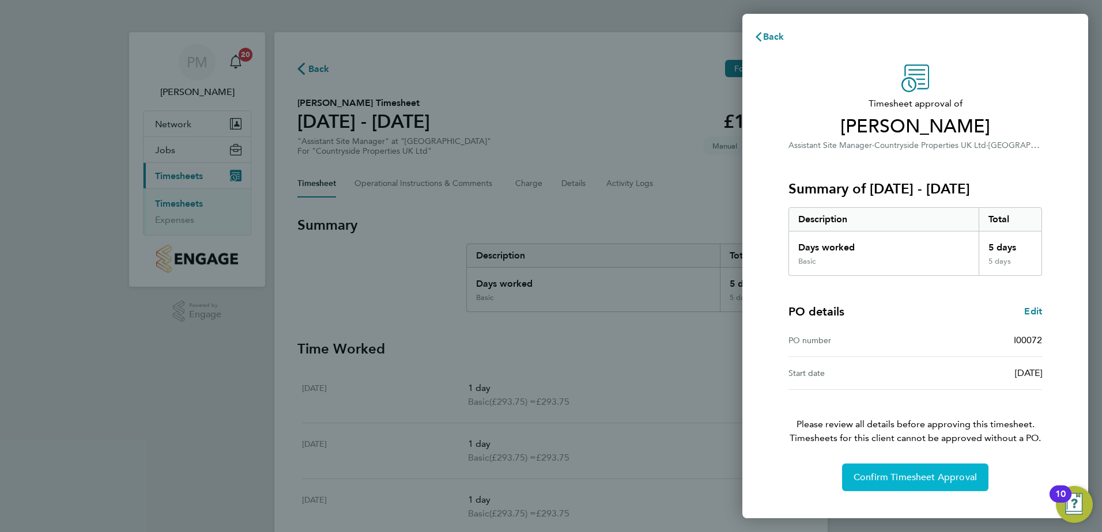
click at [912, 479] on span "Confirm Timesheet Approval" at bounding box center [914, 478] width 123 height 12
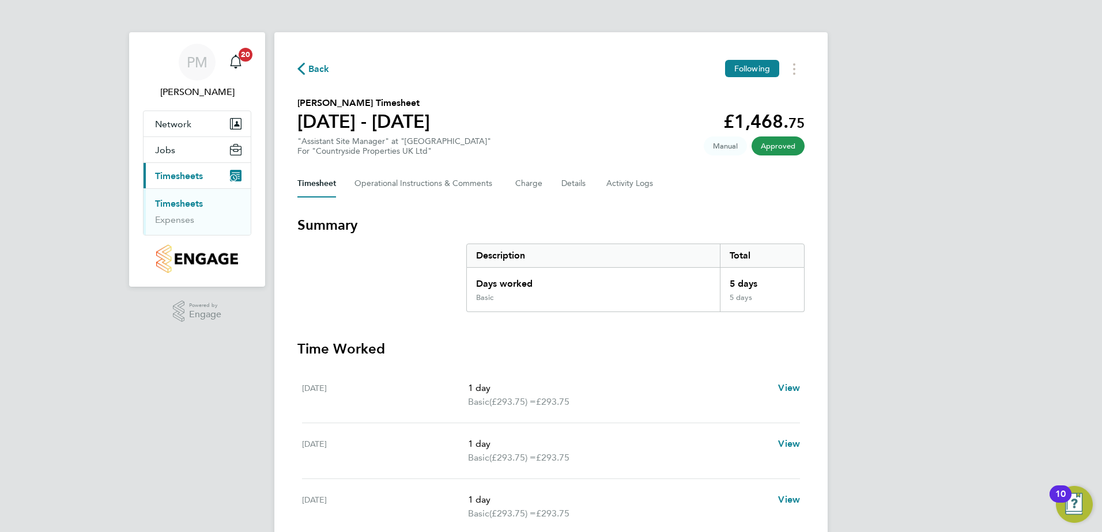
click at [167, 203] on link "Timesheets" at bounding box center [179, 203] width 48 height 11
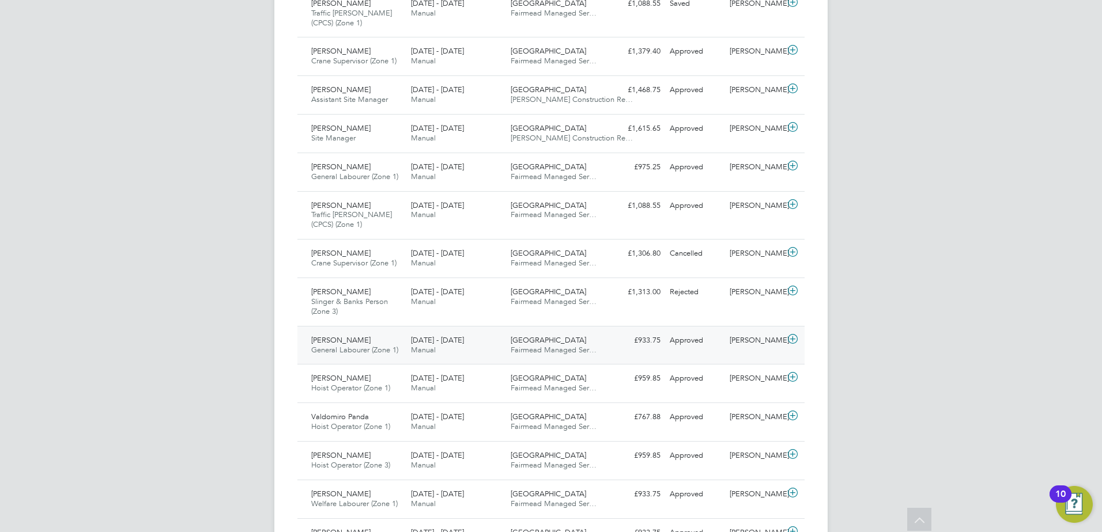
click at [334, 340] on span "[PERSON_NAME]" at bounding box center [340, 340] width 59 height 10
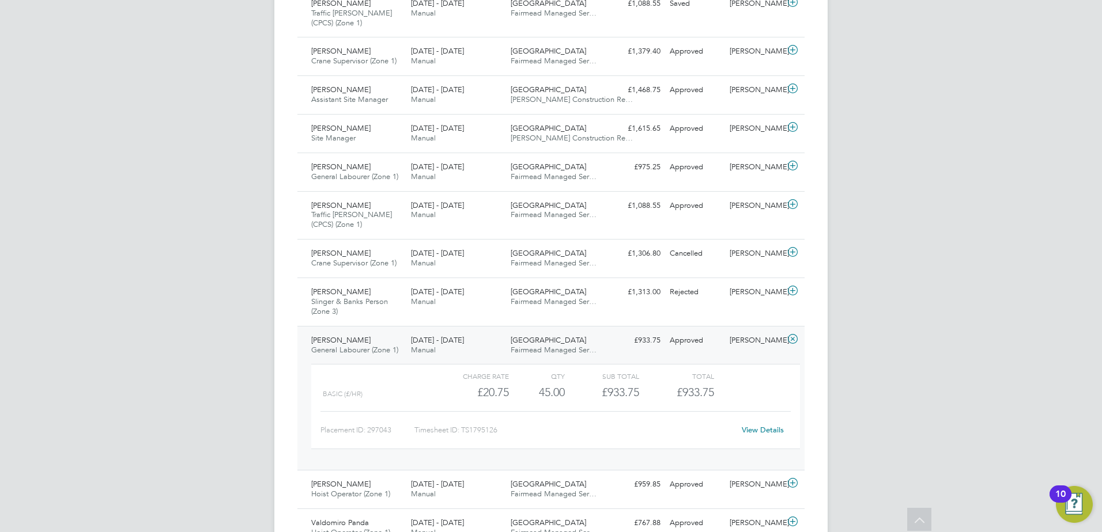
click at [761, 428] on link "View Details" at bounding box center [763, 430] width 42 height 10
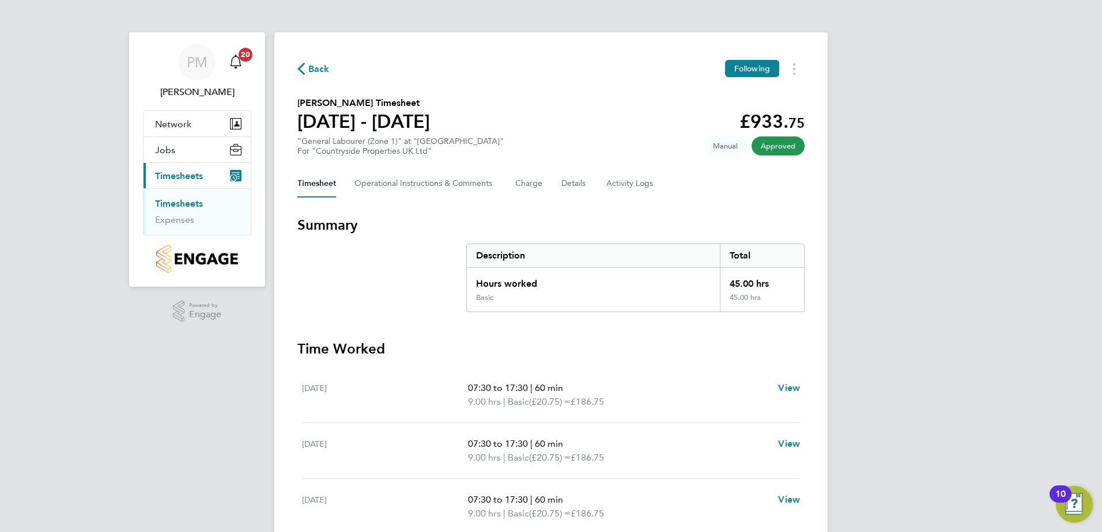
click at [167, 202] on link "Timesheets" at bounding box center [179, 203] width 48 height 11
